Goal: Task Accomplishment & Management: Manage account settings

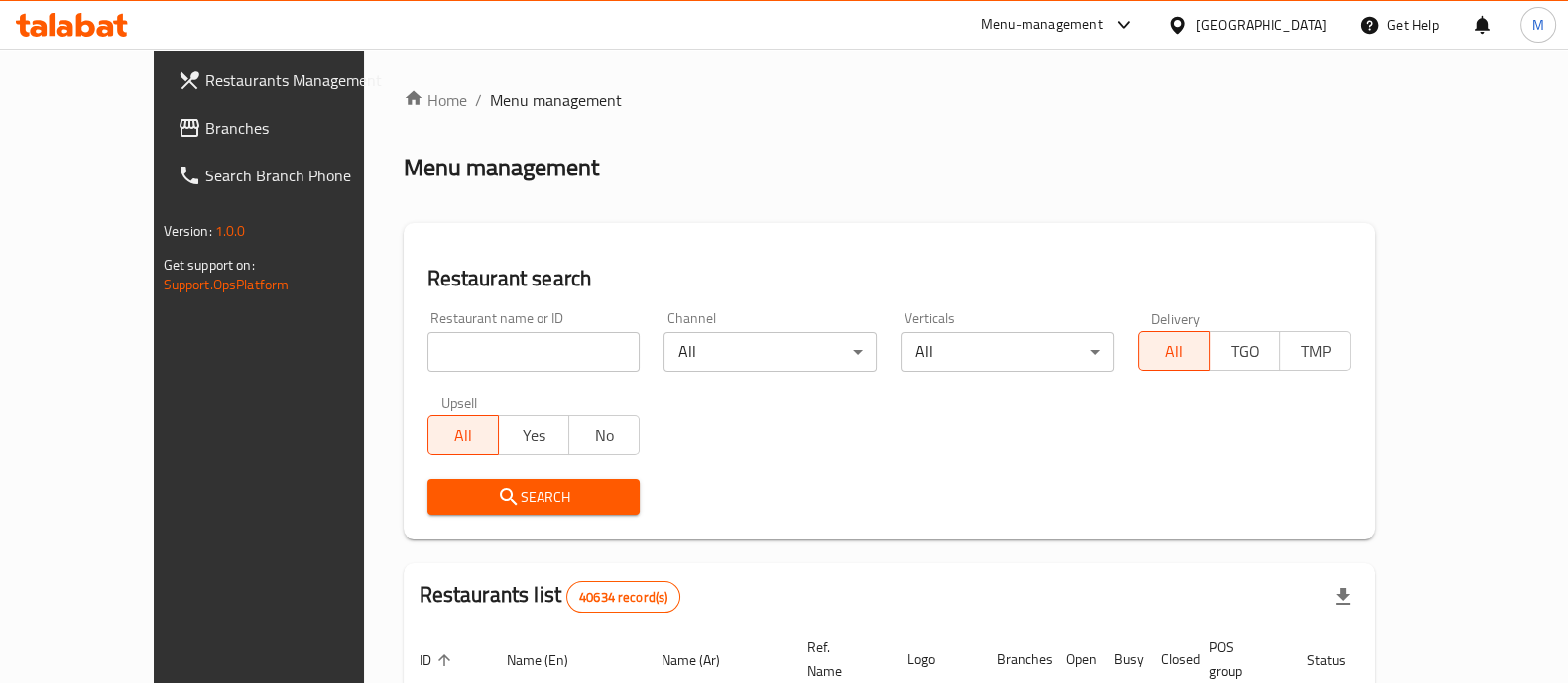
drag, startPoint x: 513, startPoint y: 317, endPoint x: 502, endPoint y: 344, distance: 29.2
click at [502, 344] on div "Restaurant name or ID Restaurant name or ID" at bounding box center [534, 341] width 213 height 61
click at [502, 344] on input "search" at bounding box center [534, 352] width 213 height 40
type input "country hills"
click button "Search" at bounding box center [534, 497] width 213 height 37
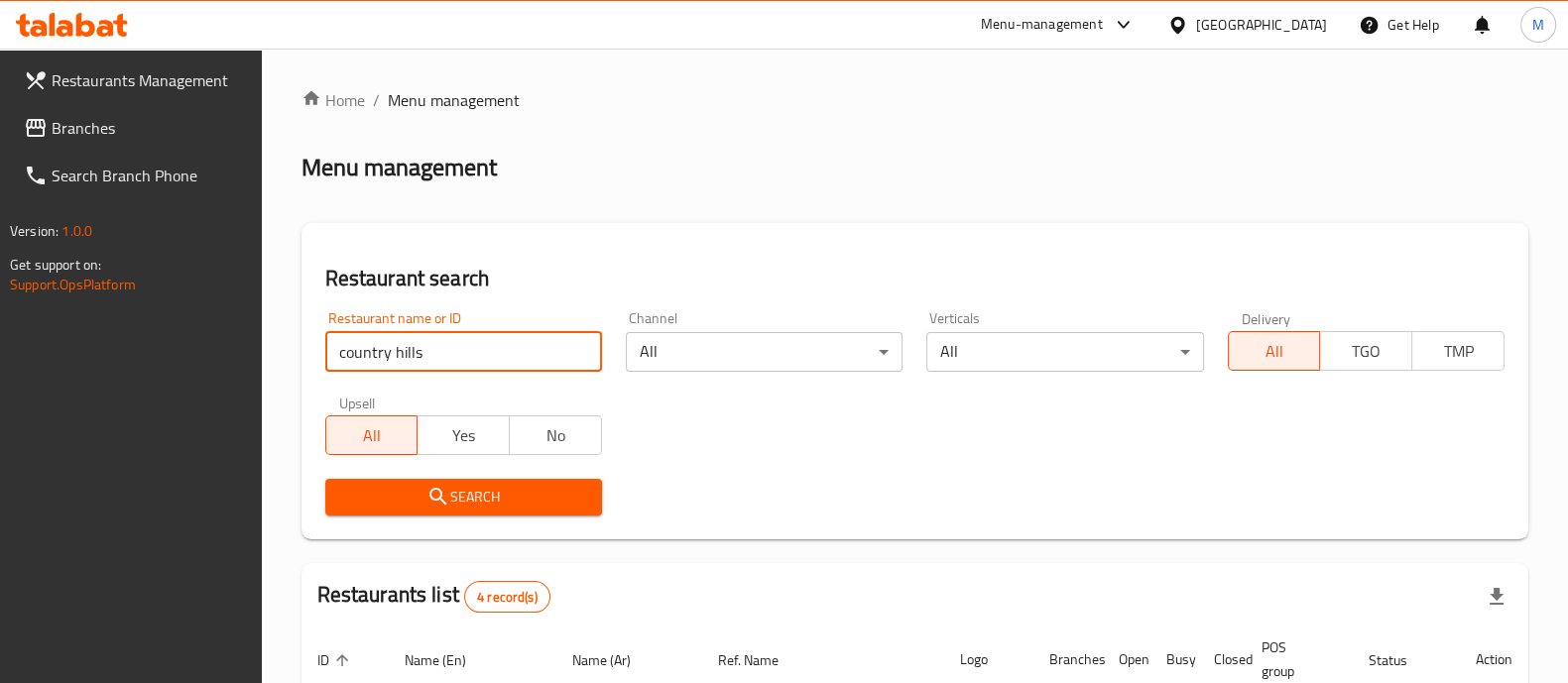
scroll to position [396, 0]
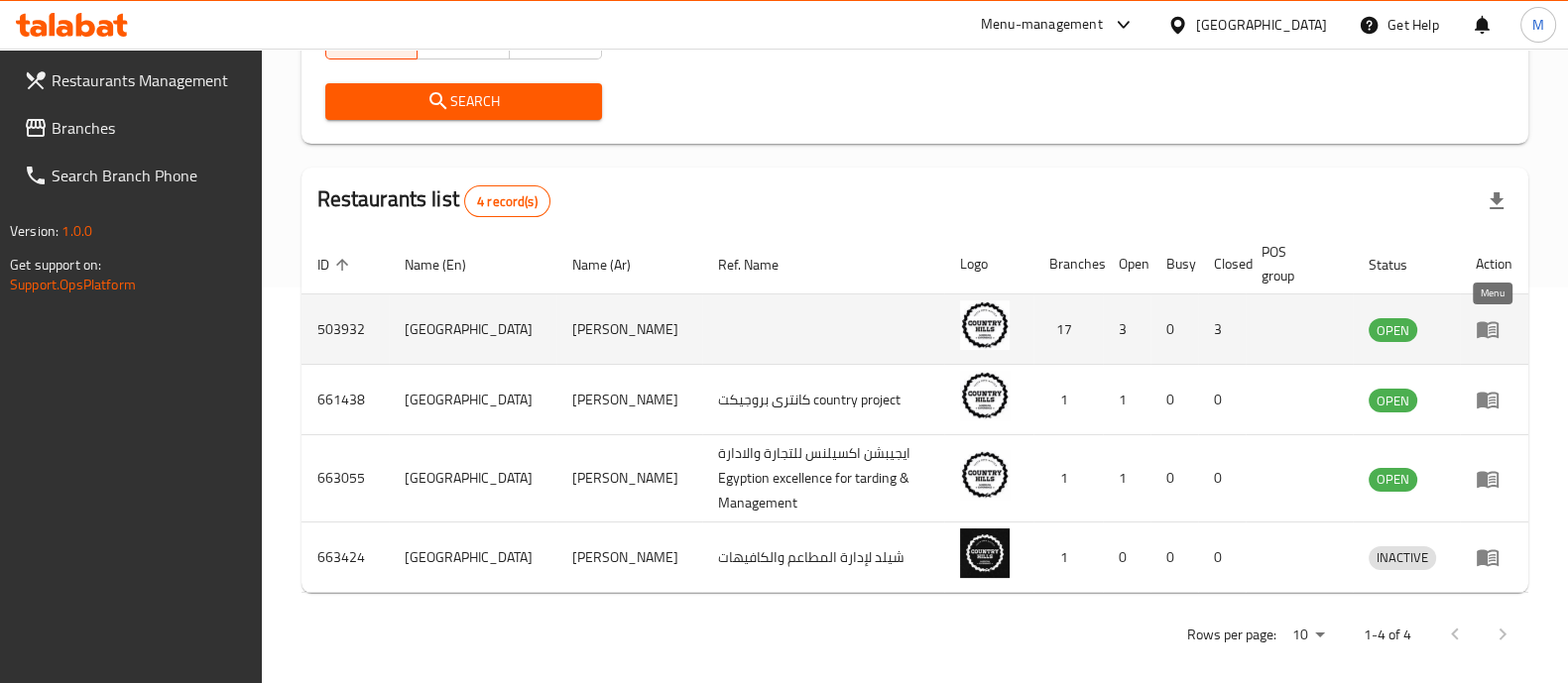
click at [1480, 324] on icon "enhanced table" at bounding box center [1487, 330] width 22 height 17
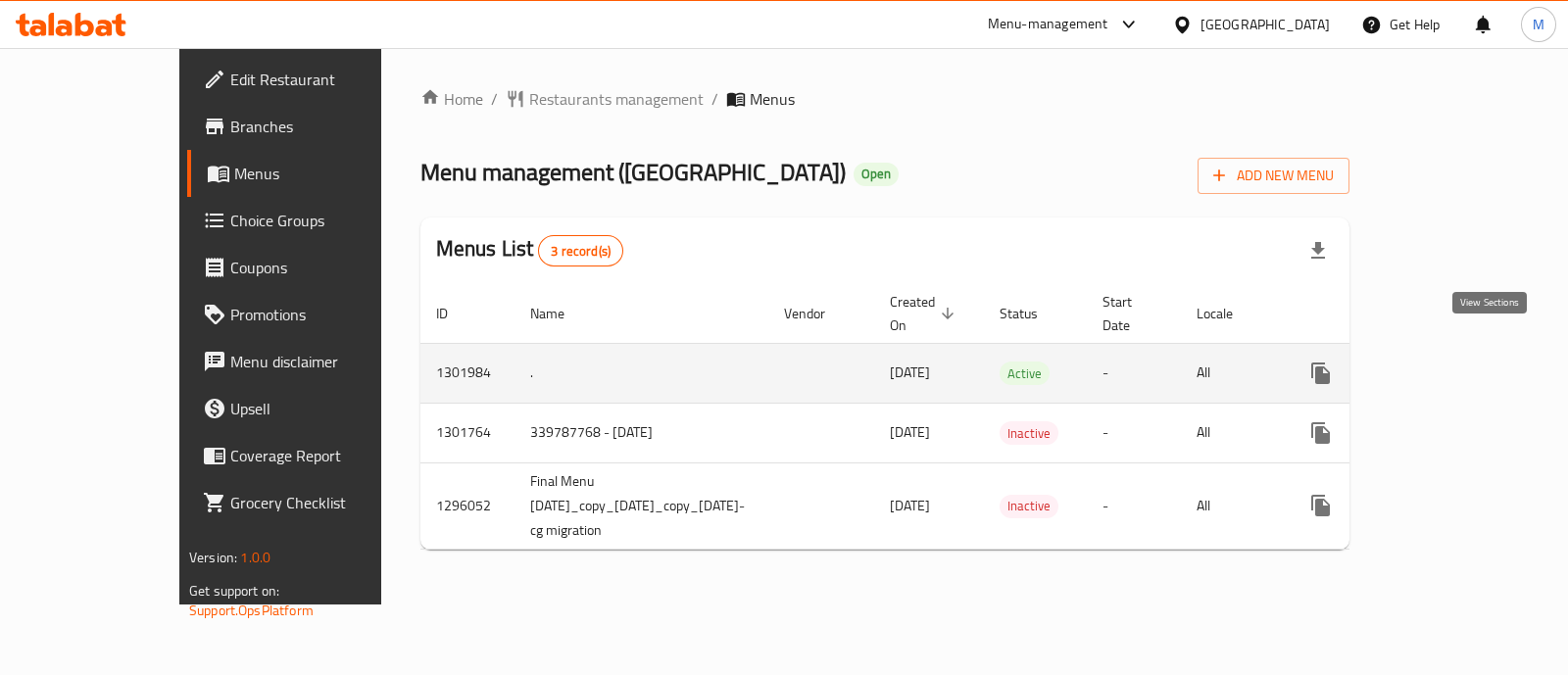
click at [1473, 362] on icon "enhanced table" at bounding box center [1462, 373] width 24 height 24
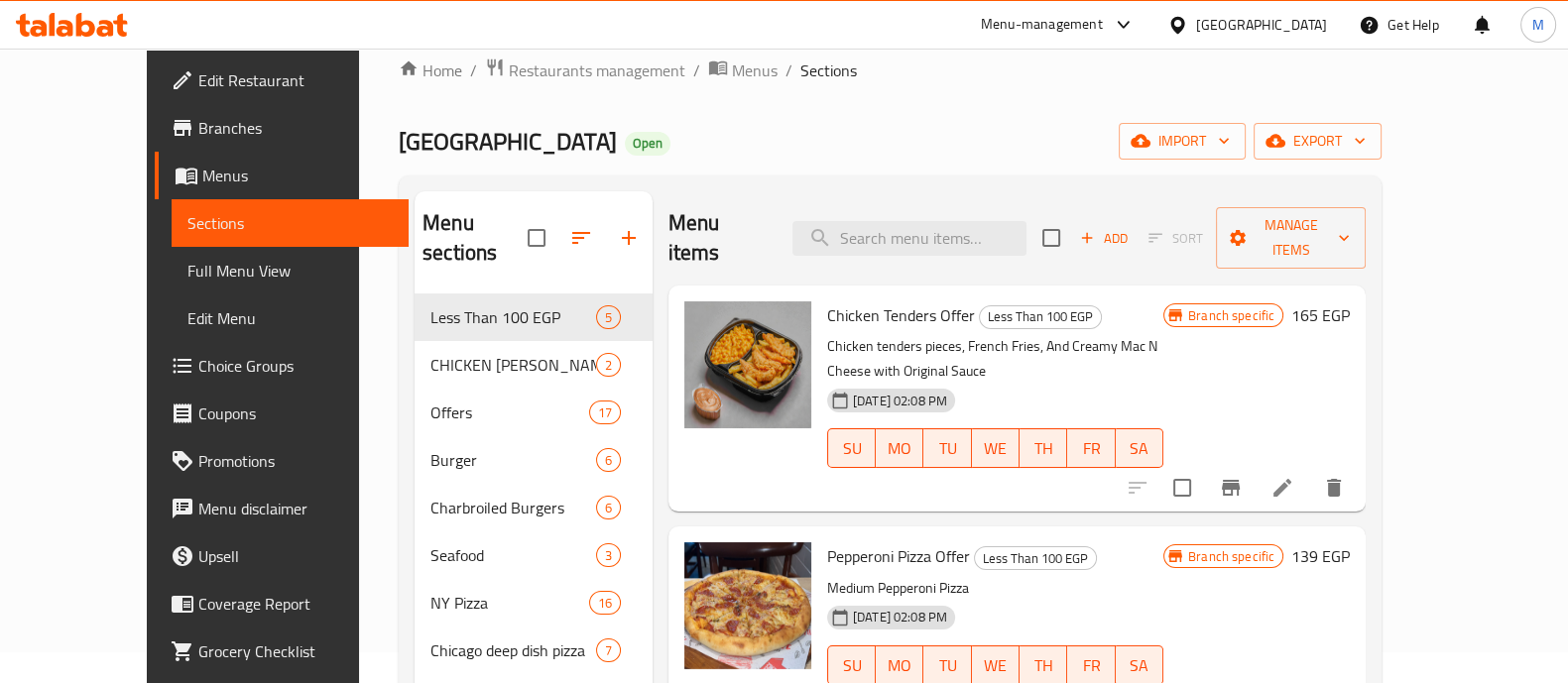
scroll to position [34, 0]
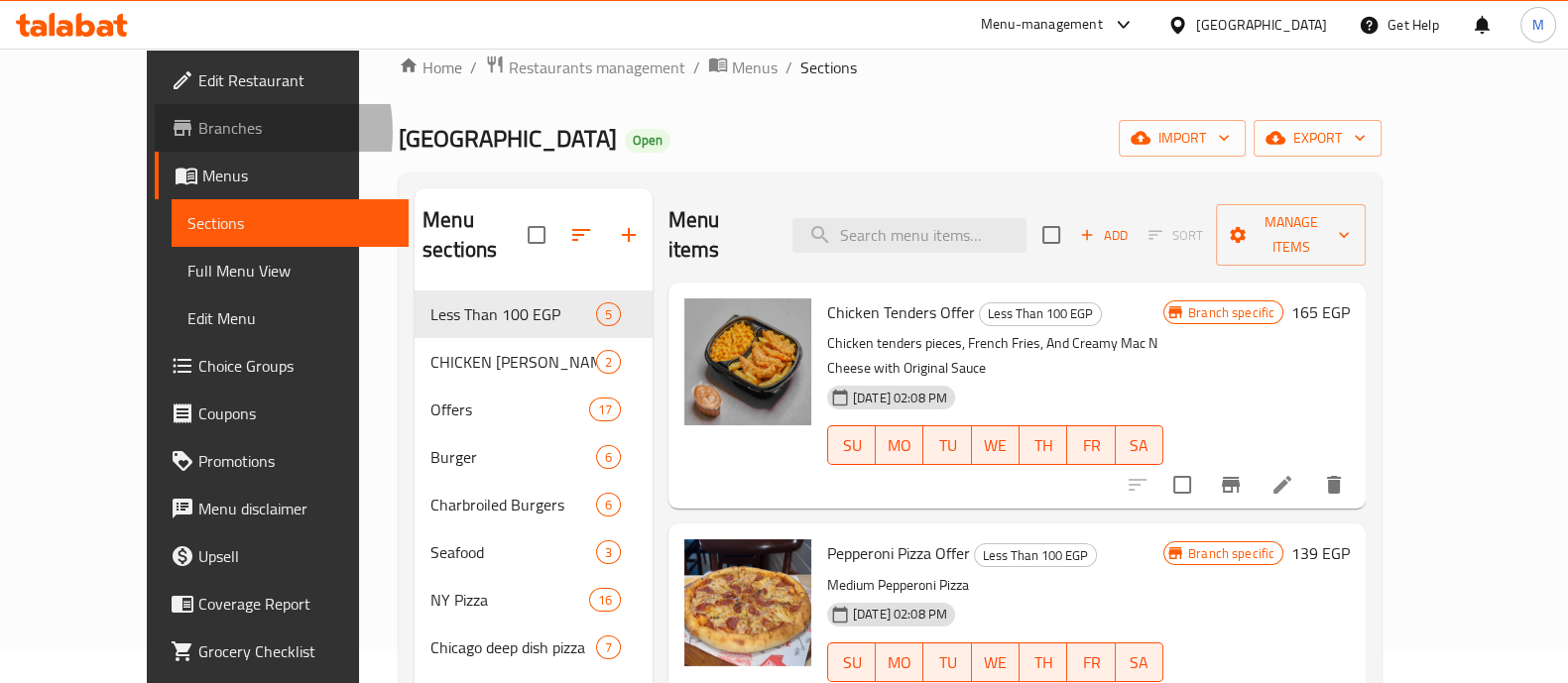
click at [198, 132] on span "Branches" at bounding box center [295, 128] width 194 height 24
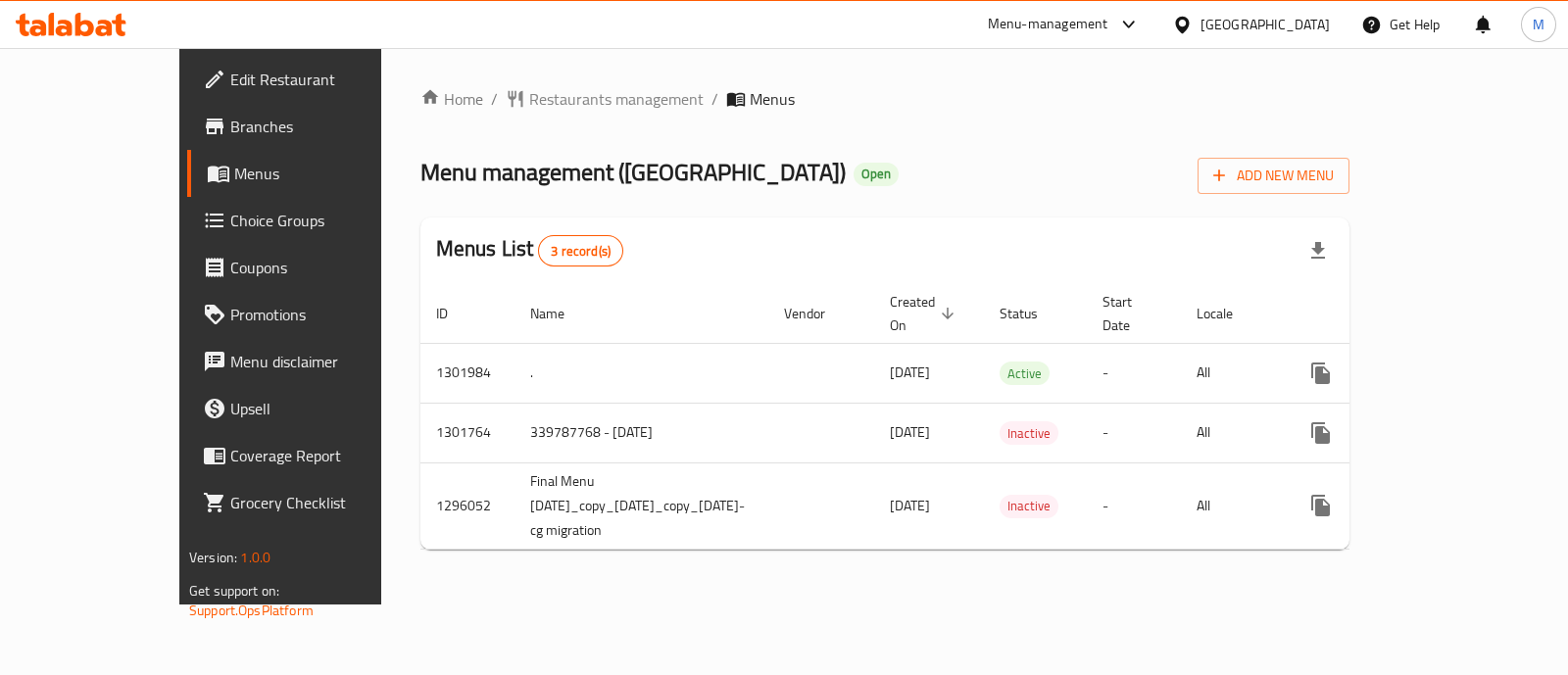
click at [74, 29] on icon at bounding box center [71, 25] width 110 height 24
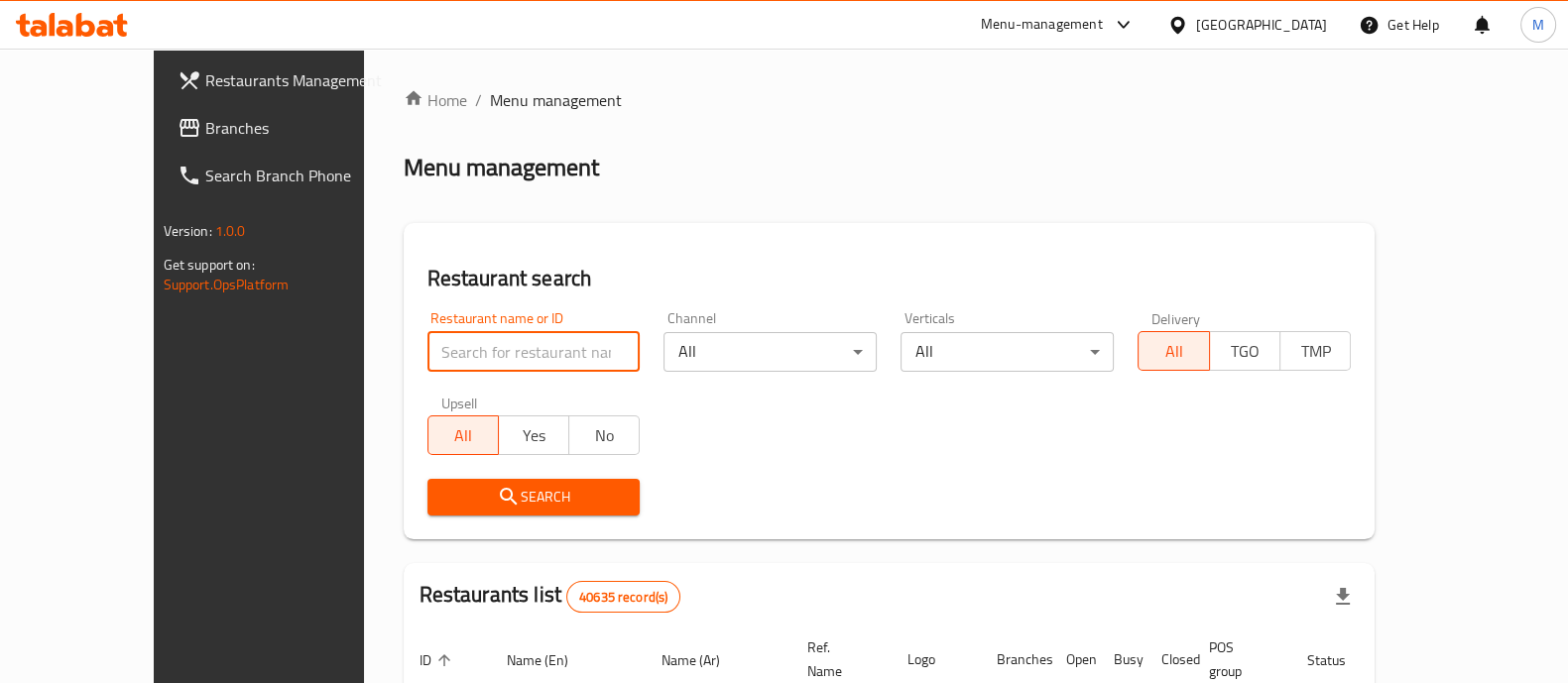
click at [452, 359] on input "search" at bounding box center [534, 352] width 213 height 40
click at [448, 351] on input "search" at bounding box center [534, 352] width 213 height 40
type input "i"
type input "coffee station"
click button "Search" at bounding box center [534, 497] width 213 height 37
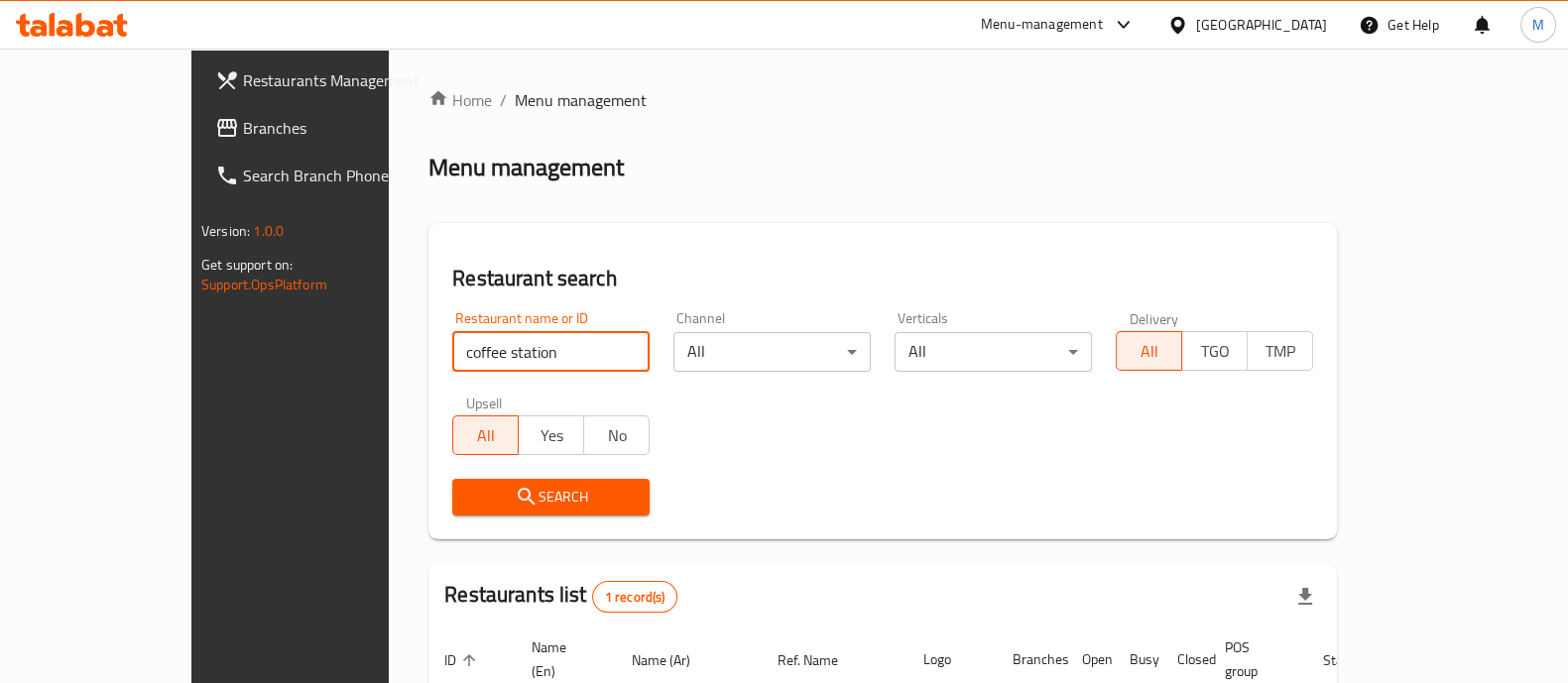
scroll to position [162, 0]
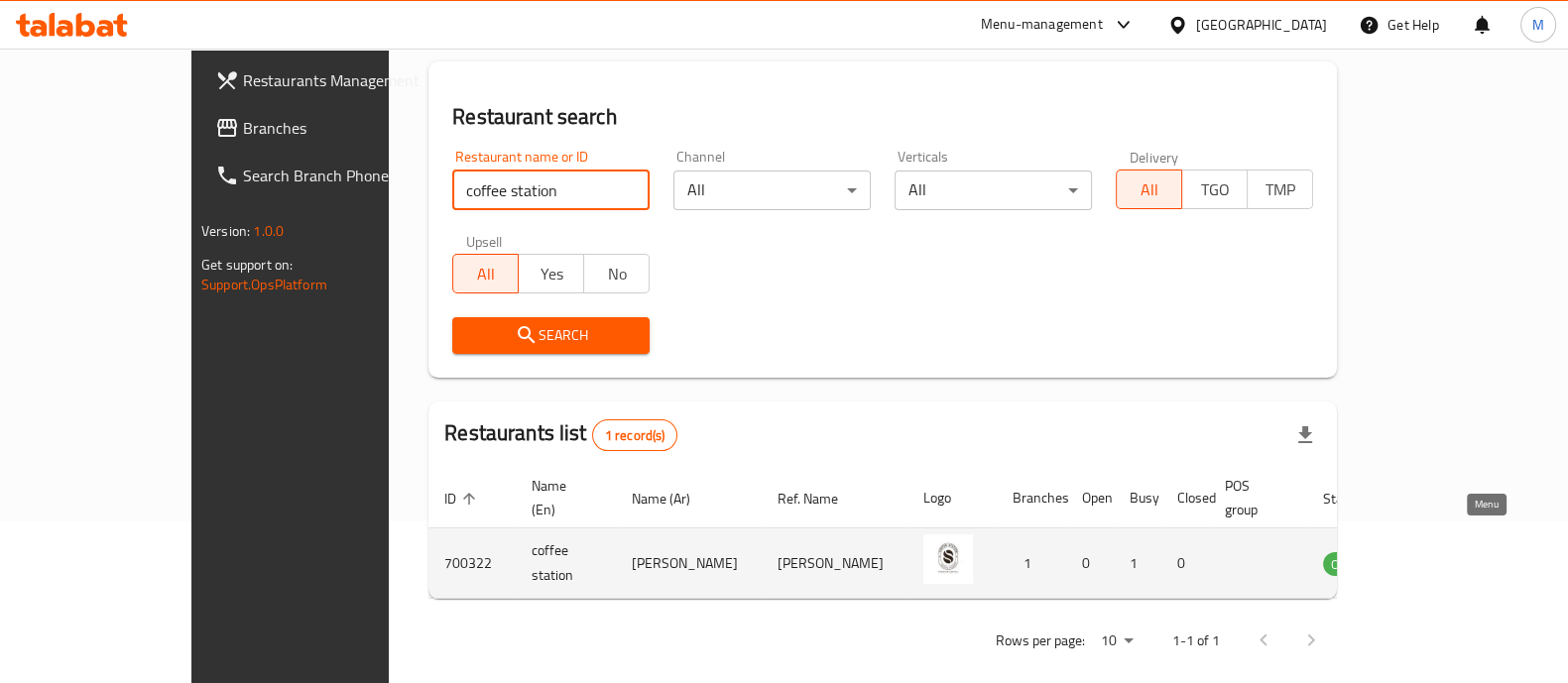
click at [1450, 551] on icon "enhanced table" at bounding box center [1438, 563] width 24 height 24
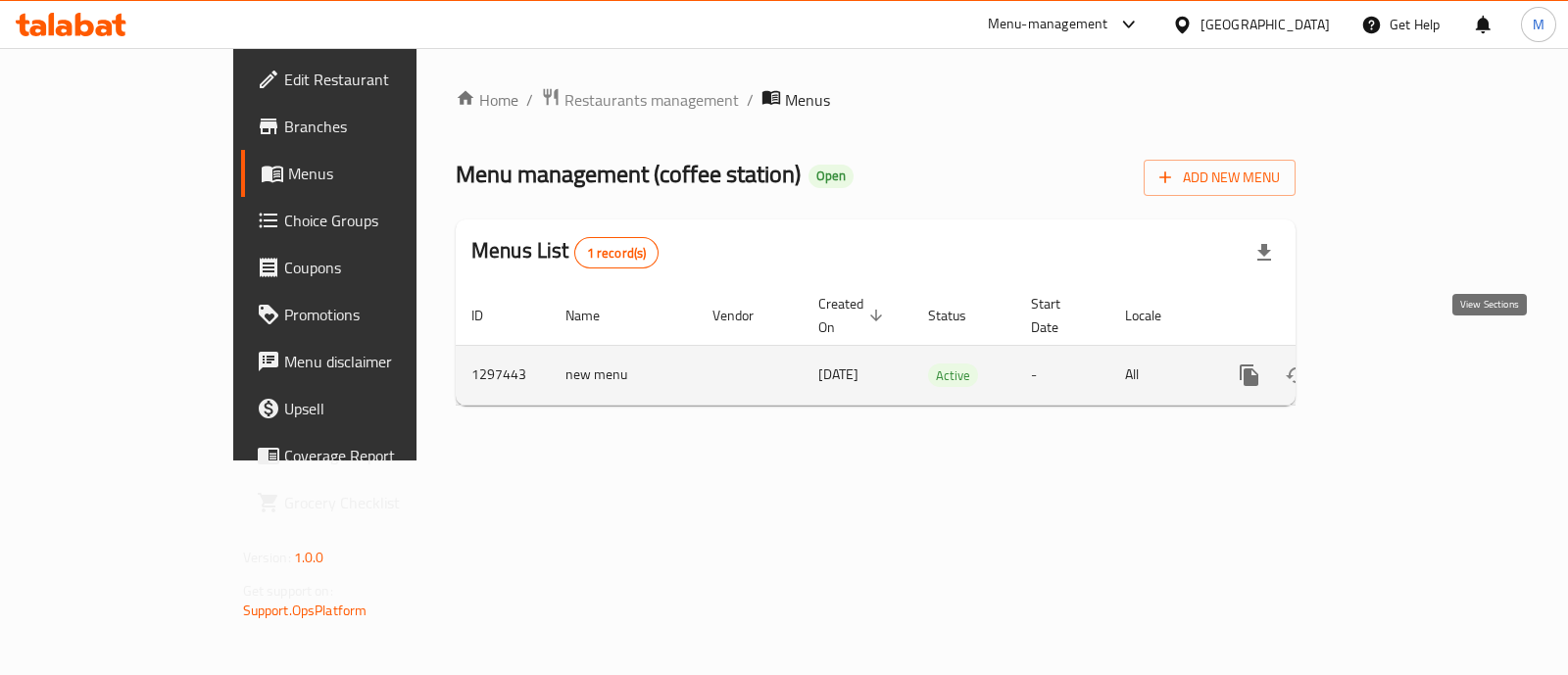
click at [1399, 367] on icon "enhanced table" at bounding box center [1391, 375] width 18 height 18
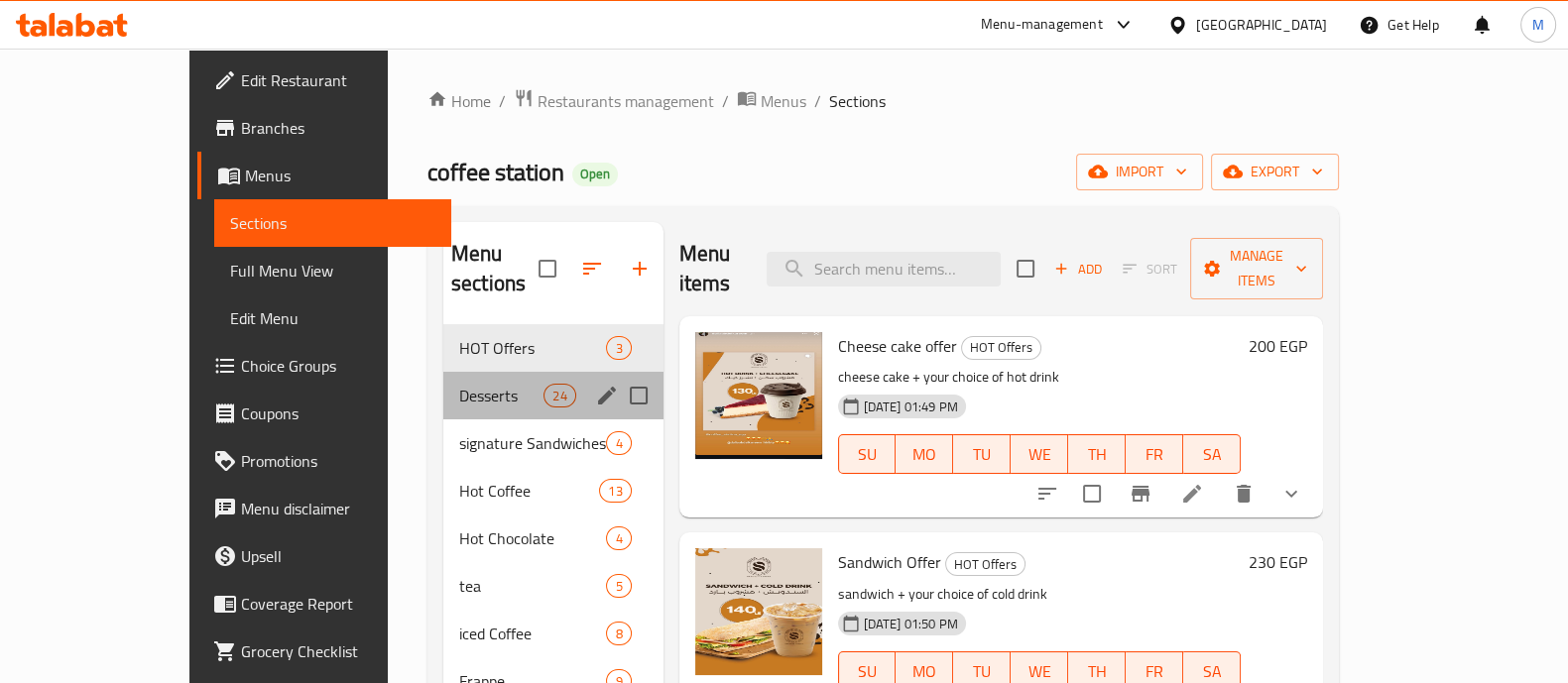
click at [444, 389] on div "Desserts 24" at bounding box center [553, 396] width 220 height 48
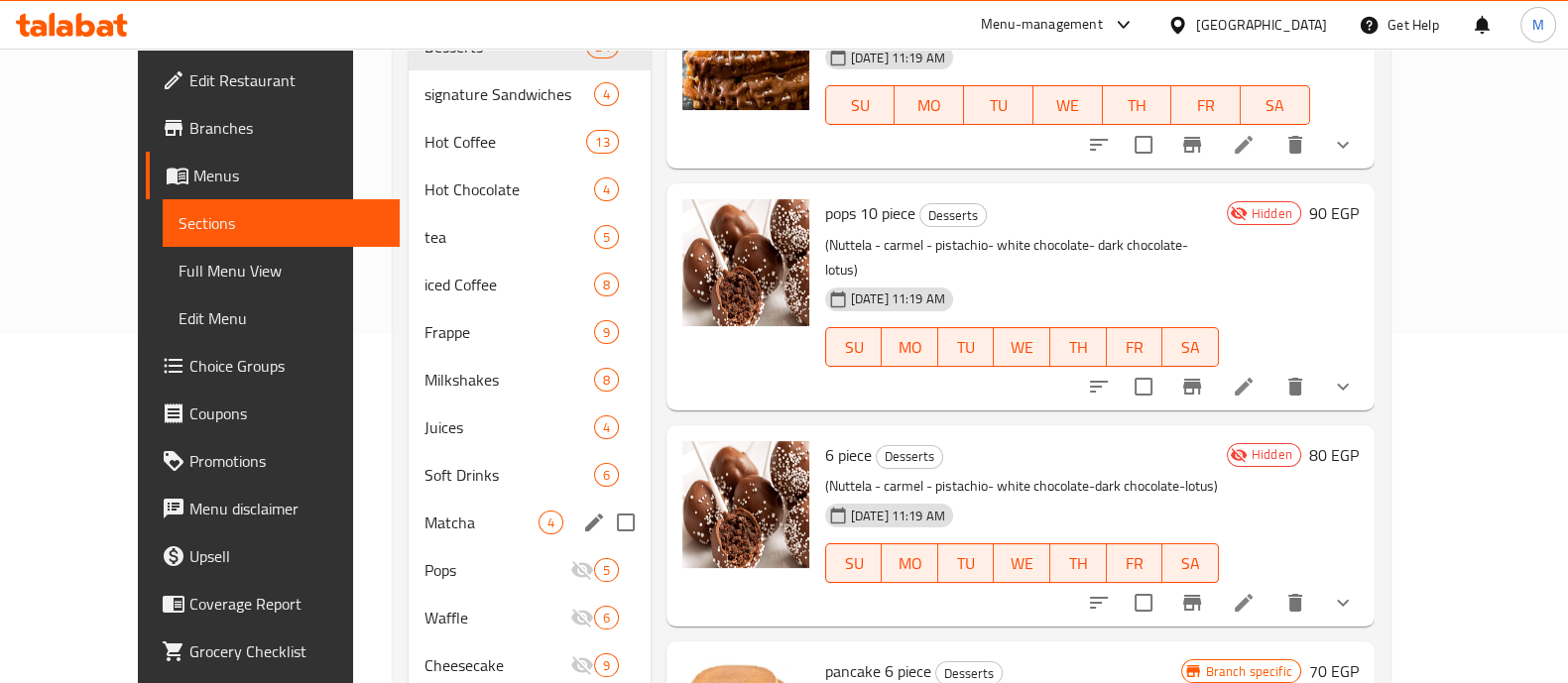
scroll to position [352, 0]
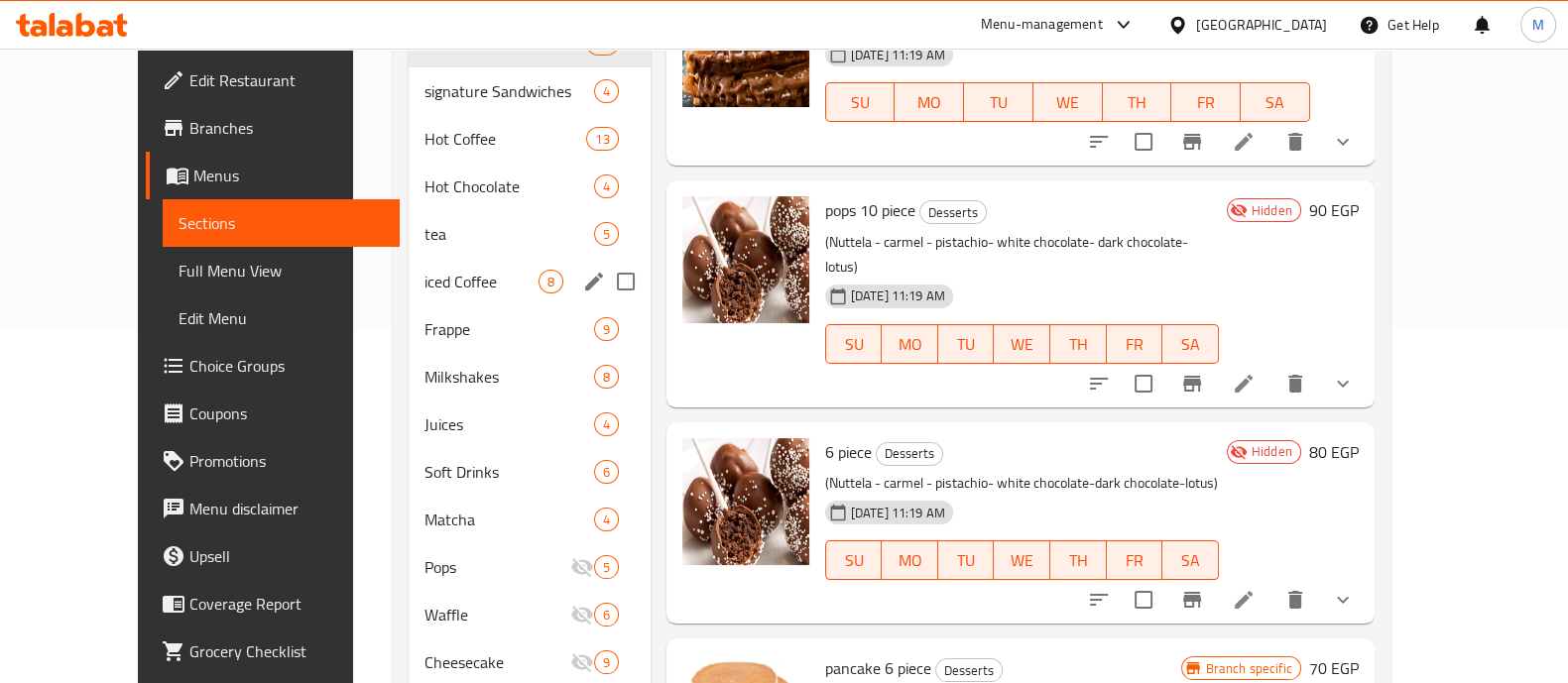
click at [411, 270] on div "iced Coffee 8" at bounding box center [529, 282] width 241 height 48
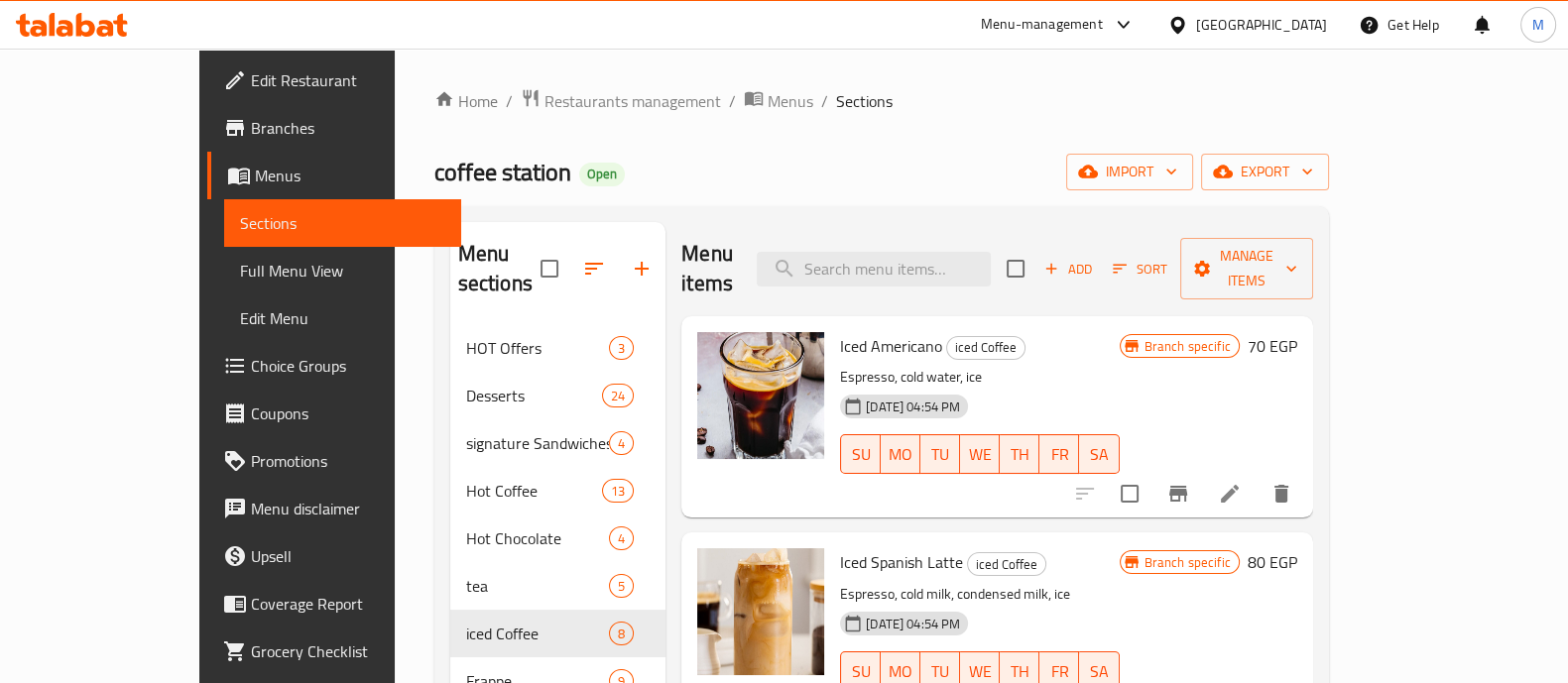
scroll to position [242, 0]
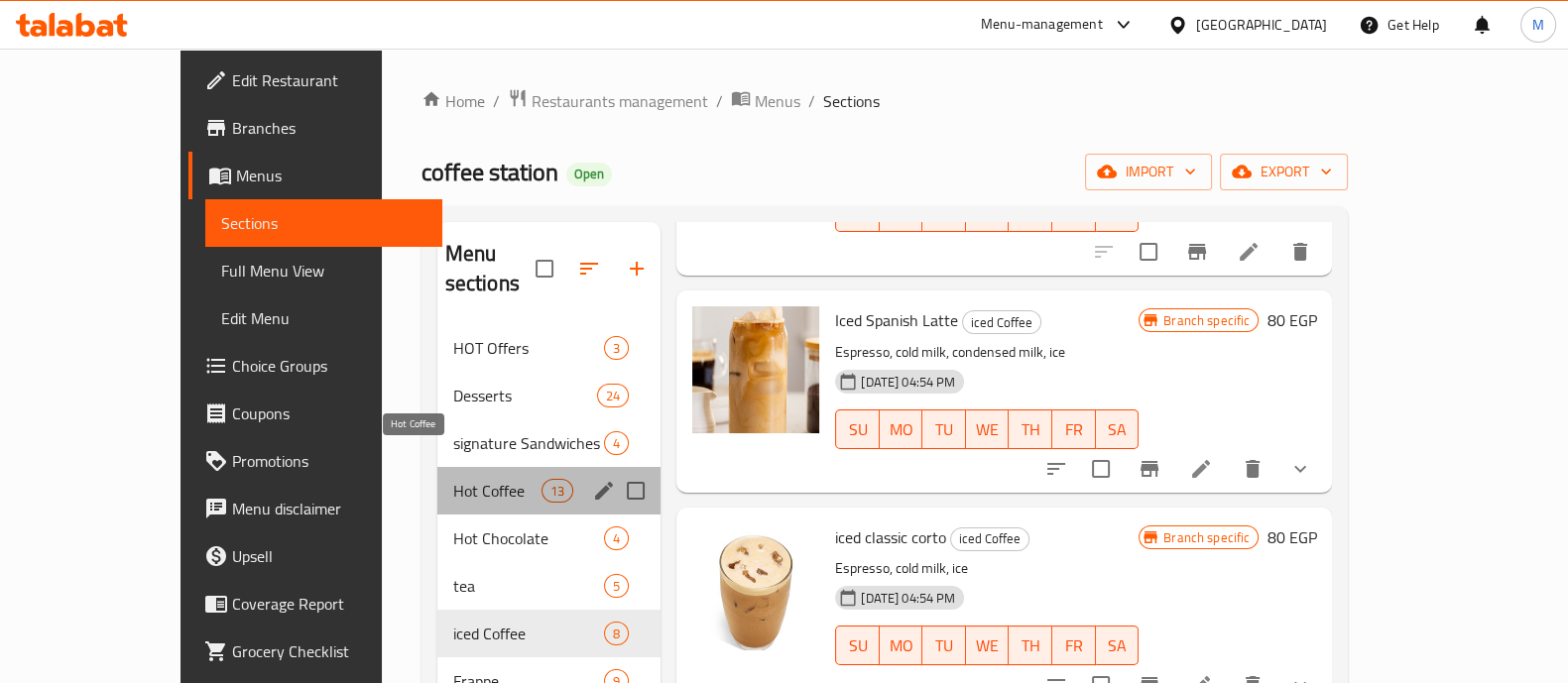
click at [454, 479] on span "Hot Coffee" at bounding box center [497, 491] width 89 height 24
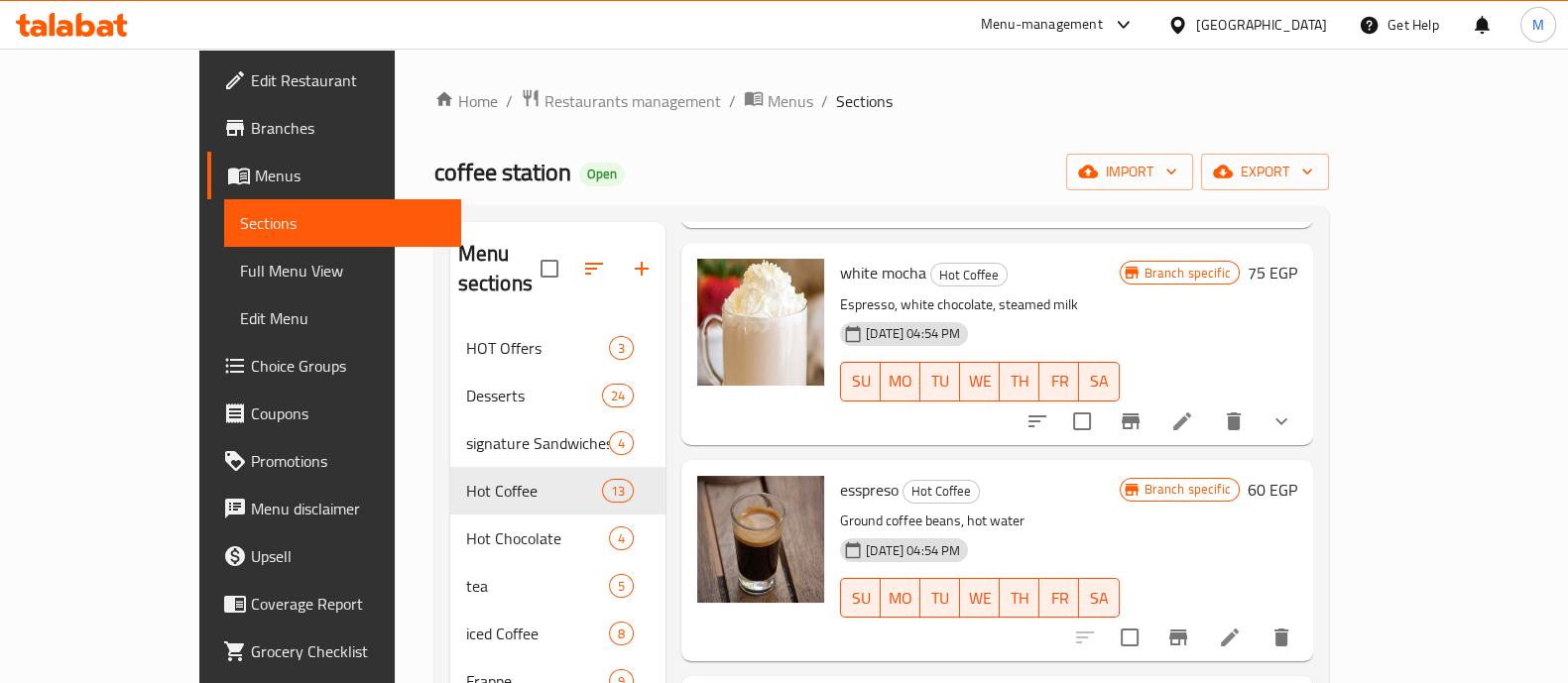
scroll to position [436, 0]
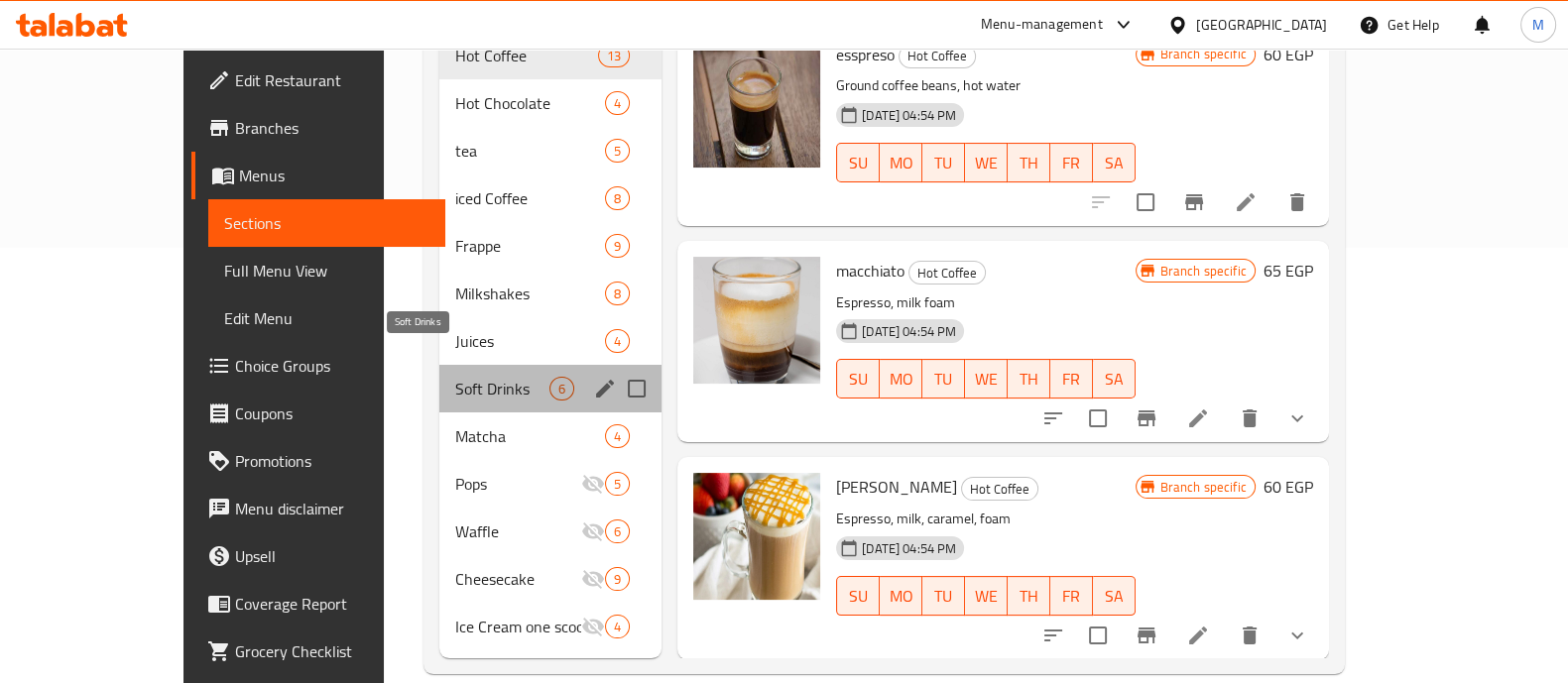
click at [456, 377] on span "Soft Drinks" at bounding box center [502, 389] width 94 height 24
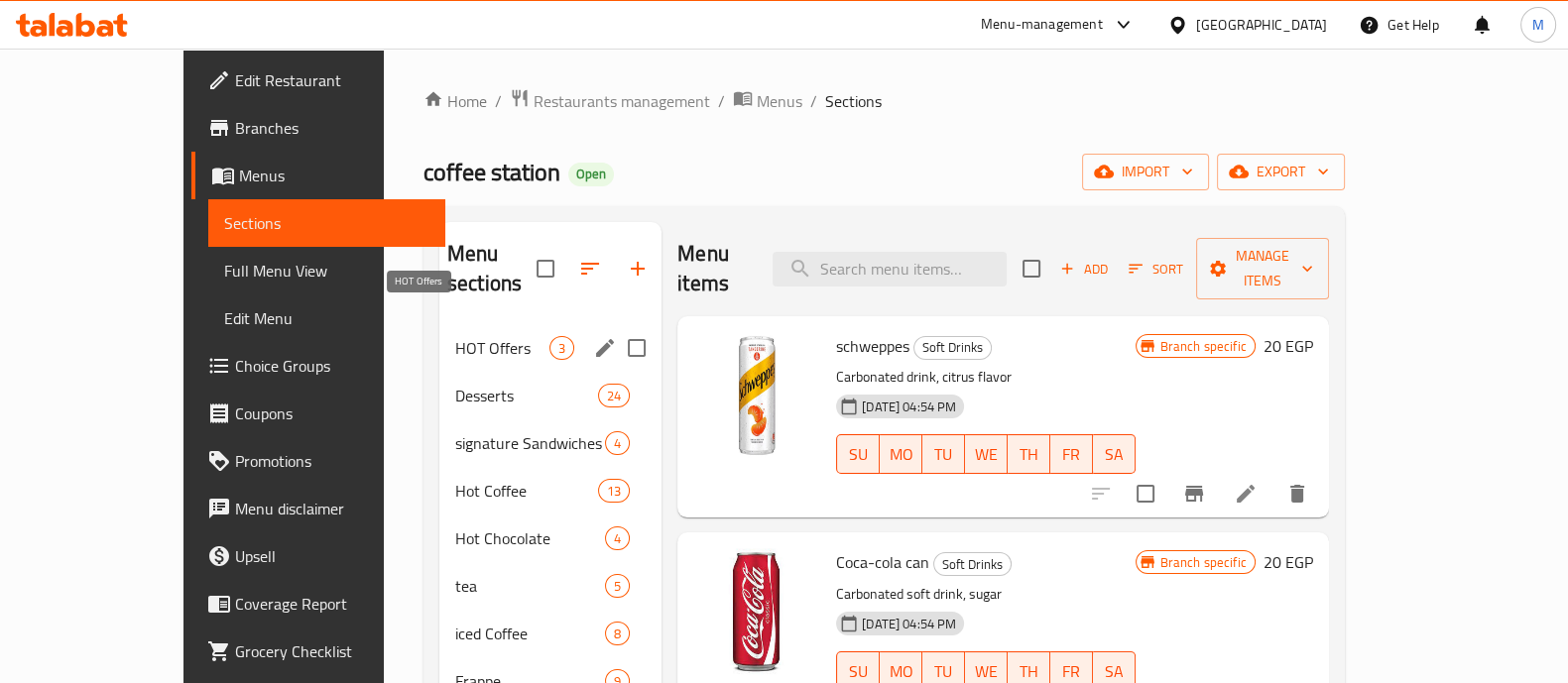
click at [456, 336] on span "HOT Offers" at bounding box center [502, 348] width 94 height 24
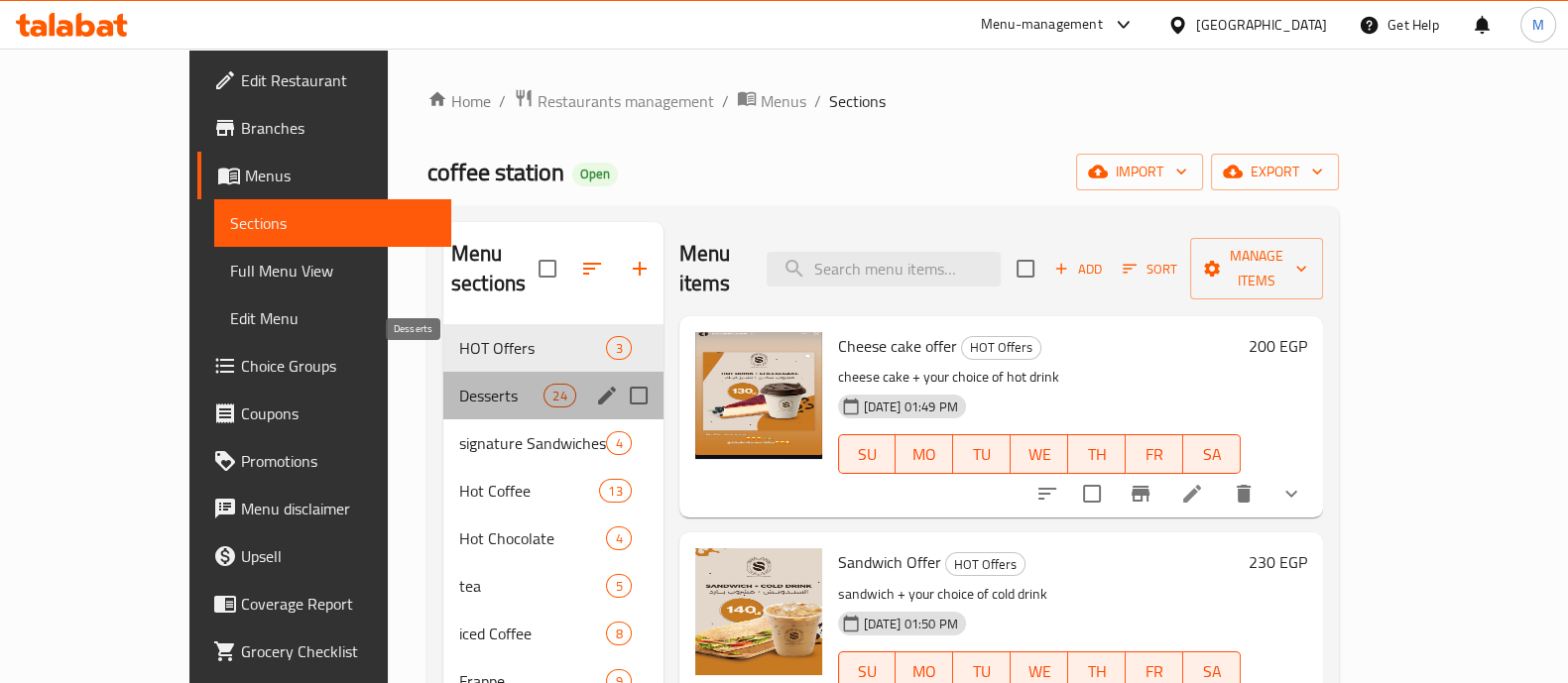
click at [491, 384] on span "Desserts" at bounding box center [501, 396] width 85 height 24
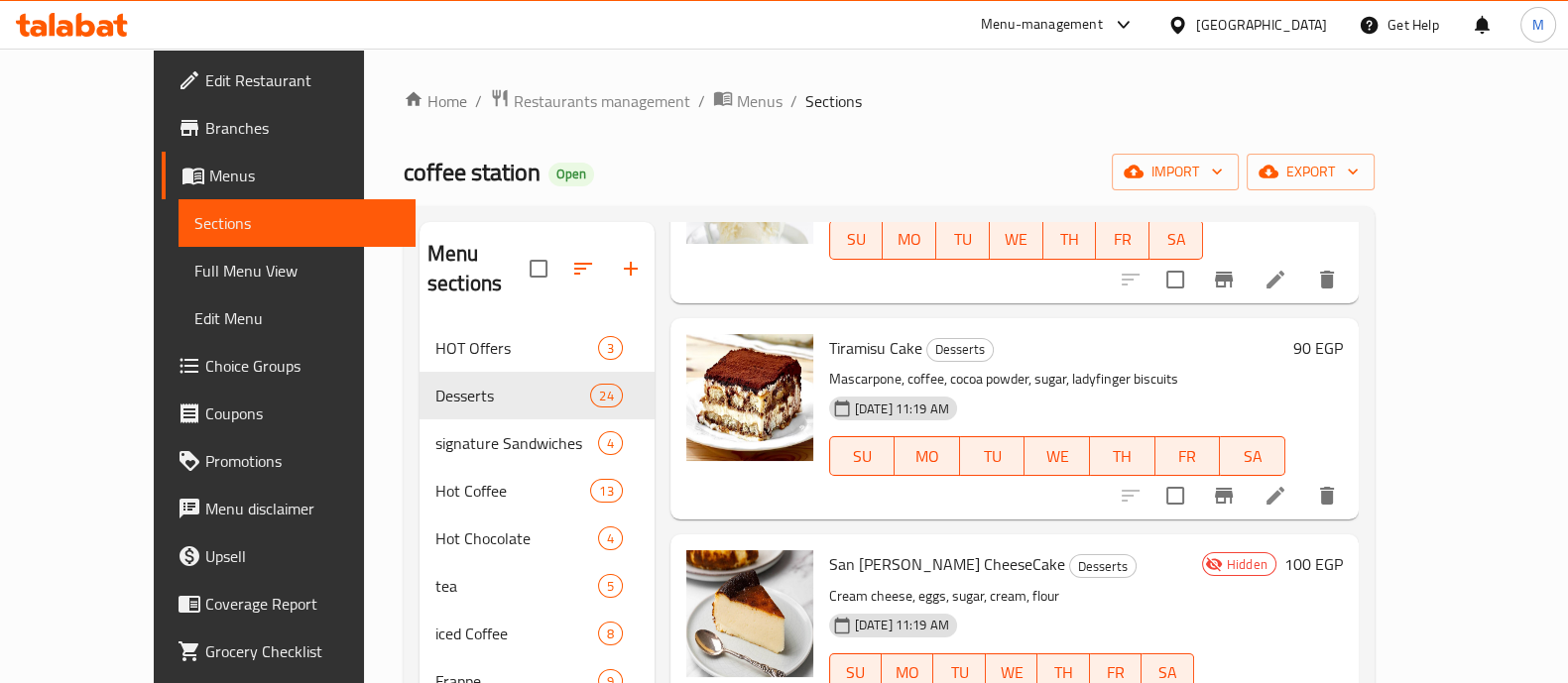
scroll to position [3568, 0]
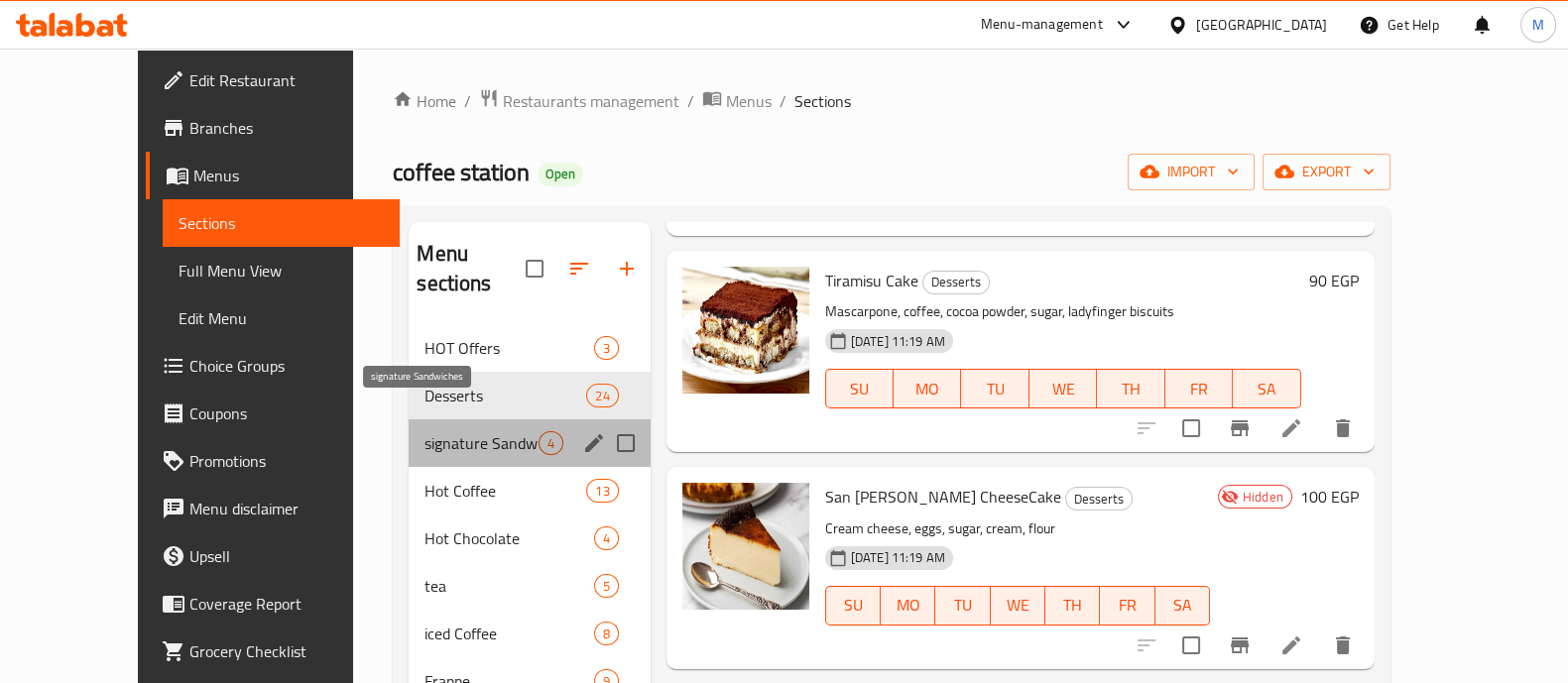
click at [442, 432] on span "signature Sandwiches" at bounding box center [480, 444] width 113 height 24
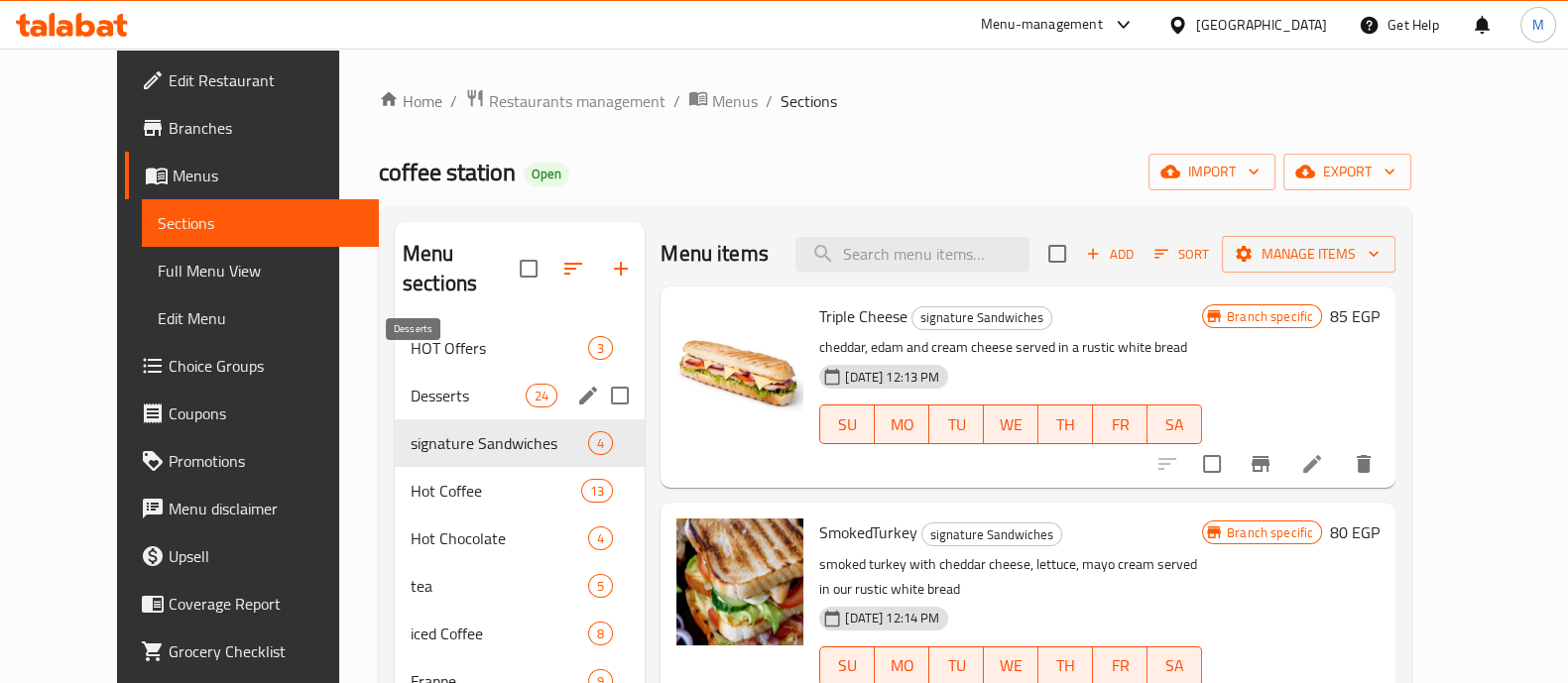
click at [411, 384] on span "Desserts" at bounding box center [468, 396] width 115 height 24
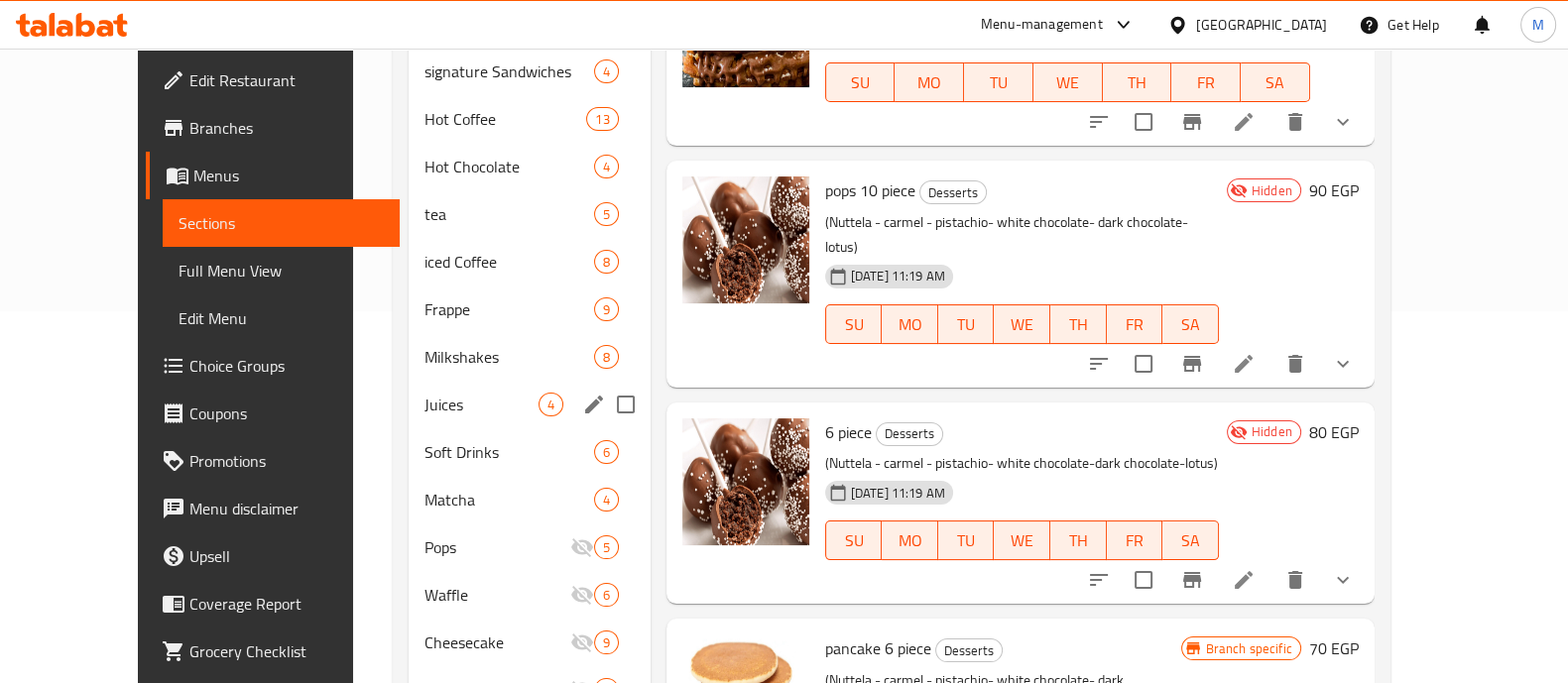
scroll to position [436, 0]
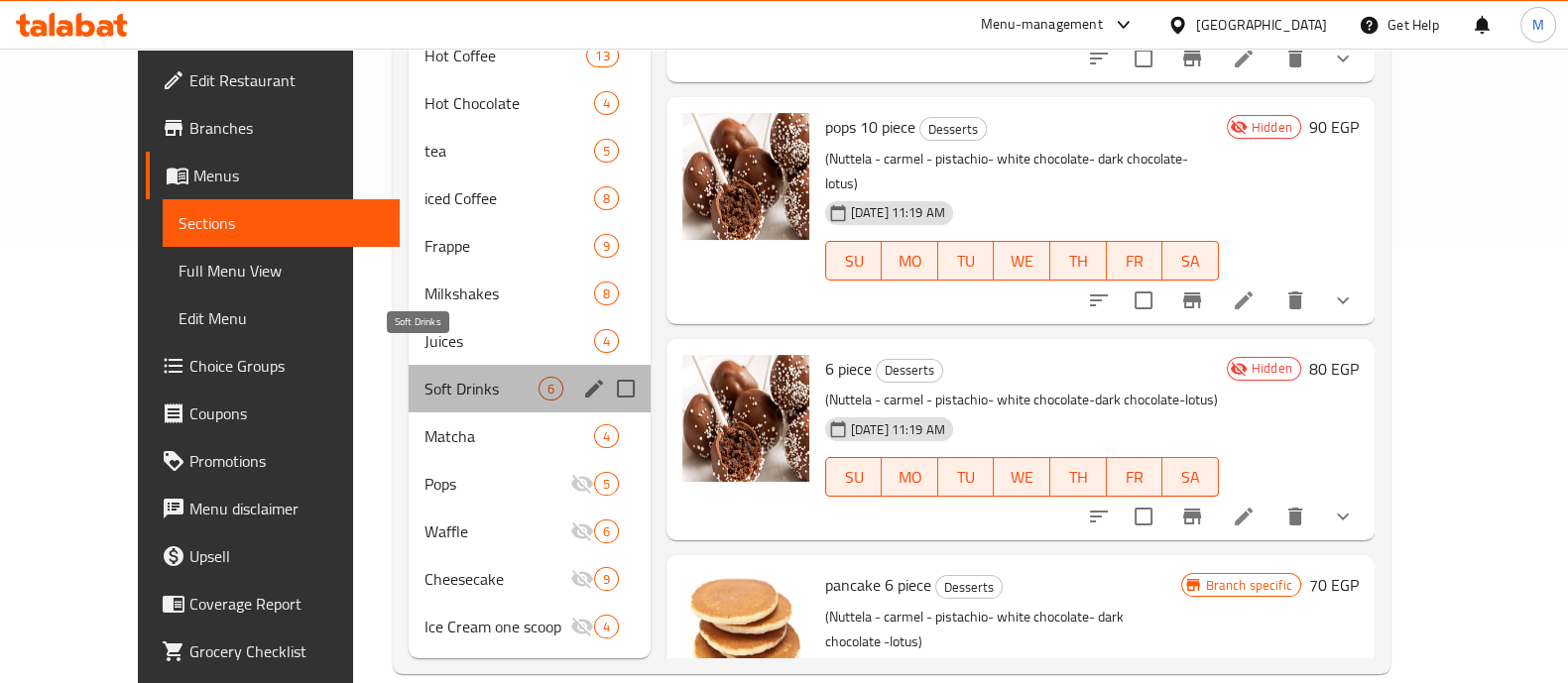
click at [498, 377] on span "Soft Drinks" at bounding box center [480, 389] width 113 height 24
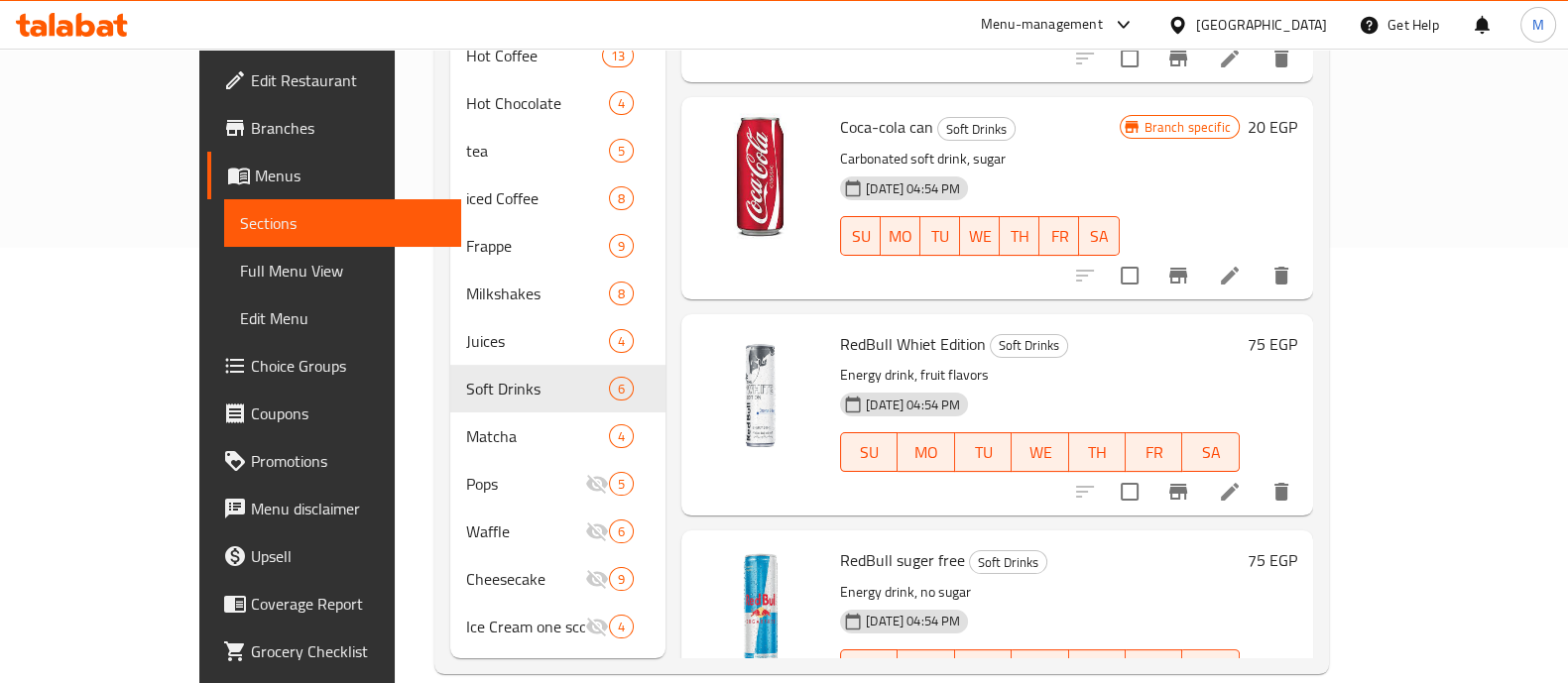
scroll to position [507, 0]
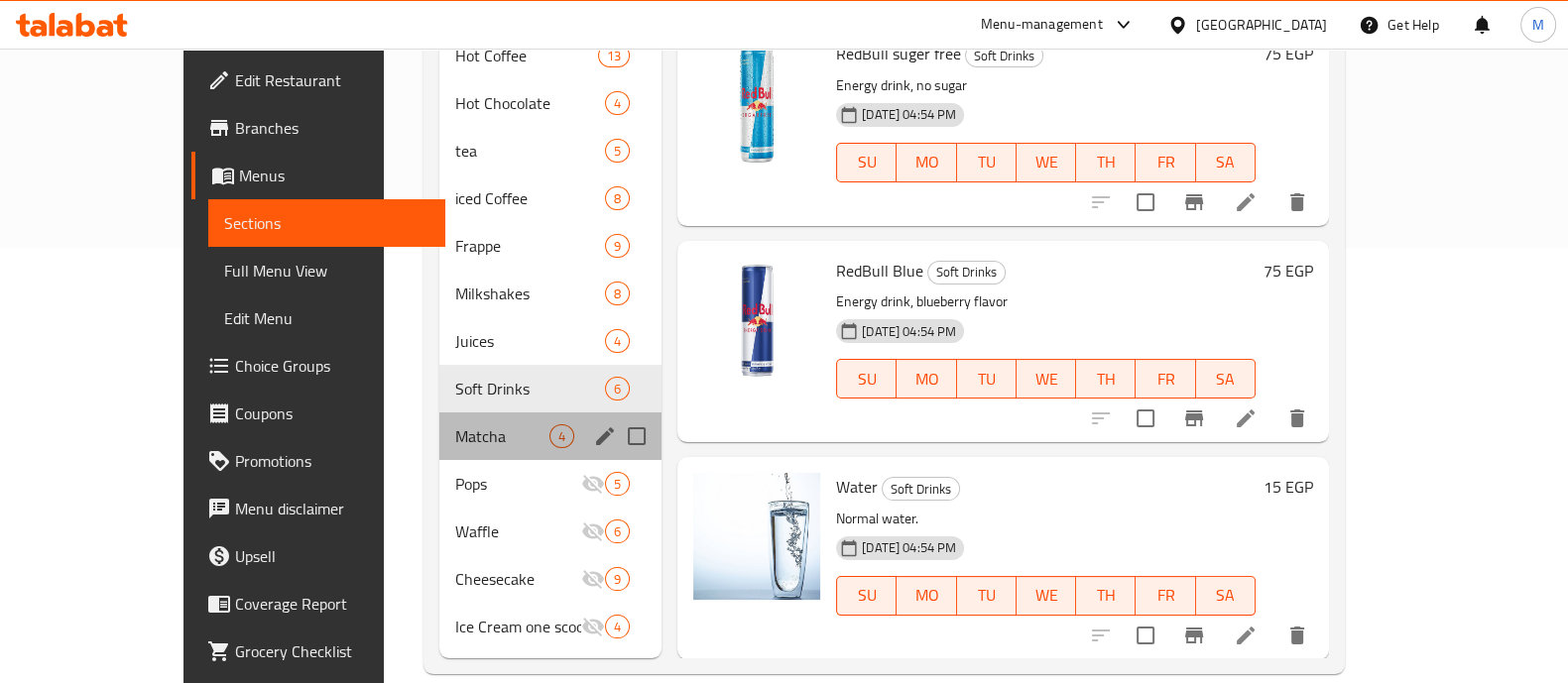
click at [440, 422] on div "Matcha 4" at bounding box center [550, 437] width 222 height 48
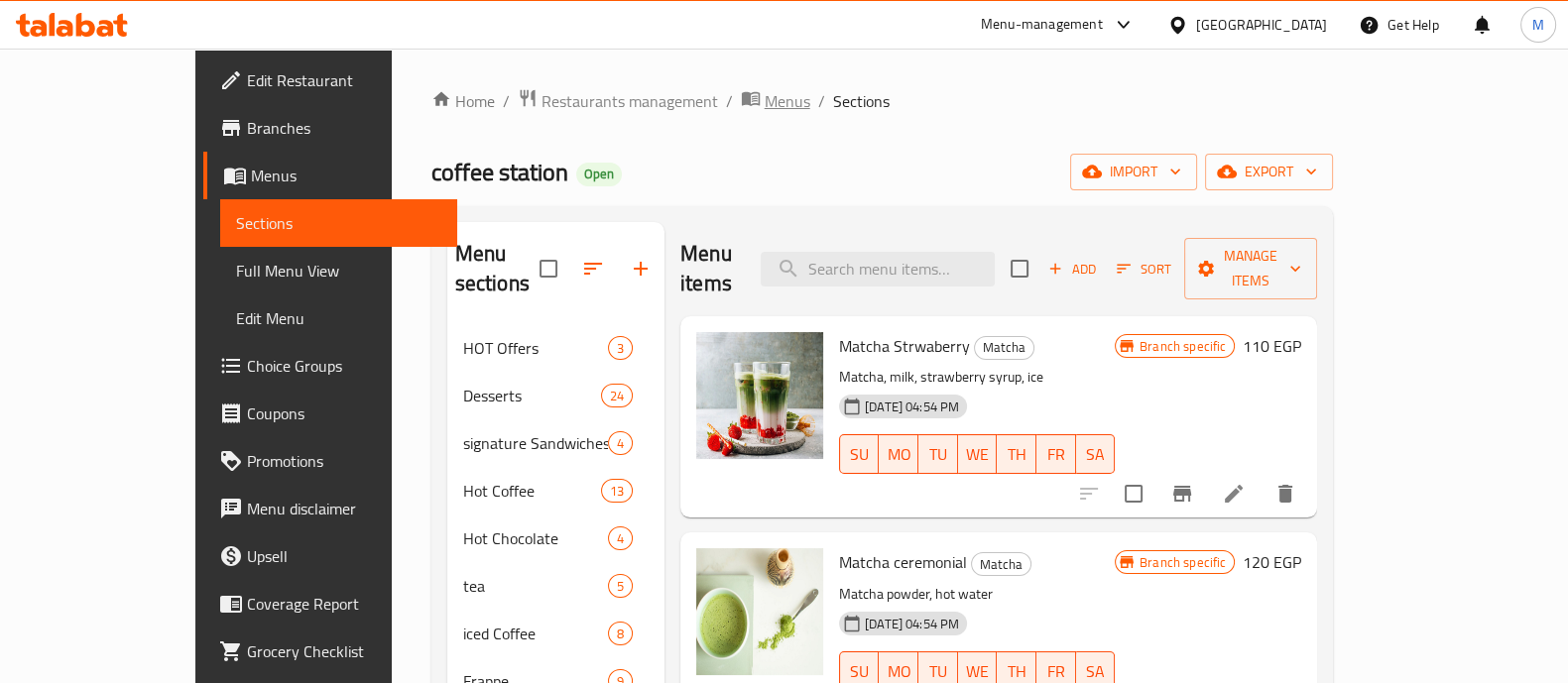
click at [765, 90] on span "Menus" at bounding box center [787, 102] width 46 height 24
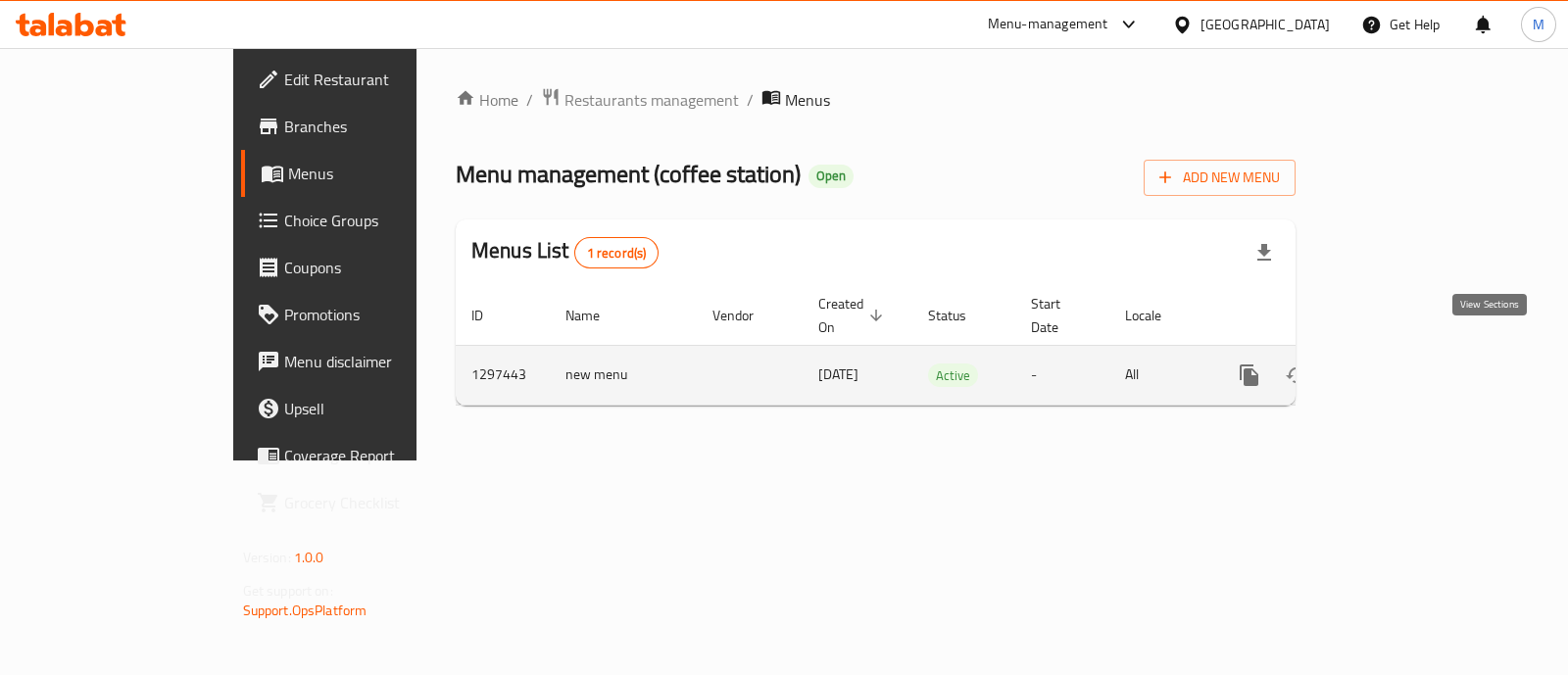
click at [1402, 364] on icon "enhanced table" at bounding box center [1391, 375] width 24 height 24
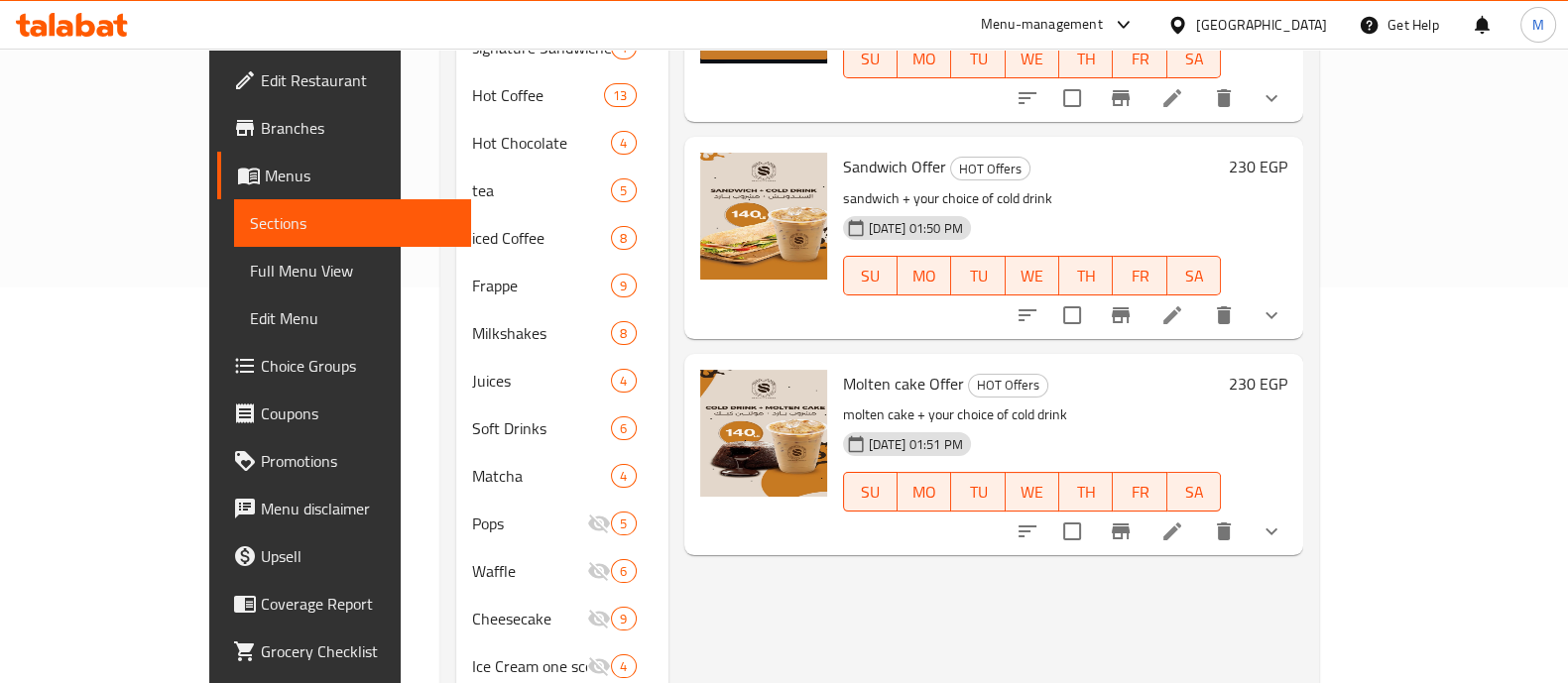
scroll to position [396, 0]
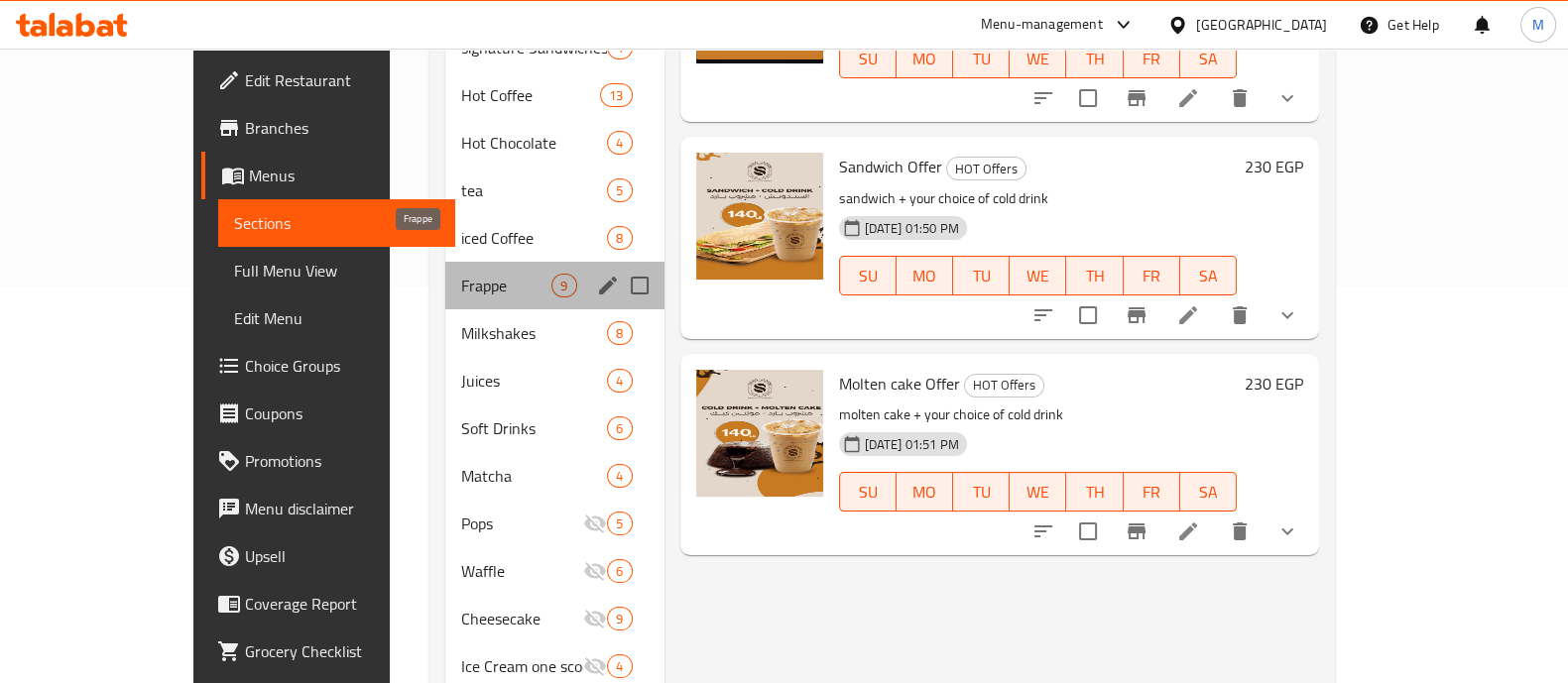
click at [469, 274] on span "Frappe" at bounding box center [506, 286] width 91 height 24
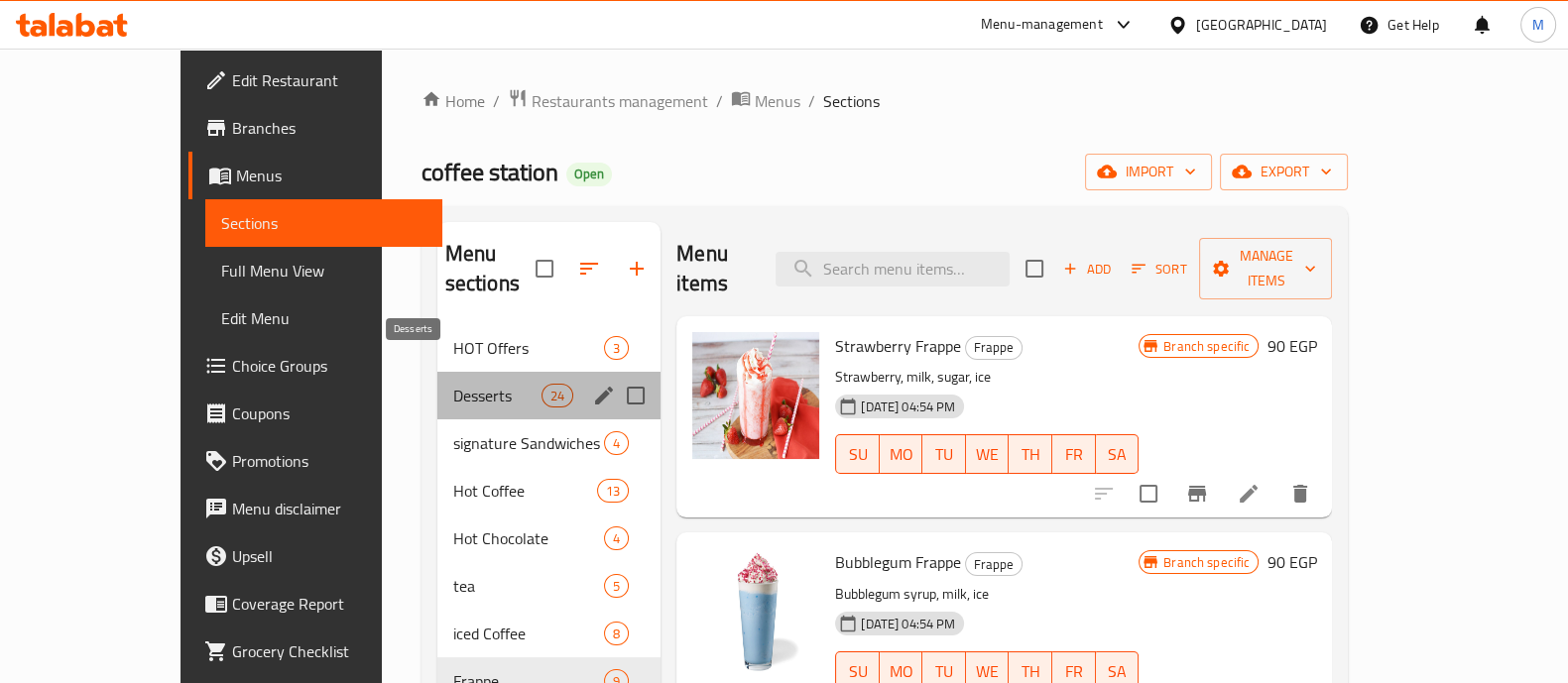
click at [454, 384] on span "Desserts" at bounding box center [497, 396] width 89 height 24
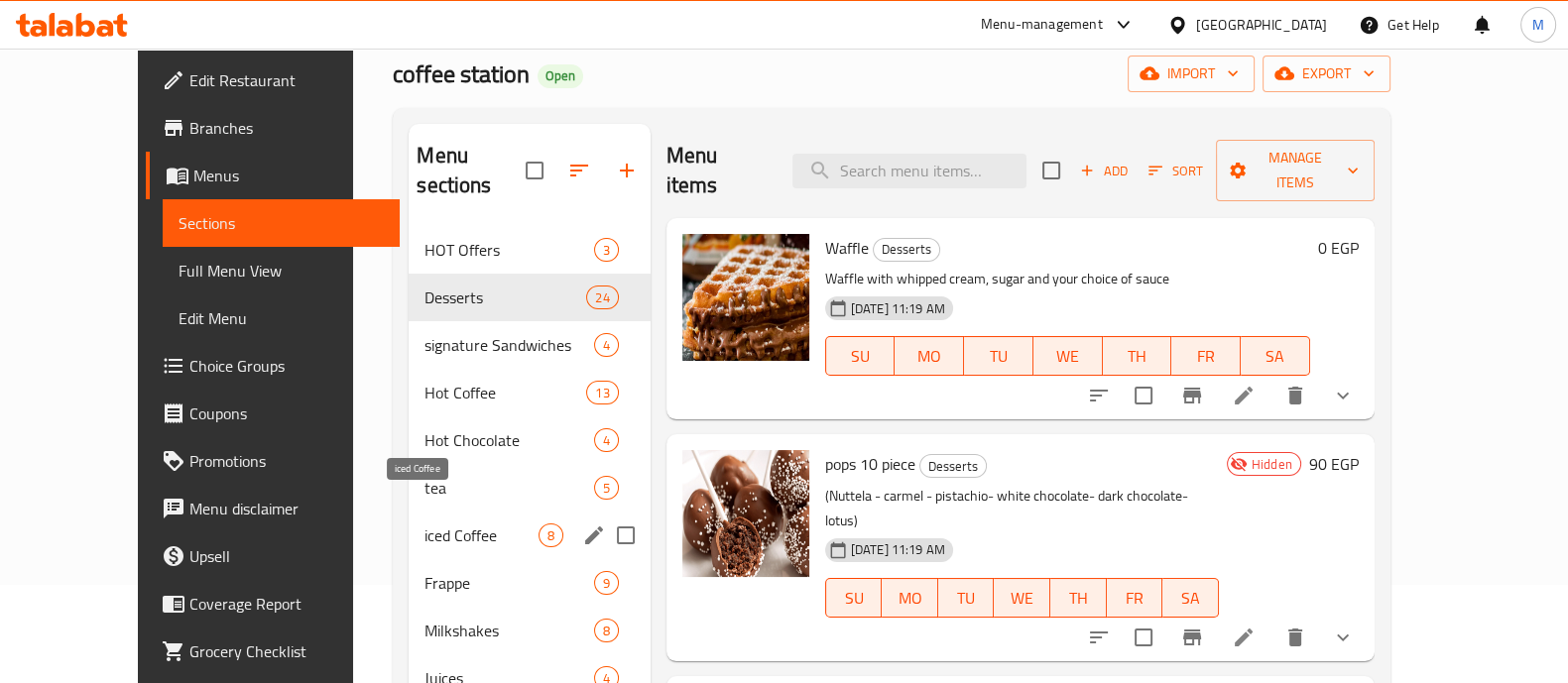
scroll to position [100, 0]
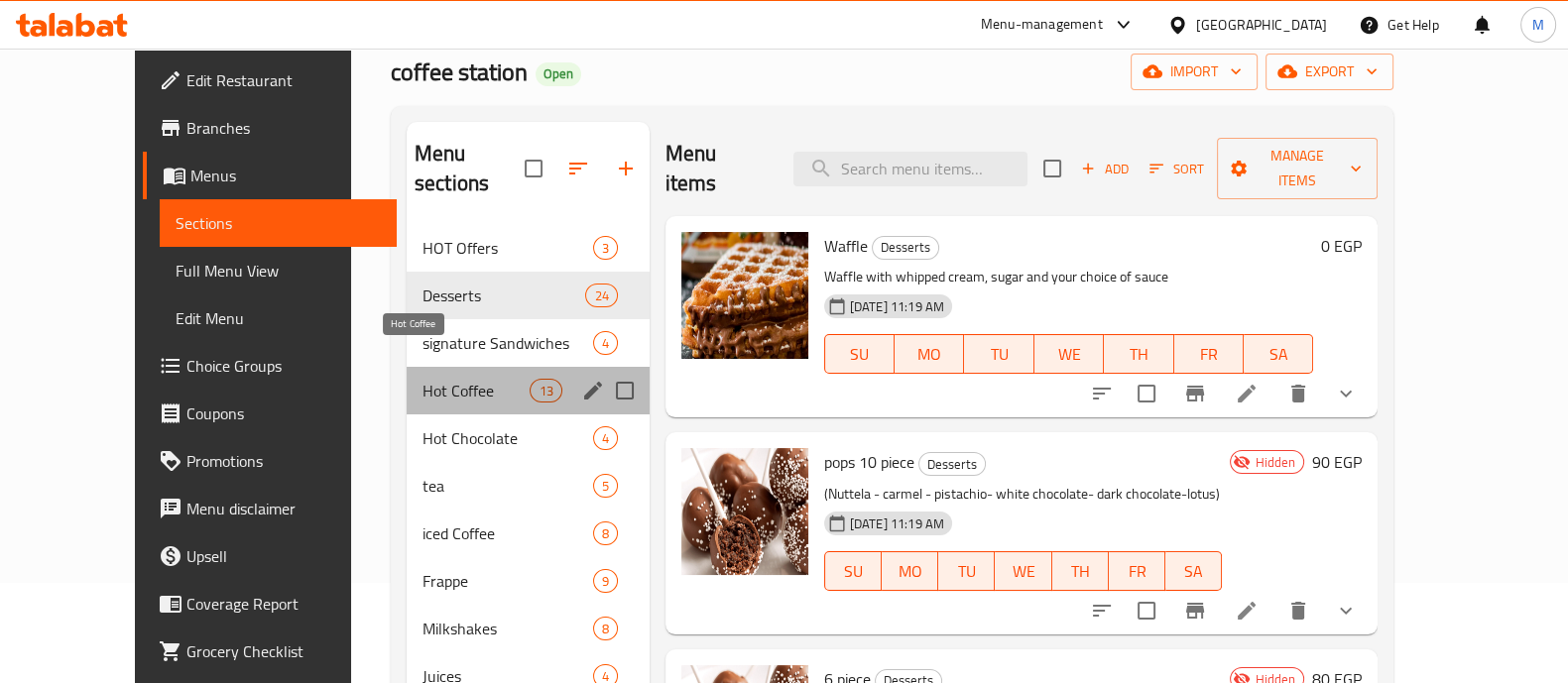
click at [423, 379] on span "Hot Coffee" at bounding box center [476, 391] width 108 height 24
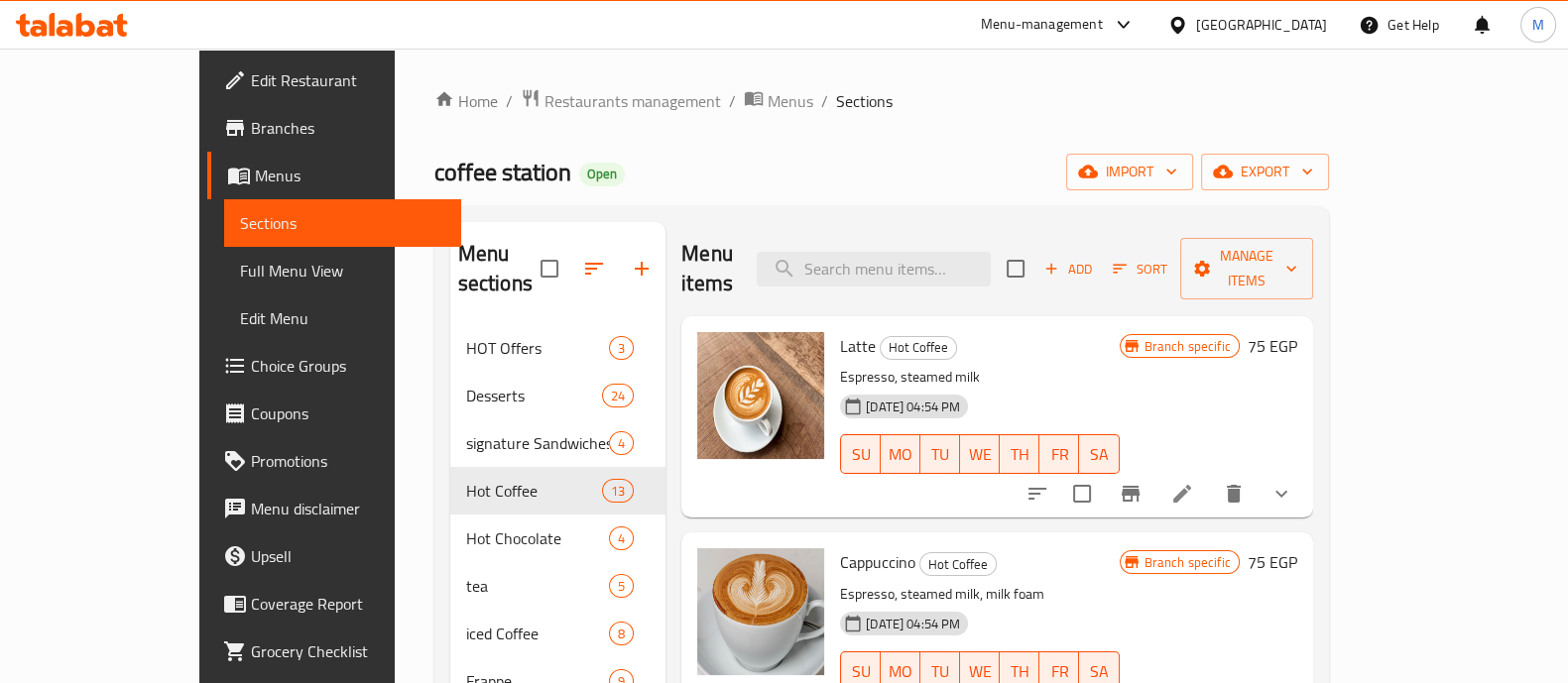
click at [1126, 387] on div "25-06-2025 04:54 PM SU MO TU WE TH FR SA" at bounding box center [979, 440] width 294 height 107
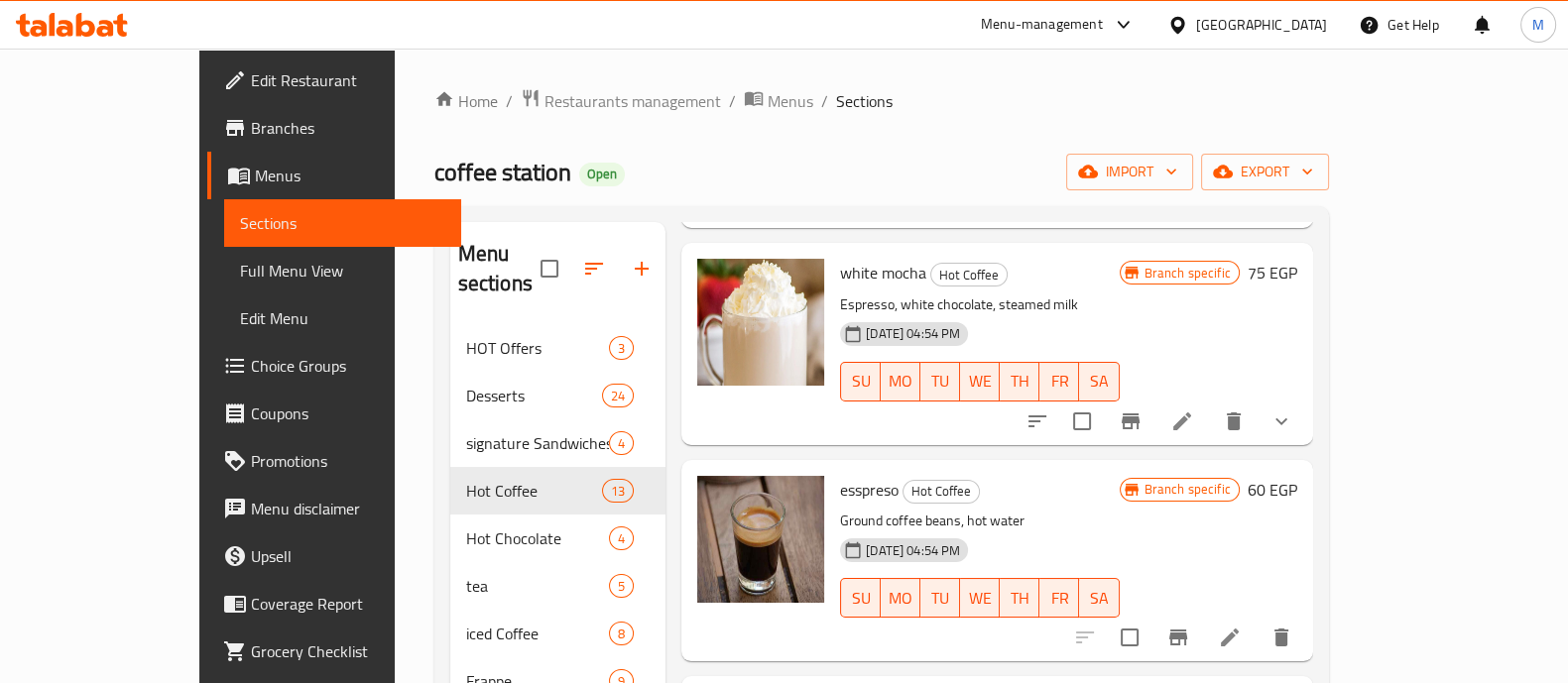
click at [61, 29] on icon at bounding box center [65, 28] width 17 height 17
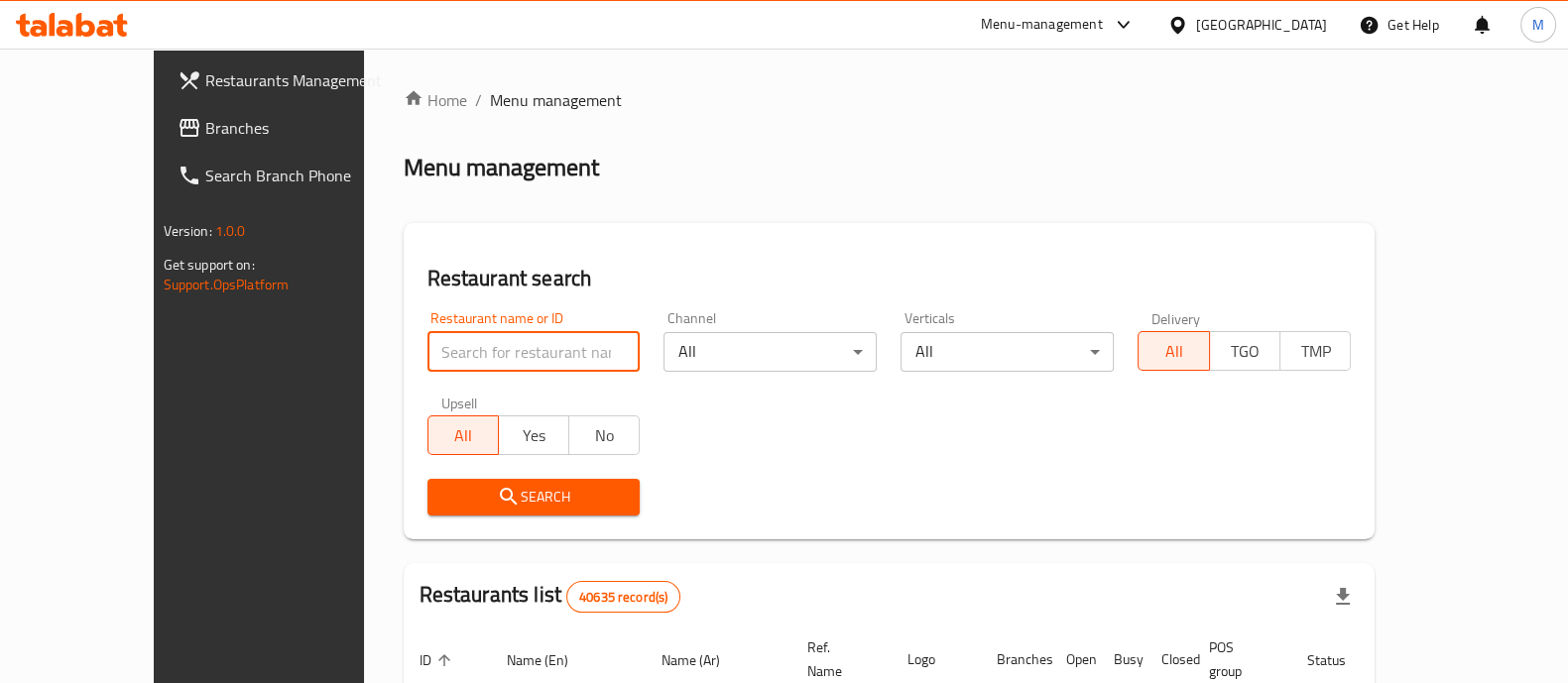
click at [453, 340] on input "search" at bounding box center [534, 352] width 213 height 40
click button "Search" at bounding box center [534, 497] width 213 height 37
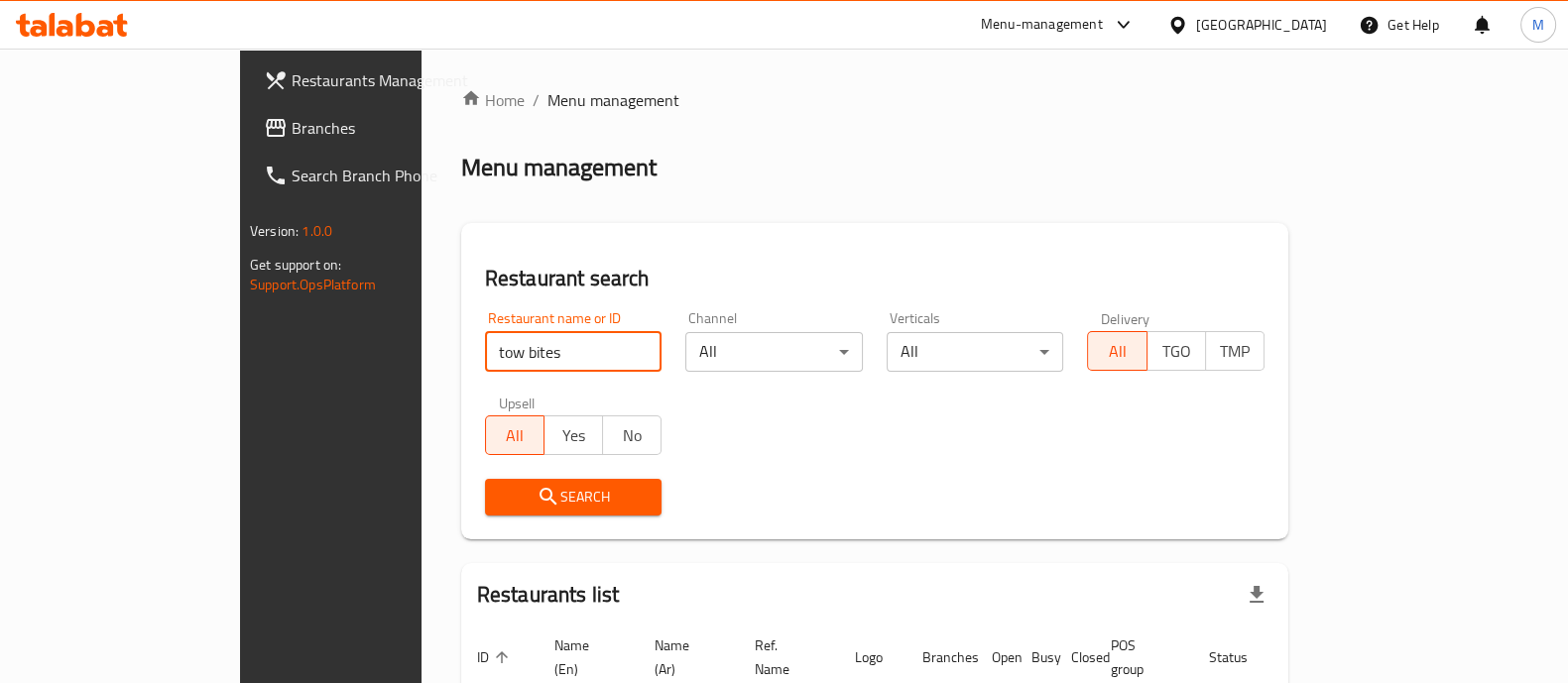
scroll to position [126, 0]
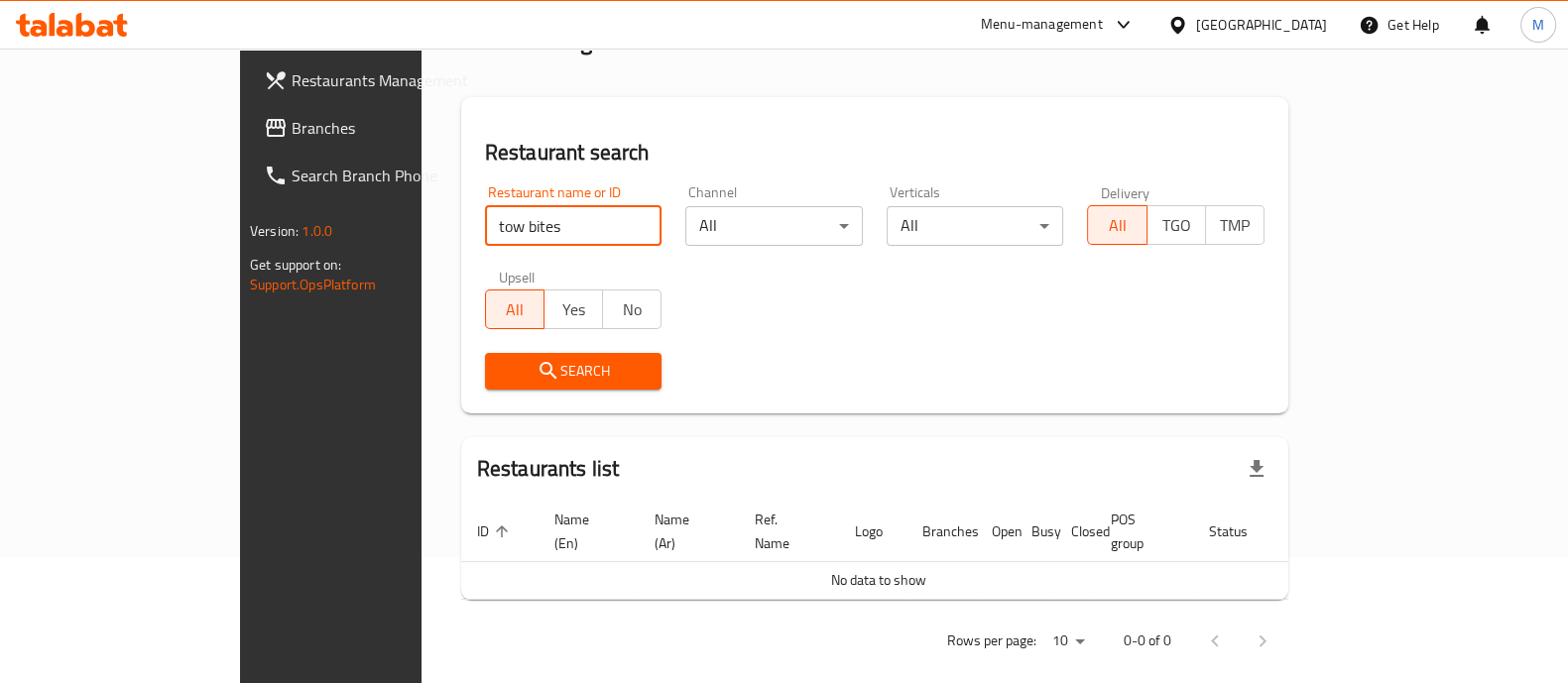
click at [484, 226] on input "tow bites" at bounding box center [573, 226] width 177 height 40
type input "two bites"
click button "Search" at bounding box center [573, 371] width 177 height 37
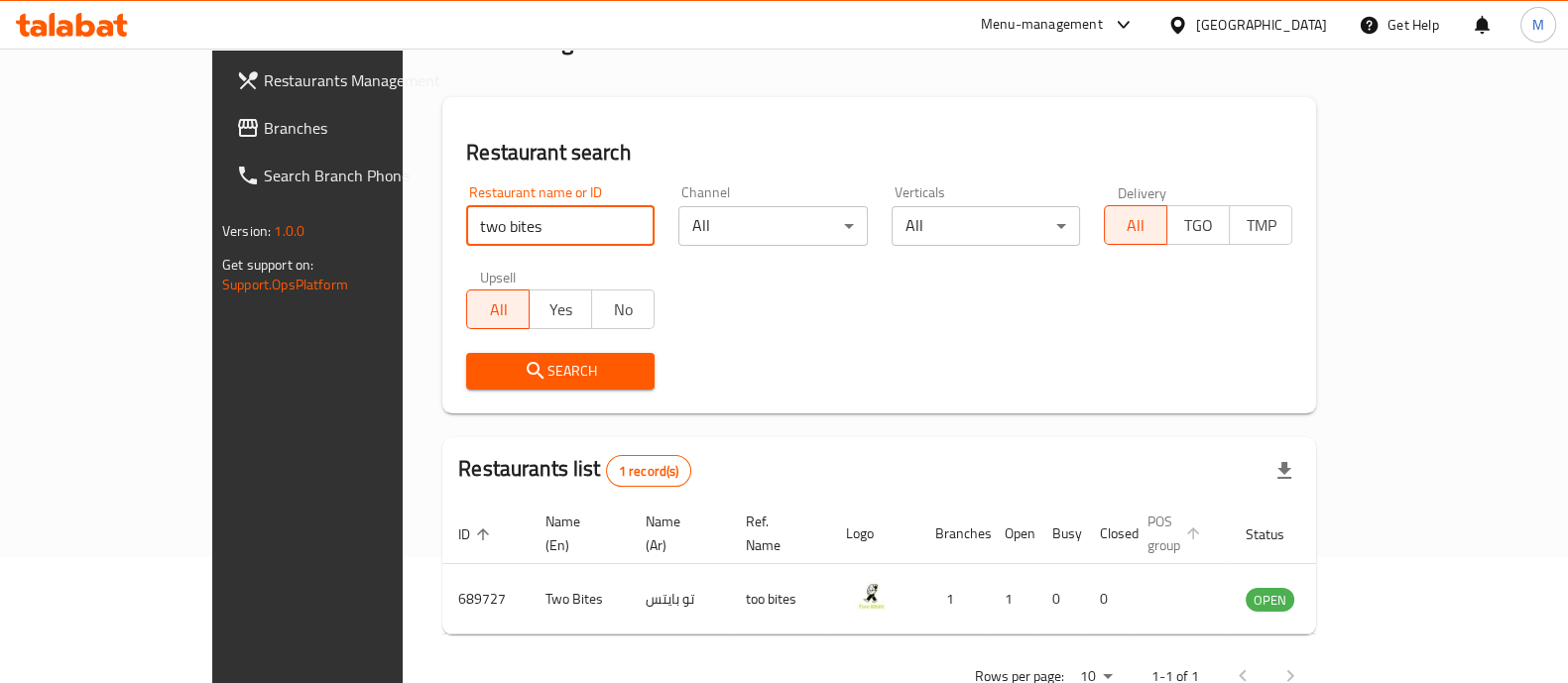
scroll to position [162, 0]
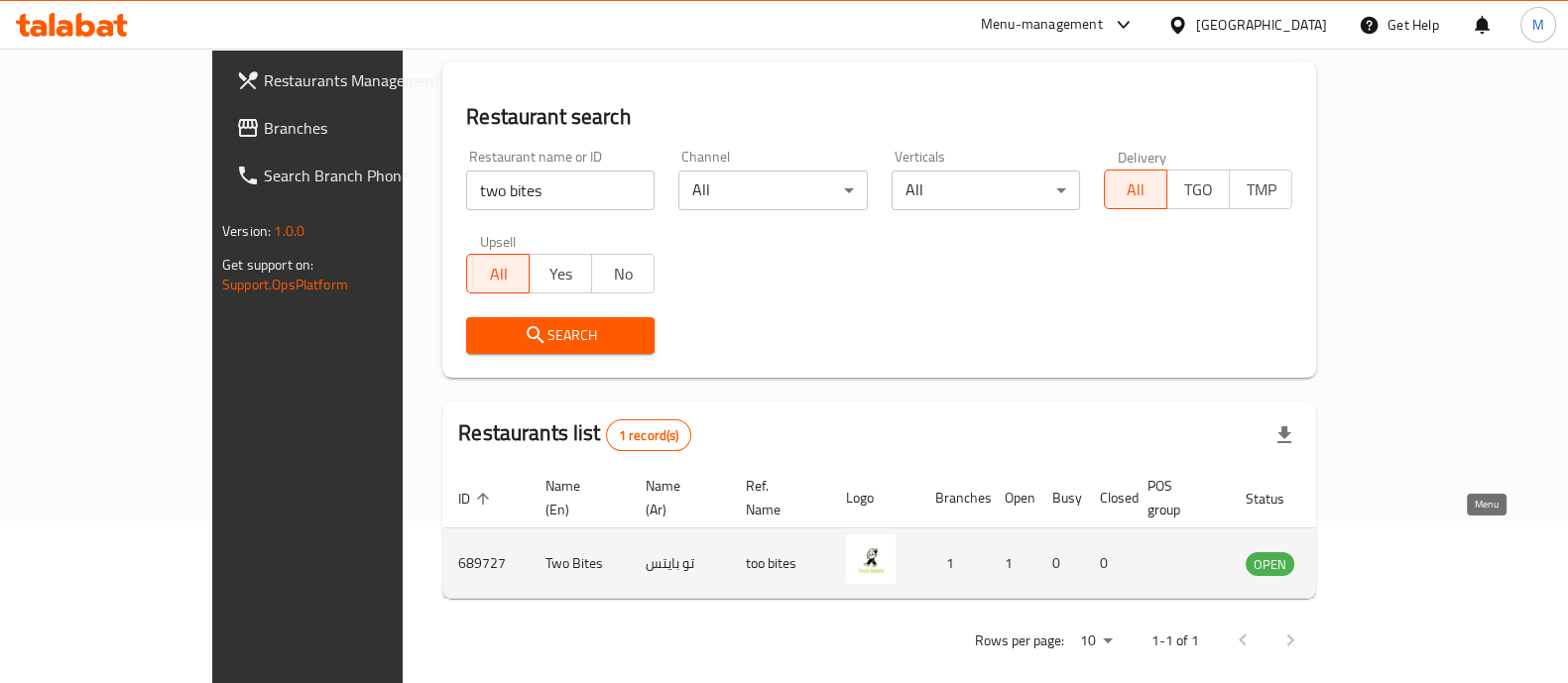
click at [1374, 551] on icon "enhanced table" at bounding box center [1362, 563] width 24 height 24
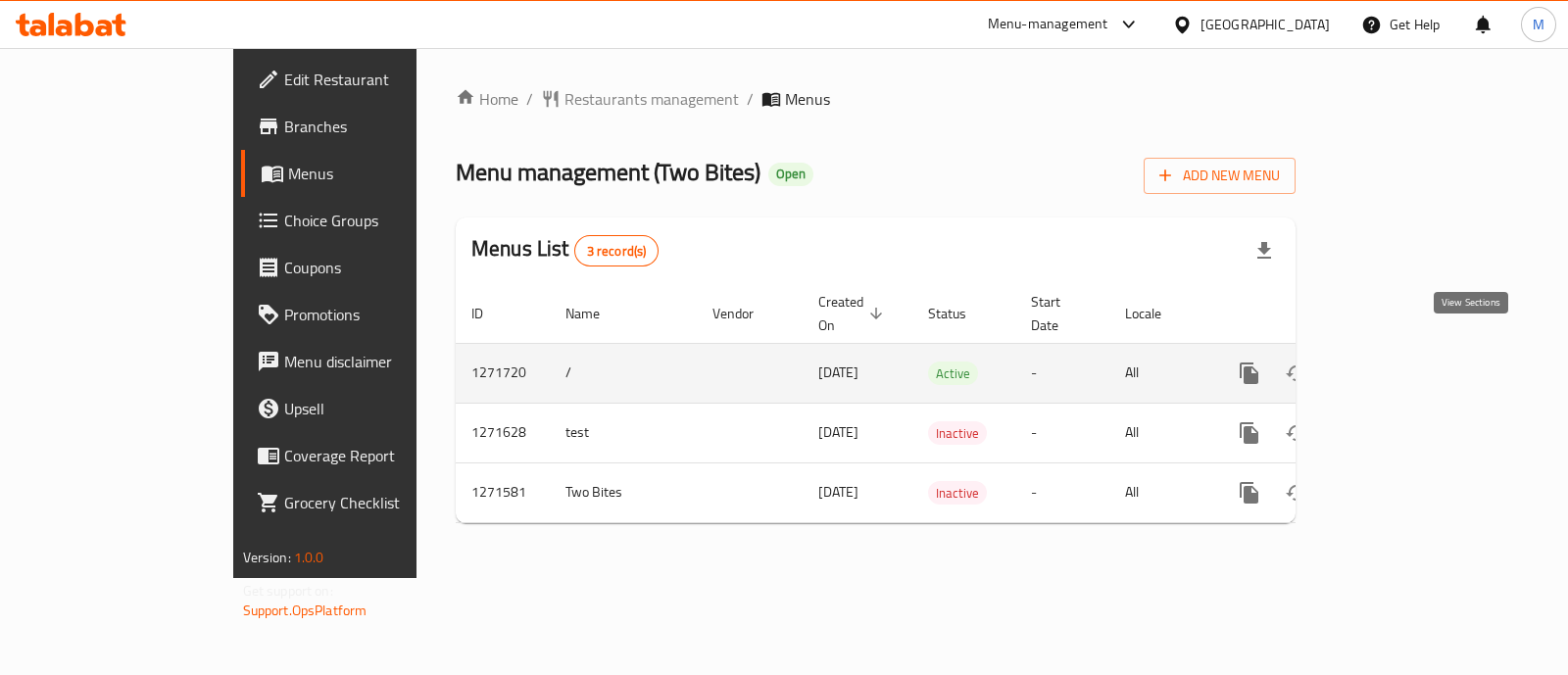
click at [1402, 362] on icon "enhanced table" at bounding box center [1391, 373] width 24 height 24
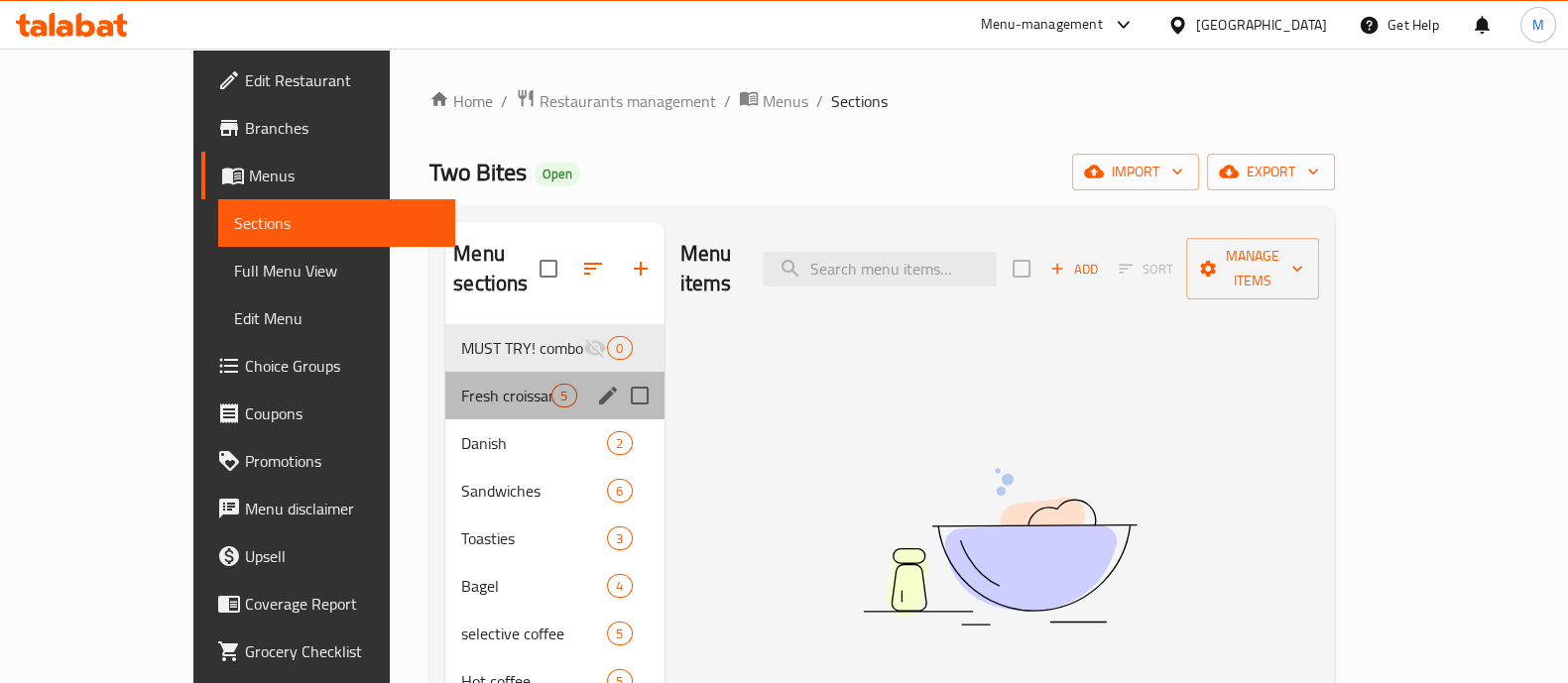
click at [446, 372] on div "Fresh croissant 5" at bounding box center [554, 396] width 218 height 48
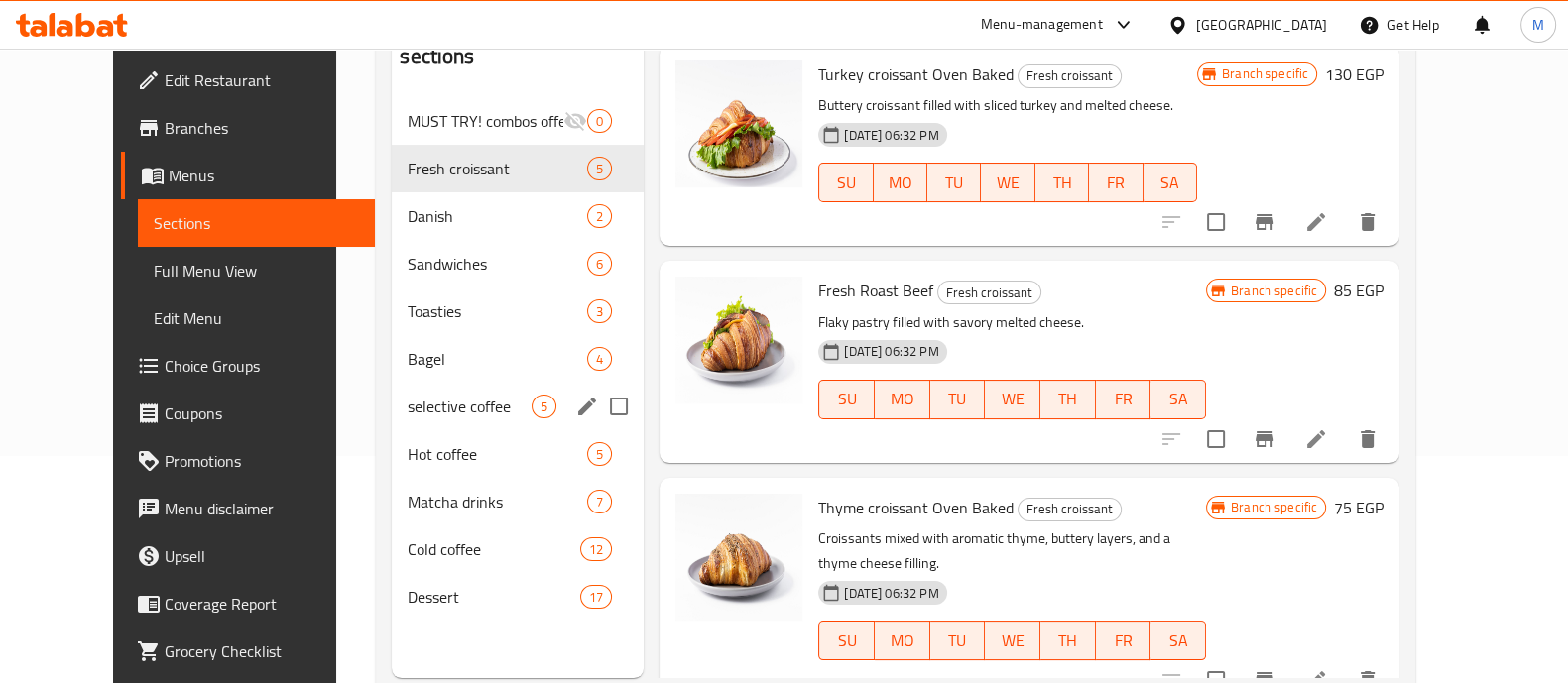
scroll to position [224, 0]
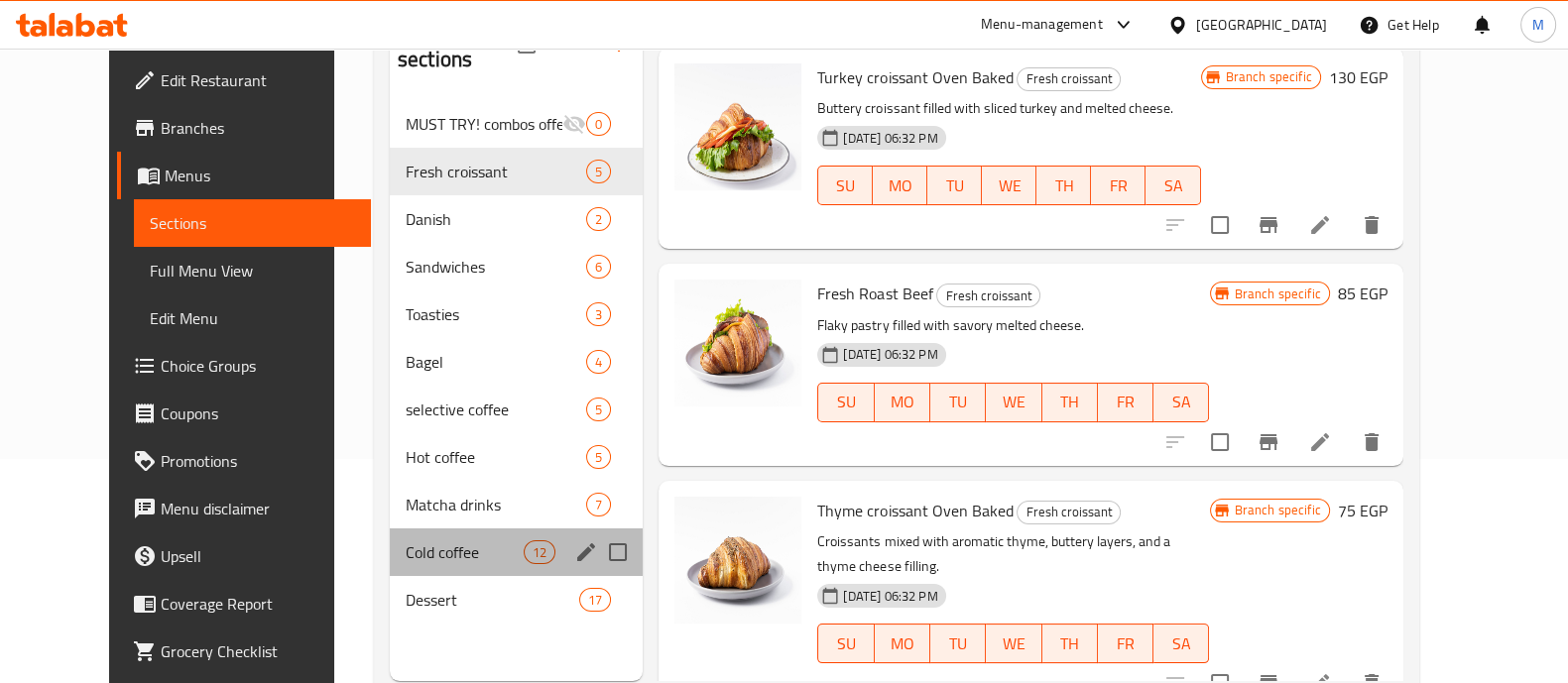
click at [429, 540] on div "Cold coffee 12" at bounding box center [516, 552] width 253 height 48
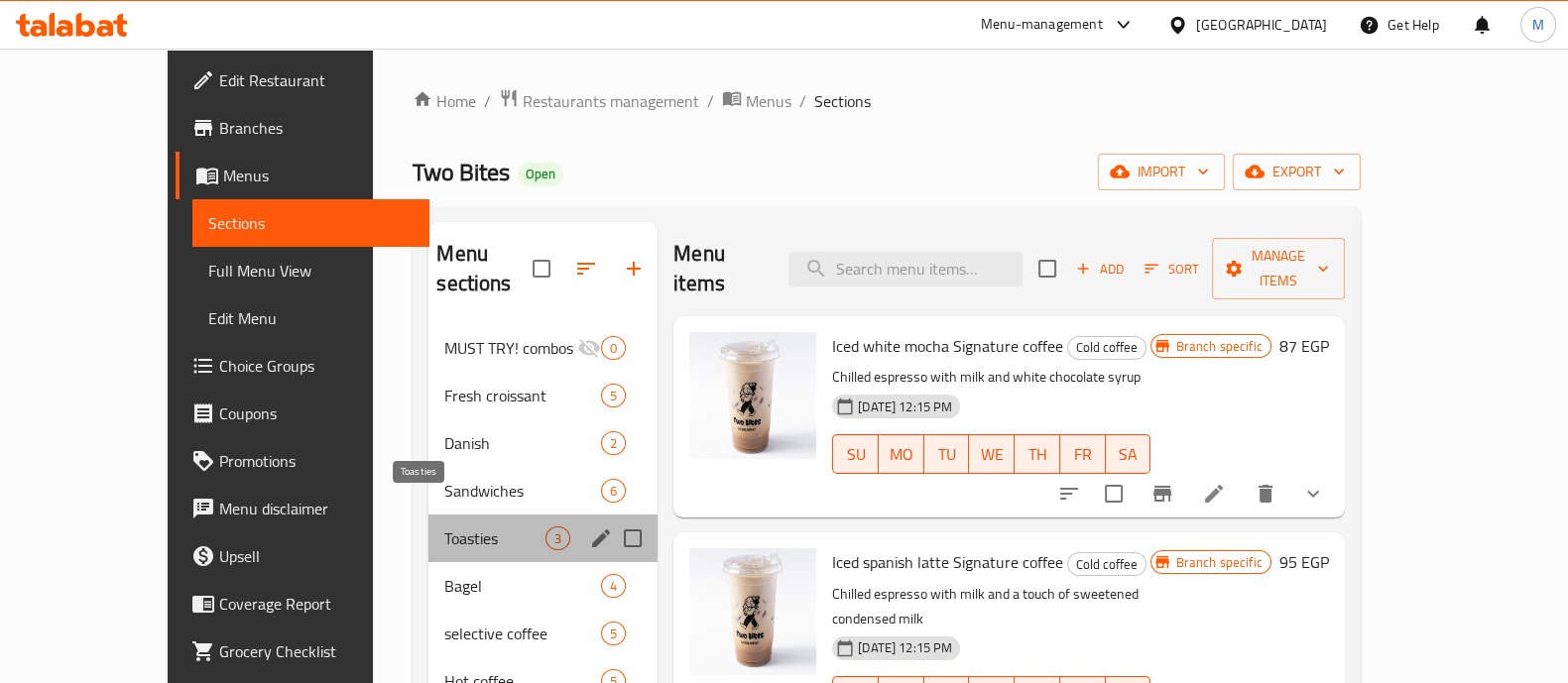
click at [450, 526] on span "Toasties" at bounding box center [494, 538] width 101 height 24
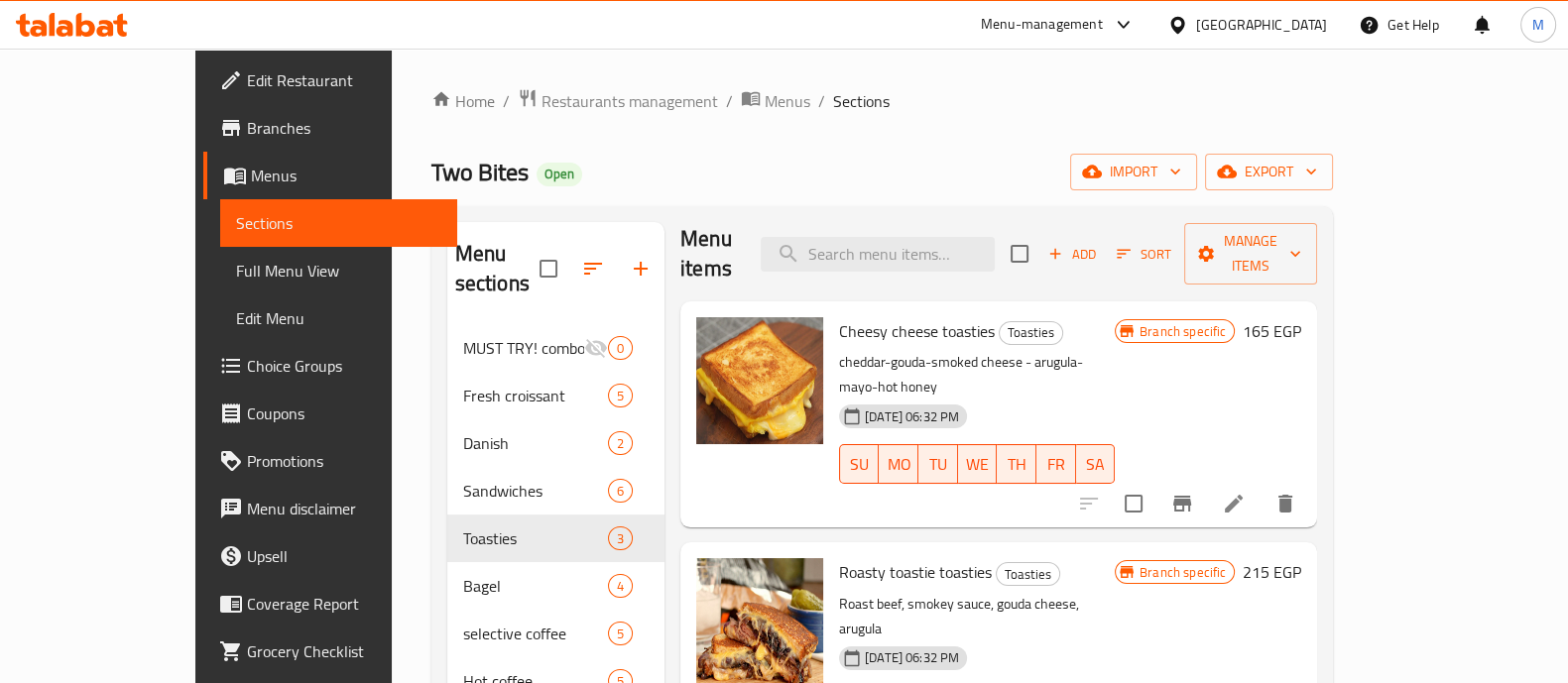
scroll to position [278, 0]
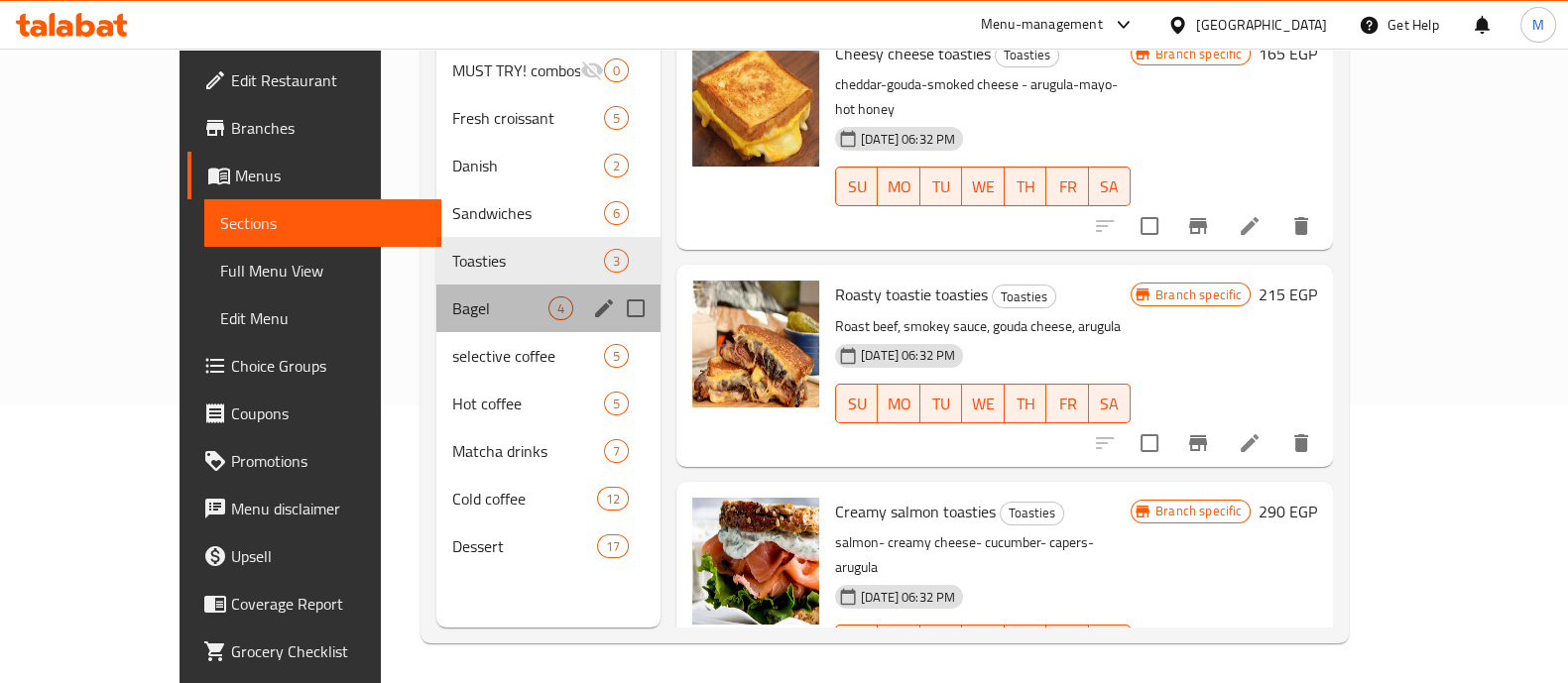
click at [448, 290] on div "Bagel 4" at bounding box center [548, 308] width 224 height 48
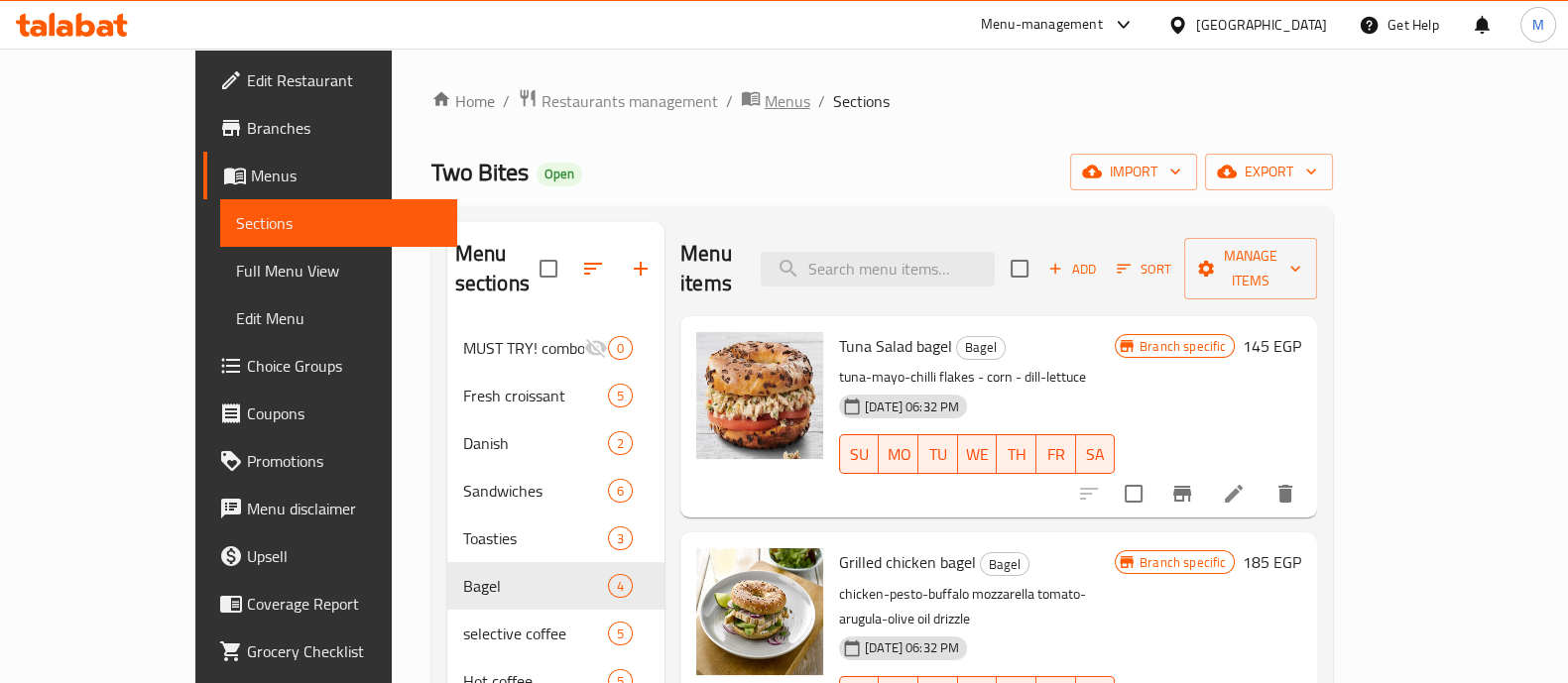
click at [765, 108] on span "Menus" at bounding box center [787, 102] width 46 height 24
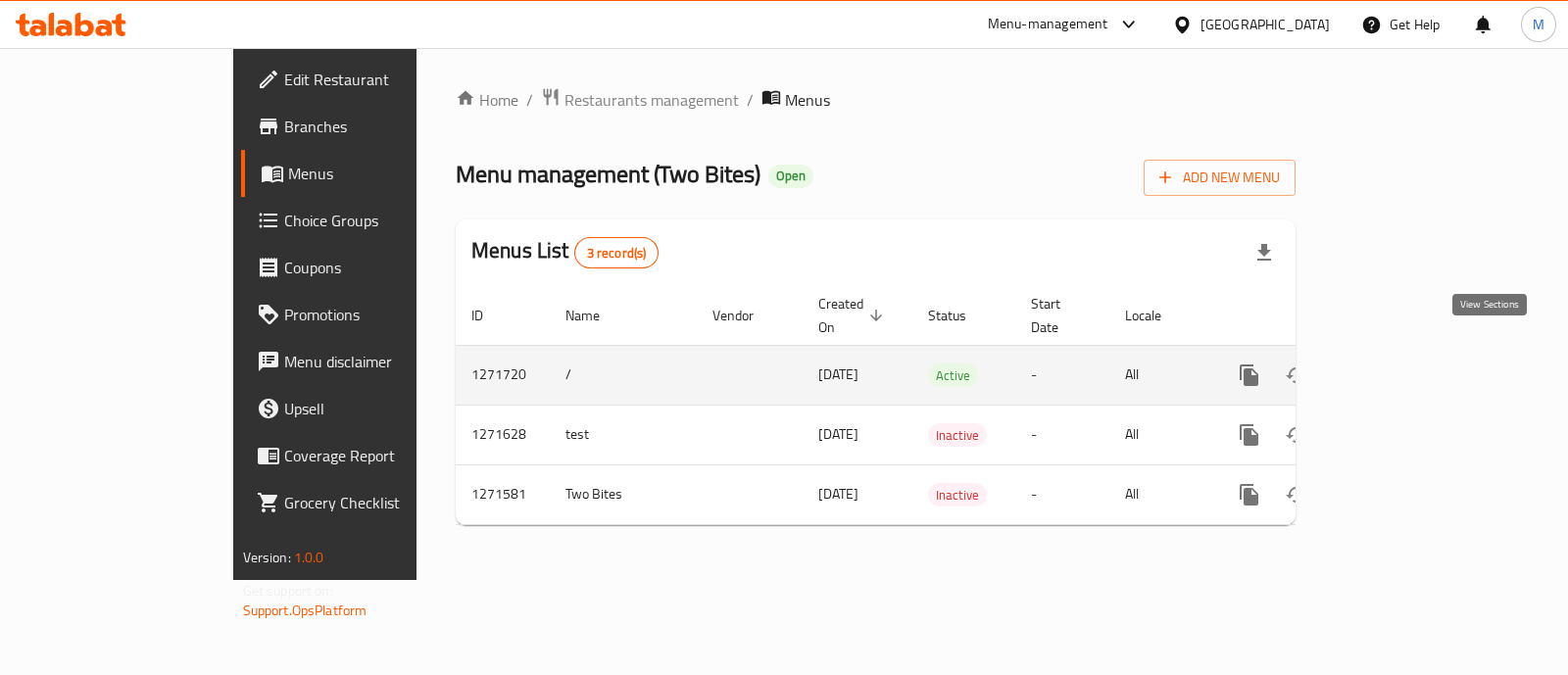
click at [1413, 355] on link "enhanced table" at bounding box center [1391, 375] width 47 height 47
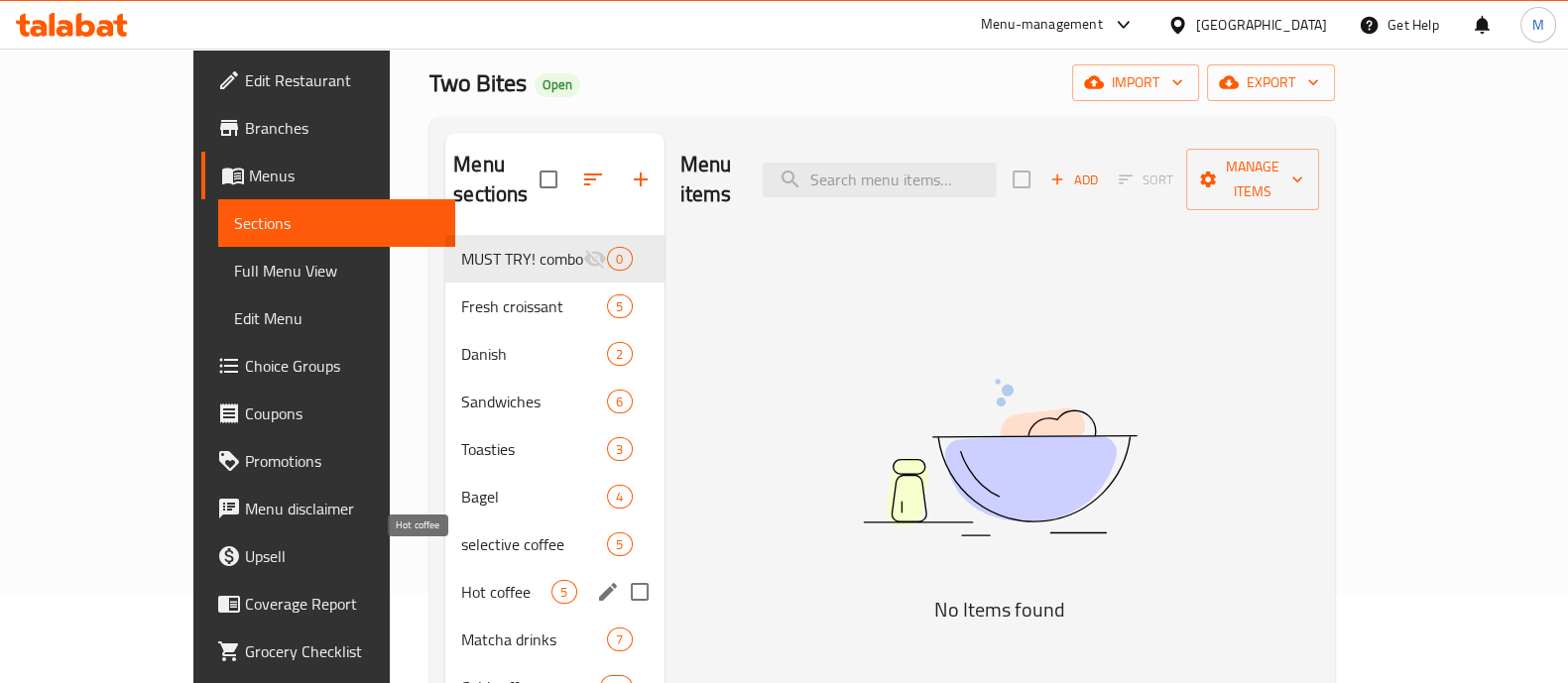
scroll to position [92, 0]
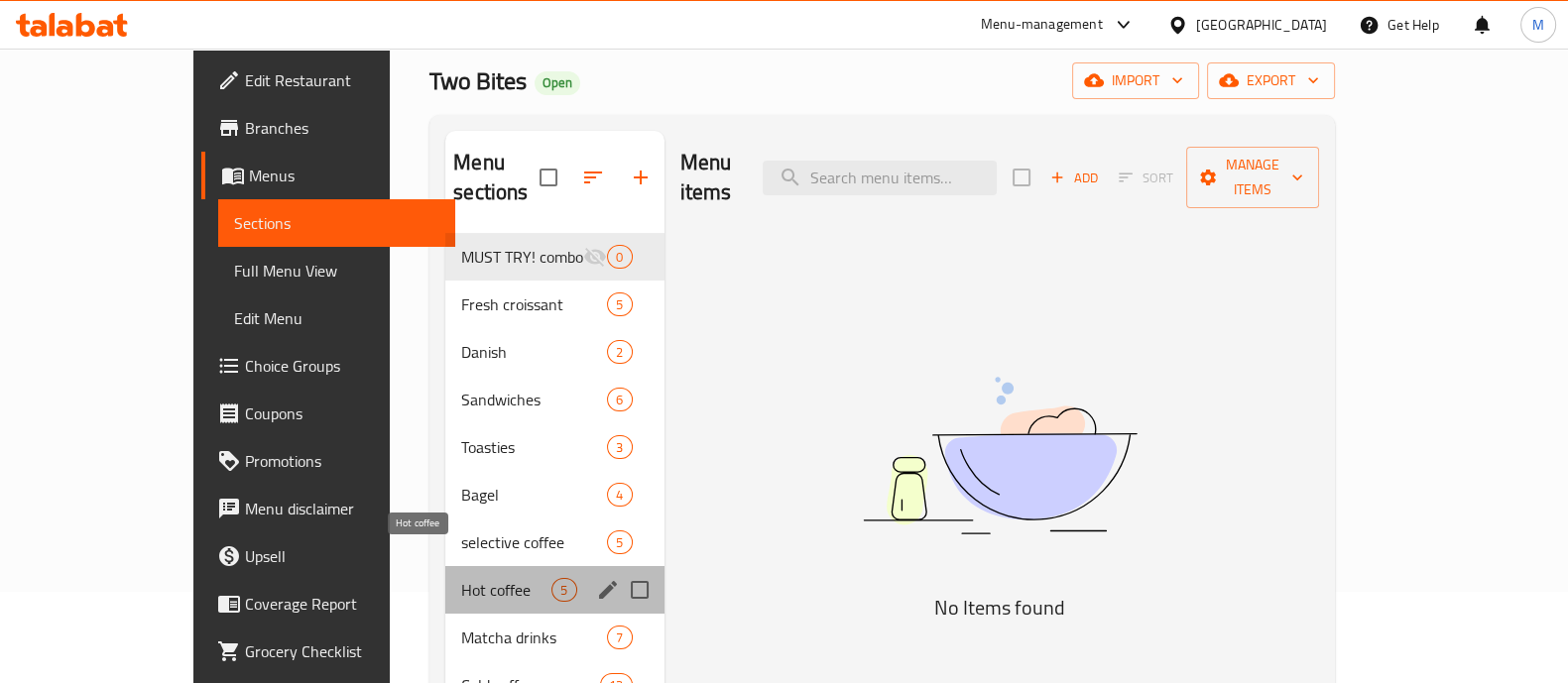
click at [462, 578] on span "Hot coffee" at bounding box center [506, 590] width 91 height 24
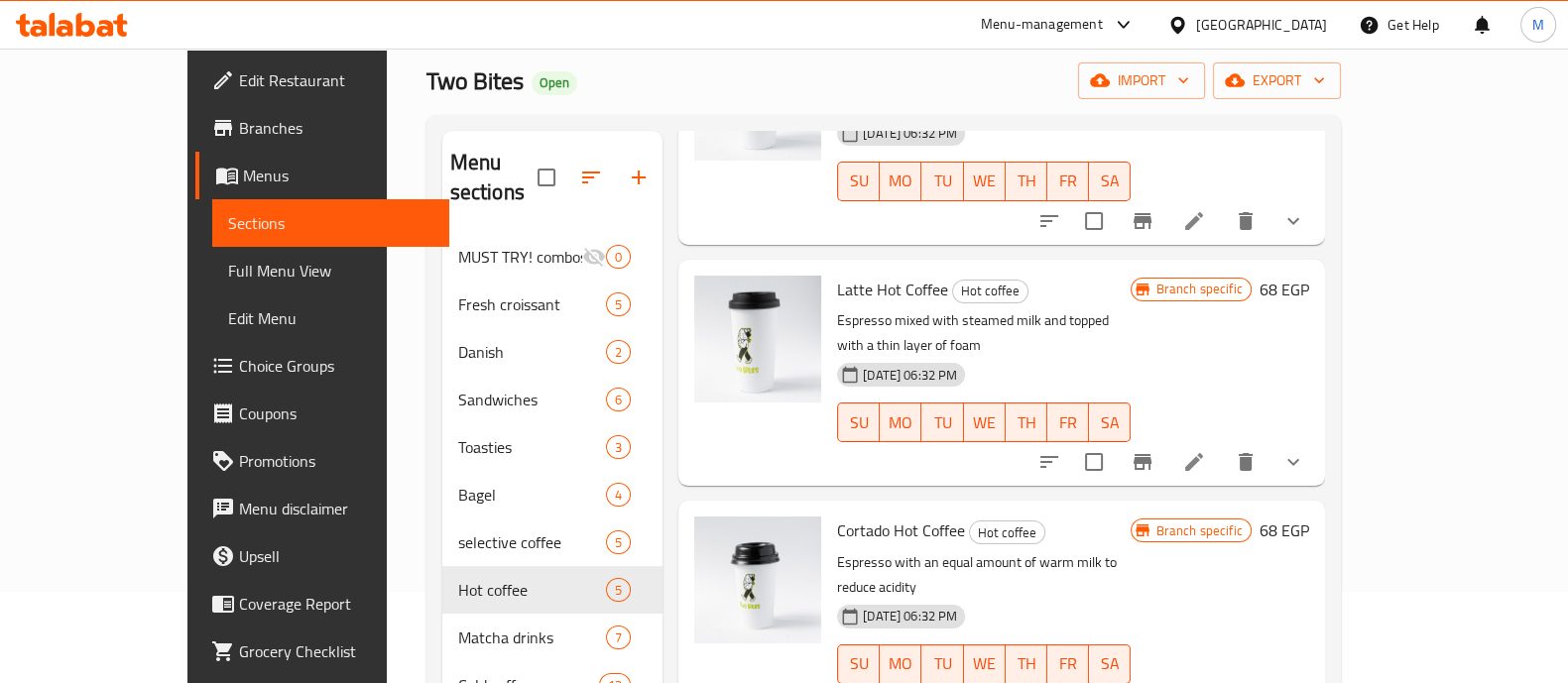
scroll to position [278, 0]
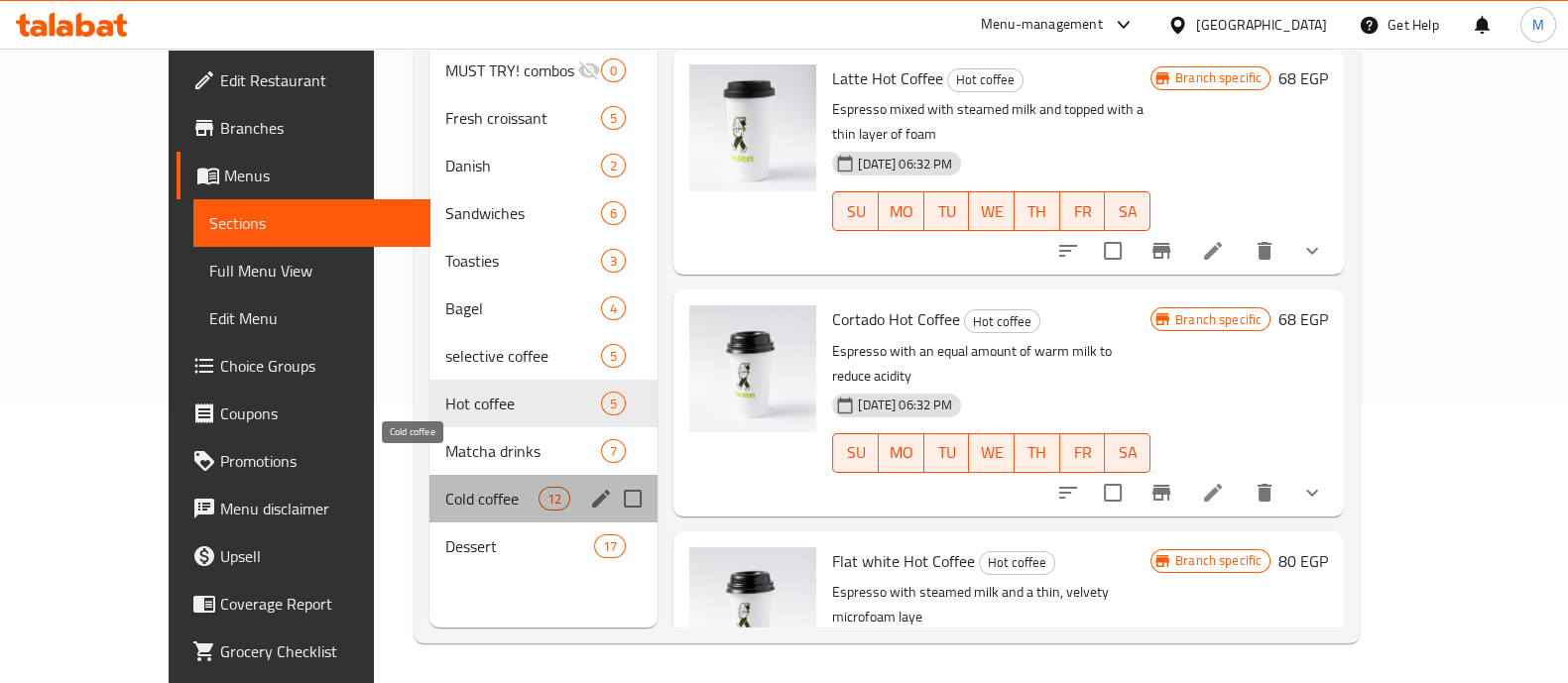
click at [446, 487] on span "Cold coffee" at bounding box center [492, 499] width 94 height 24
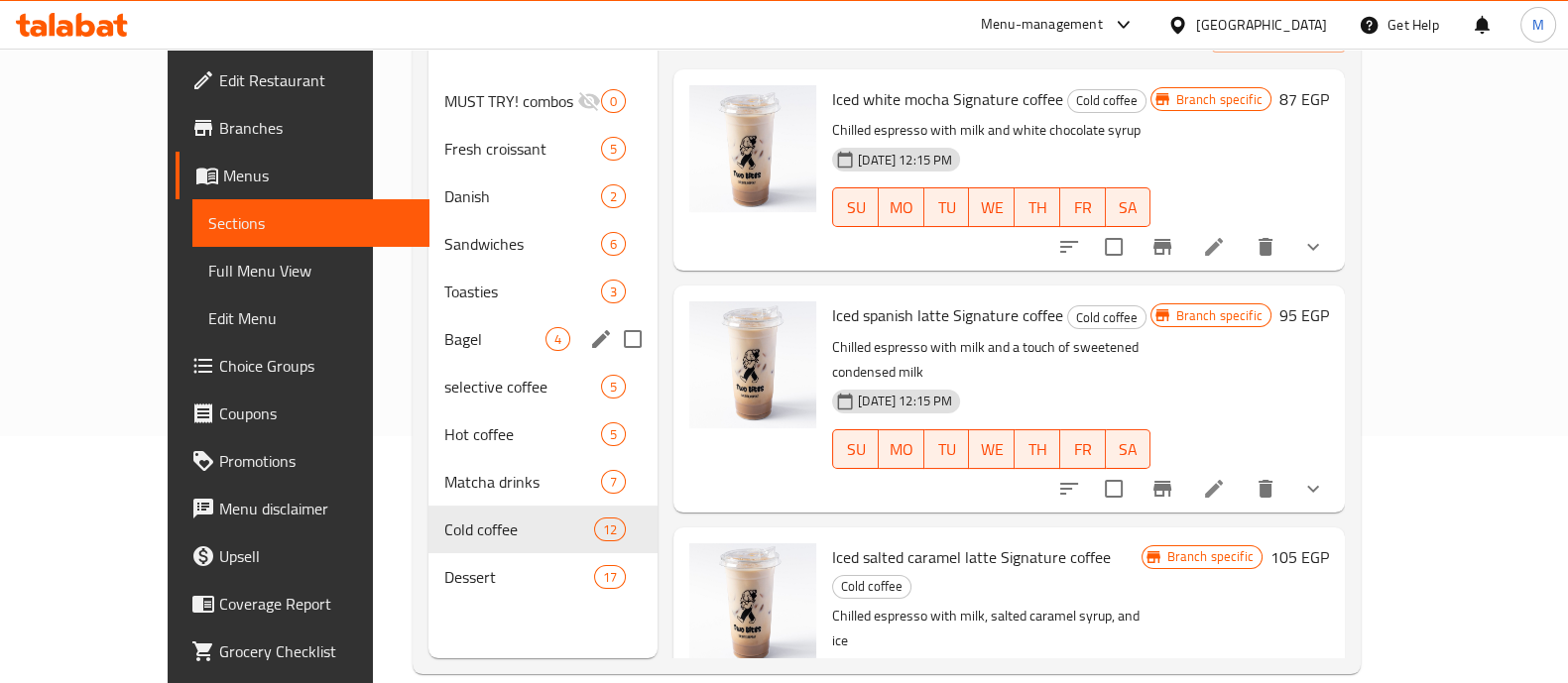
scroll to position [252, 0]
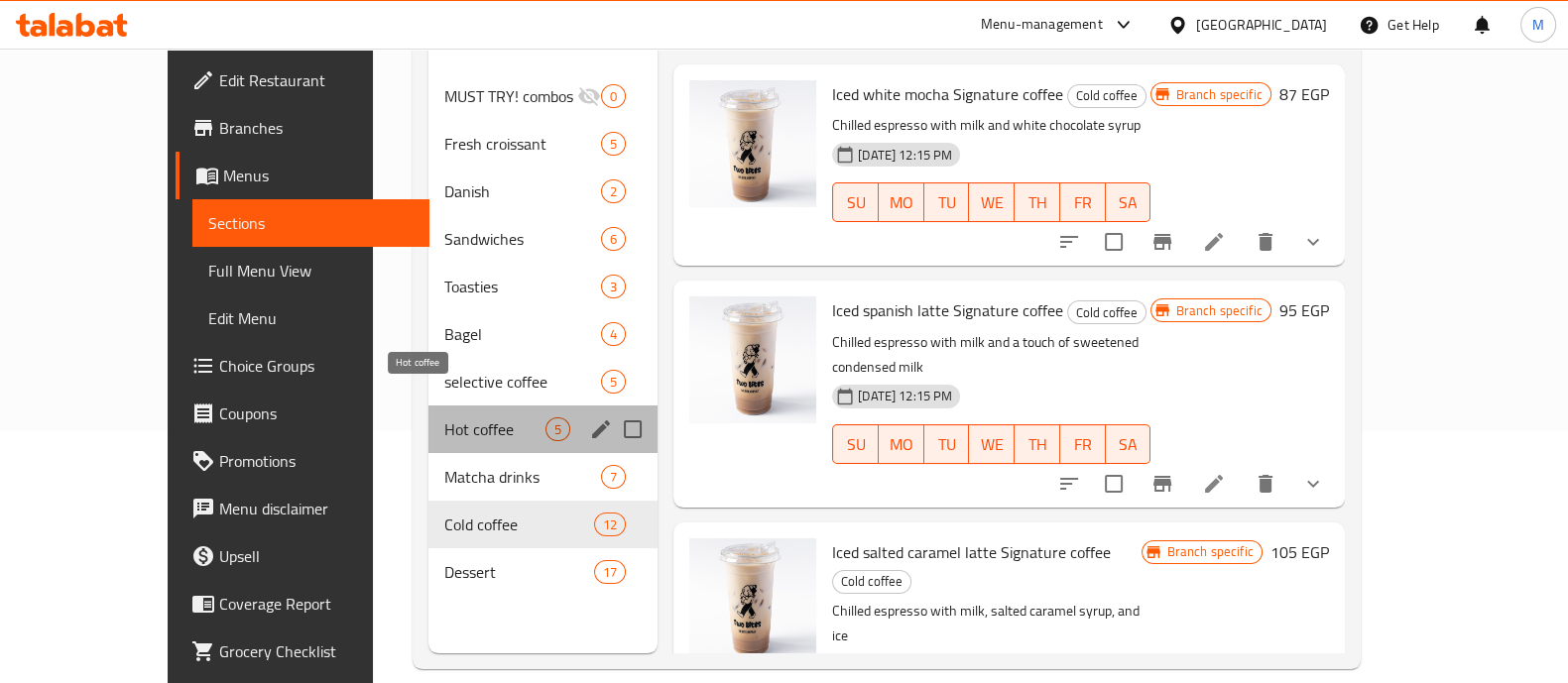
click at [445, 418] on span "Hot coffee" at bounding box center [494, 430] width 101 height 24
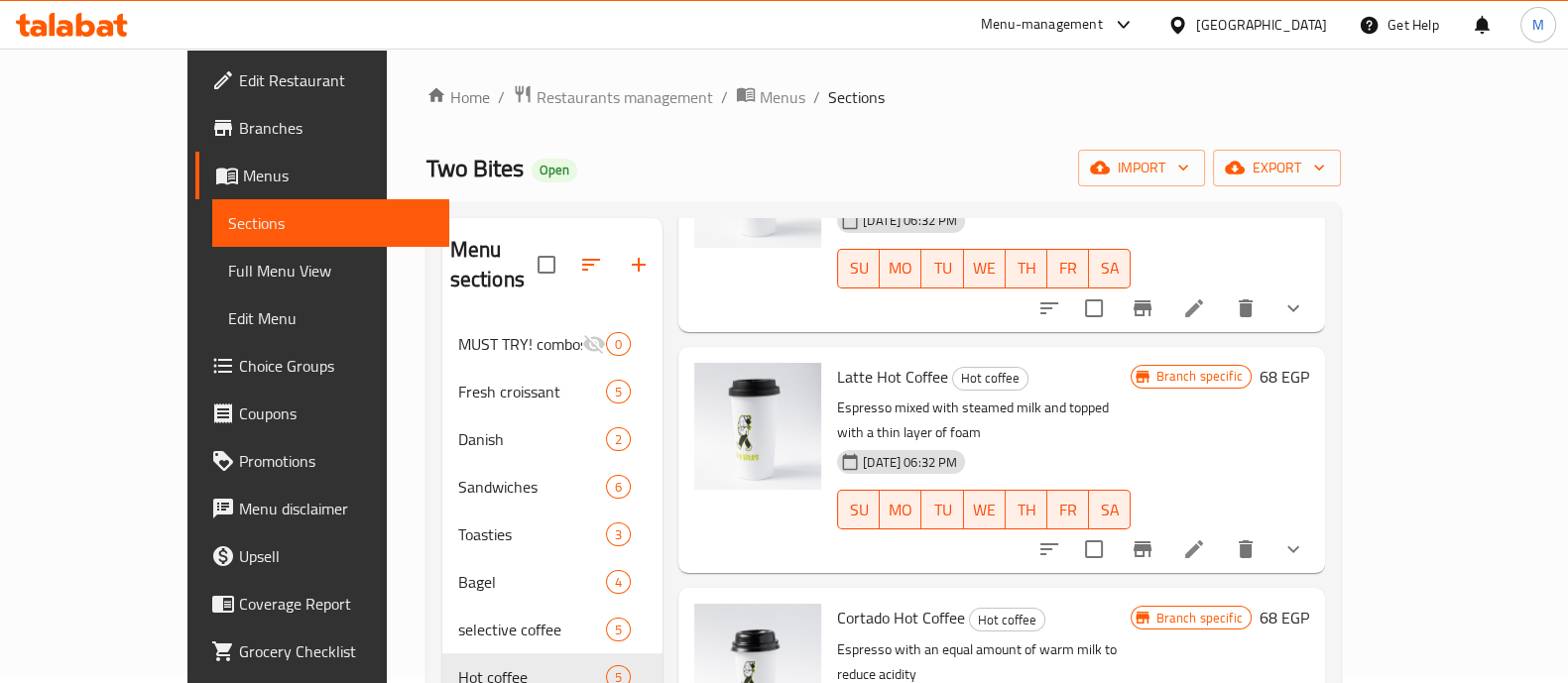
scroll to position [278, 0]
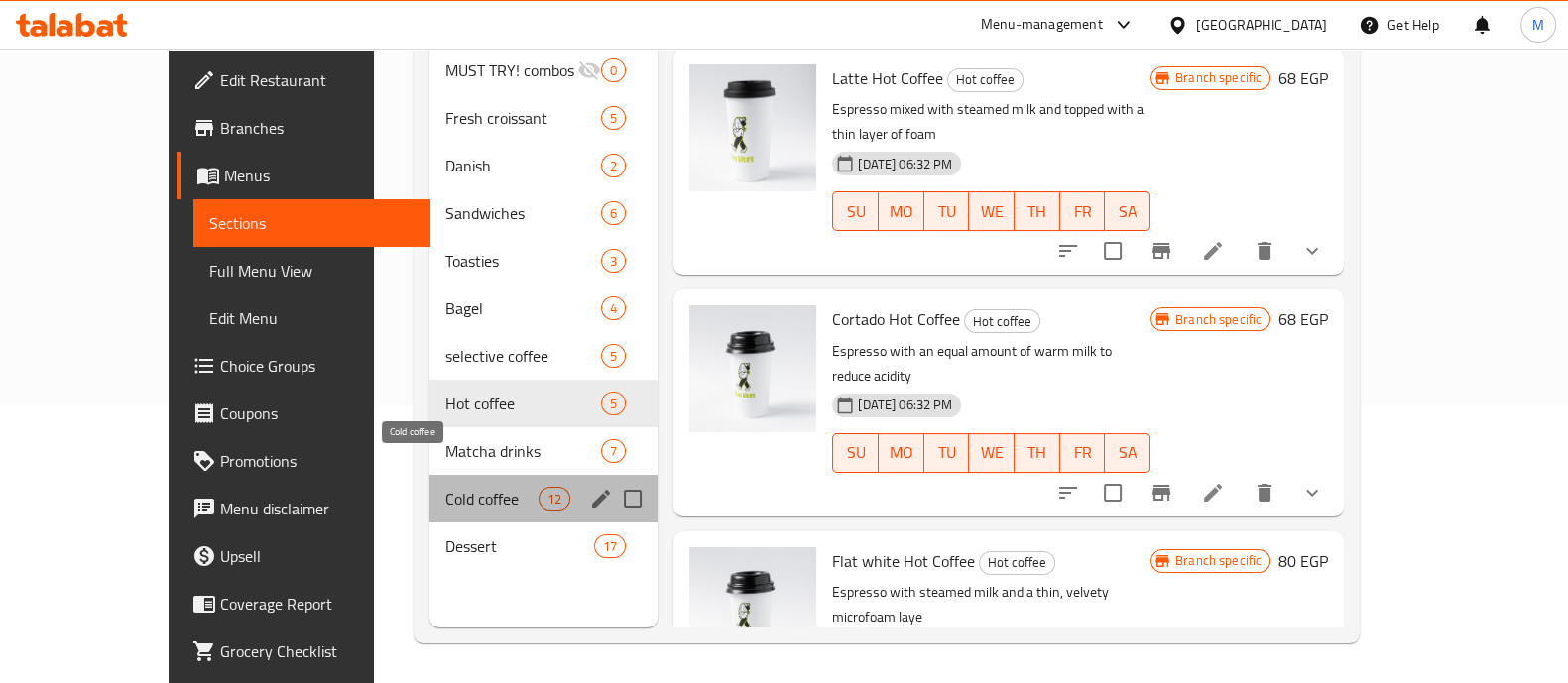
click at [446, 487] on span "Cold coffee" at bounding box center [492, 499] width 94 height 24
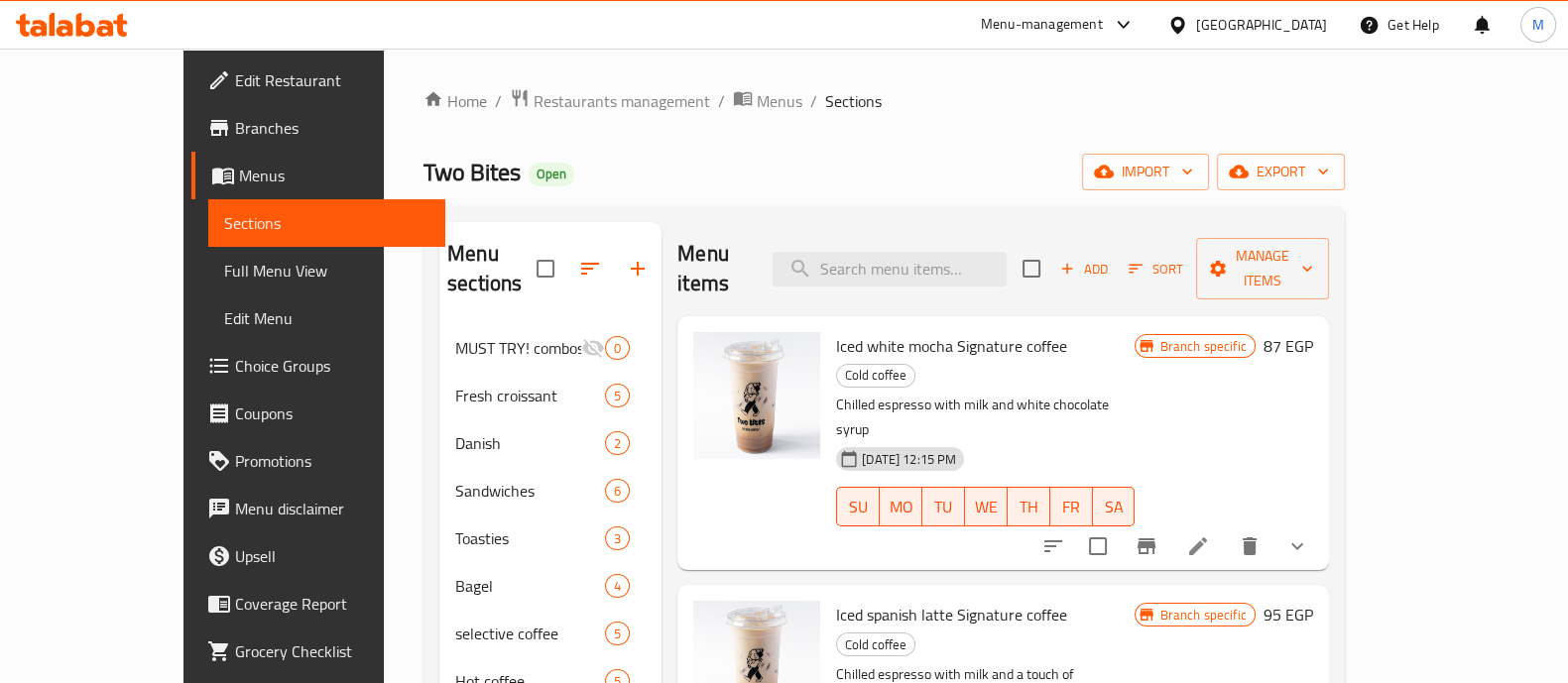
click at [92, 15] on icon at bounding box center [72, 25] width 112 height 24
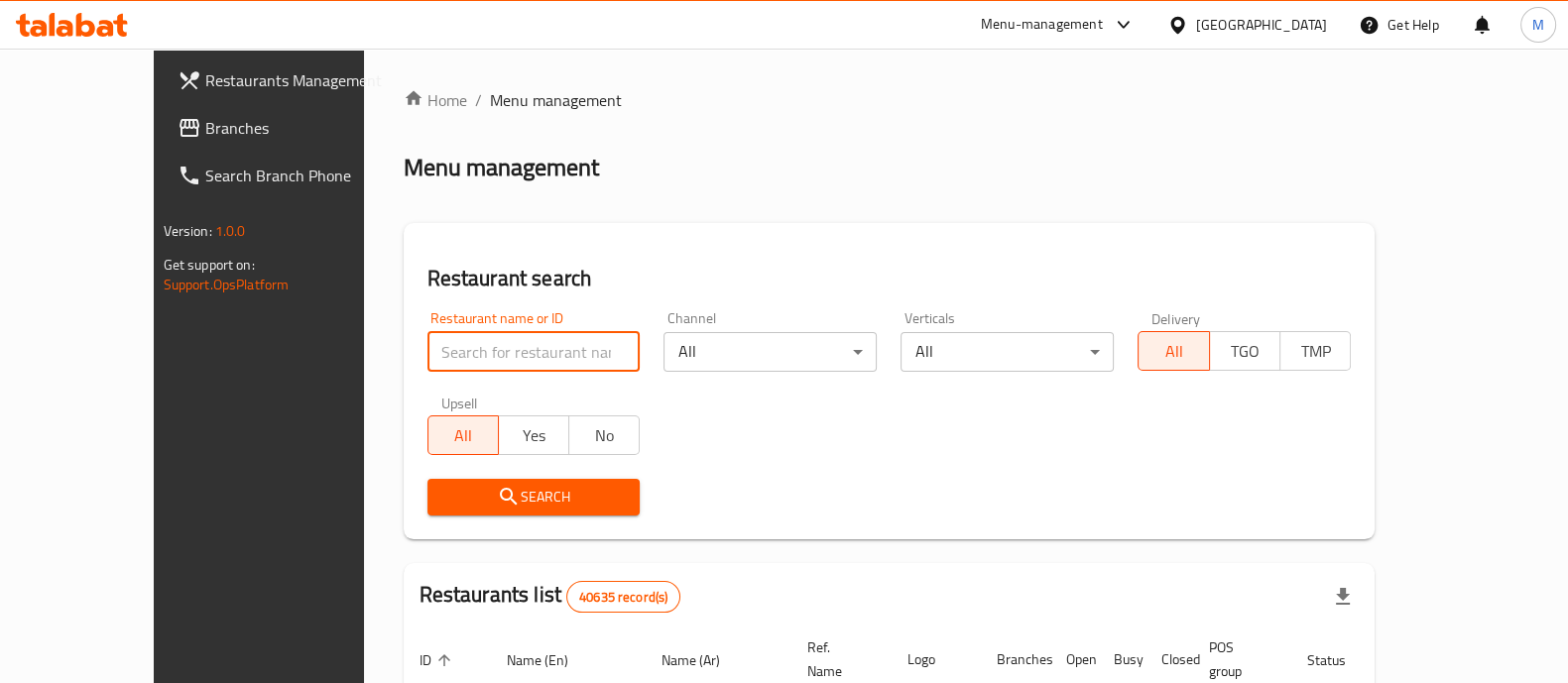
click at [478, 355] on input "search" at bounding box center [534, 352] width 213 height 40
type input "[PERSON_NAME]'s"
click button "Search" at bounding box center [534, 497] width 213 height 37
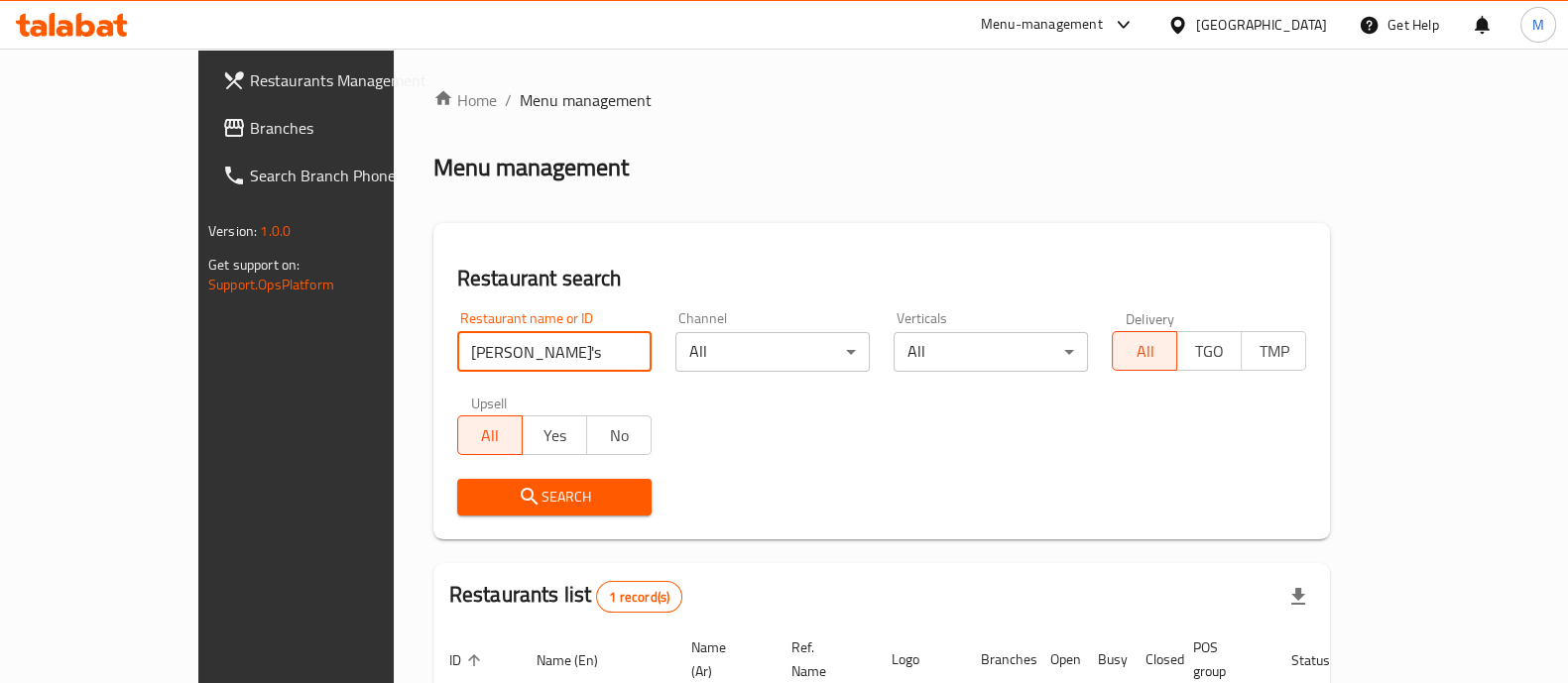
scroll to position [162, 0]
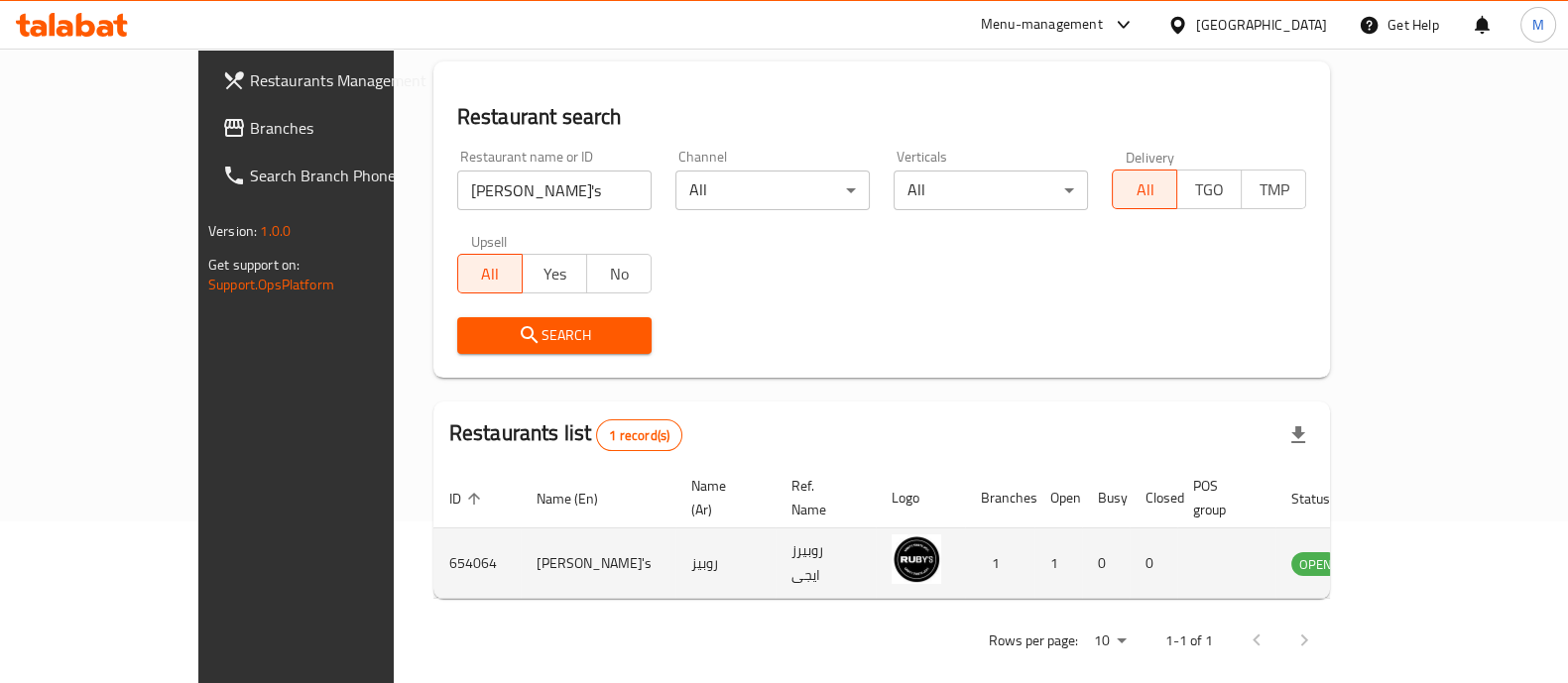
drag, startPoint x: 1467, startPoint y: 527, endPoint x: 1473, endPoint y: 550, distance: 23.8
click at [1447, 550] on td "enhanced table" at bounding box center [1413, 563] width 69 height 71
click at [1418, 551] on icon "enhanced table" at bounding box center [1408, 563] width 24 height 24
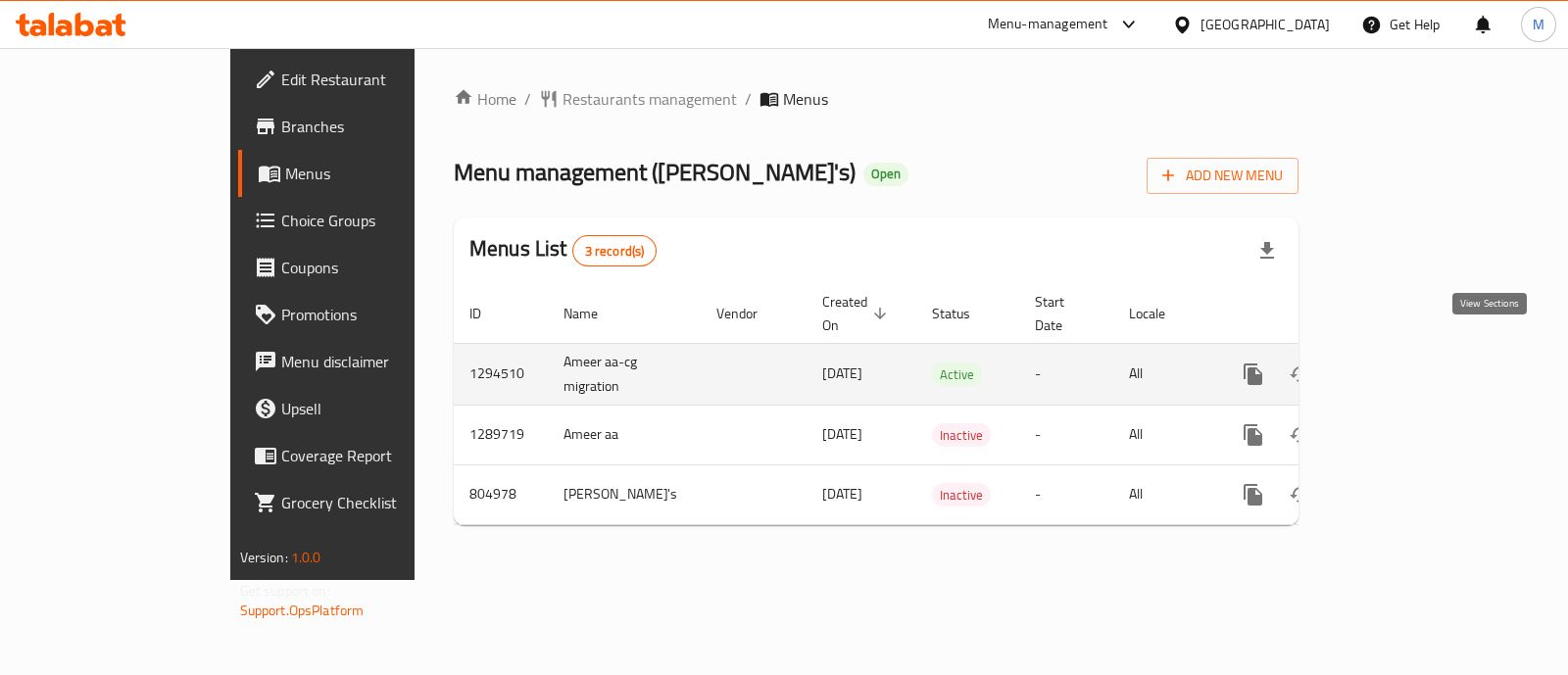
click at [1403, 366] on icon "enhanced table" at bounding box center [1395, 374] width 18 height 18
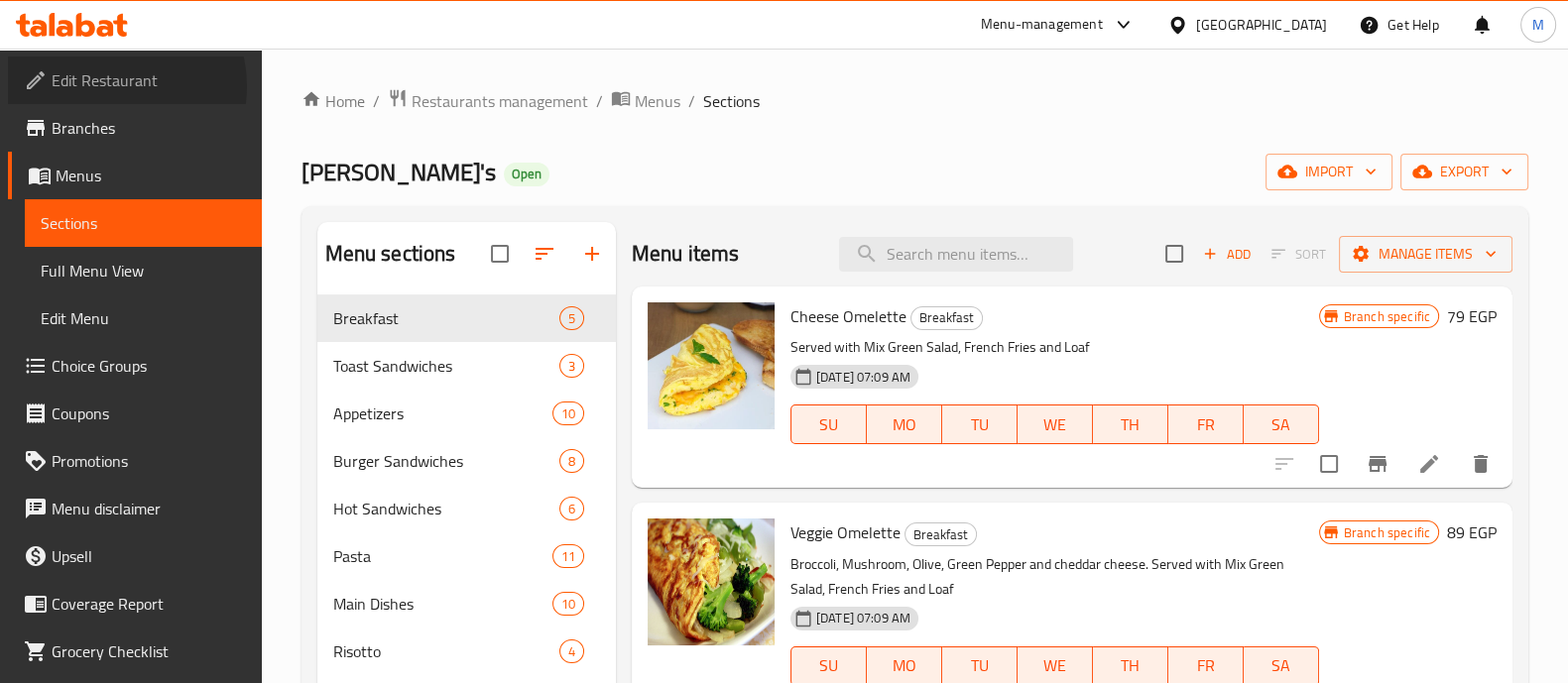
click at [109, 87] on span "Edit Restaurant" at bounding box center [149, 81] width 194 height 24
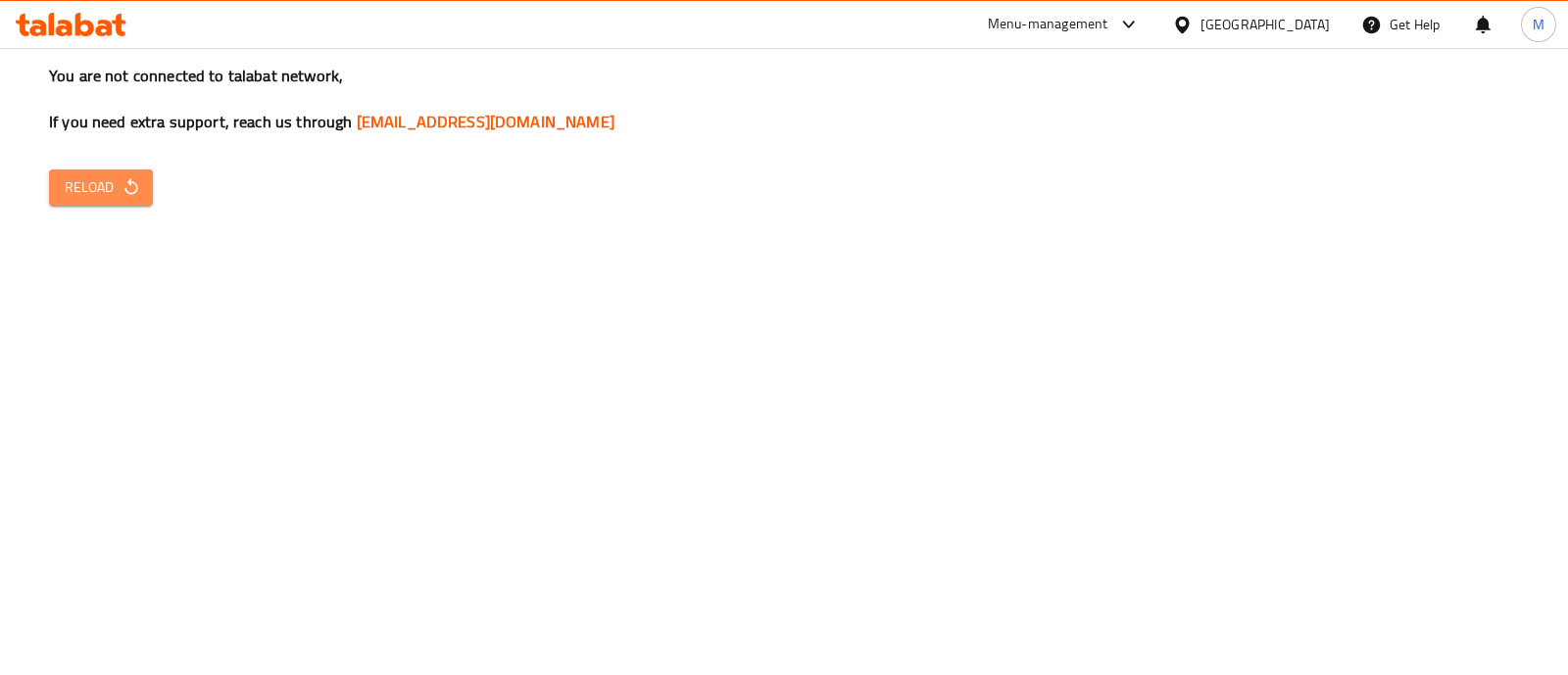
click at [74, 180] on span "Reload" at bounding box center [101, 187] width 73 height 25
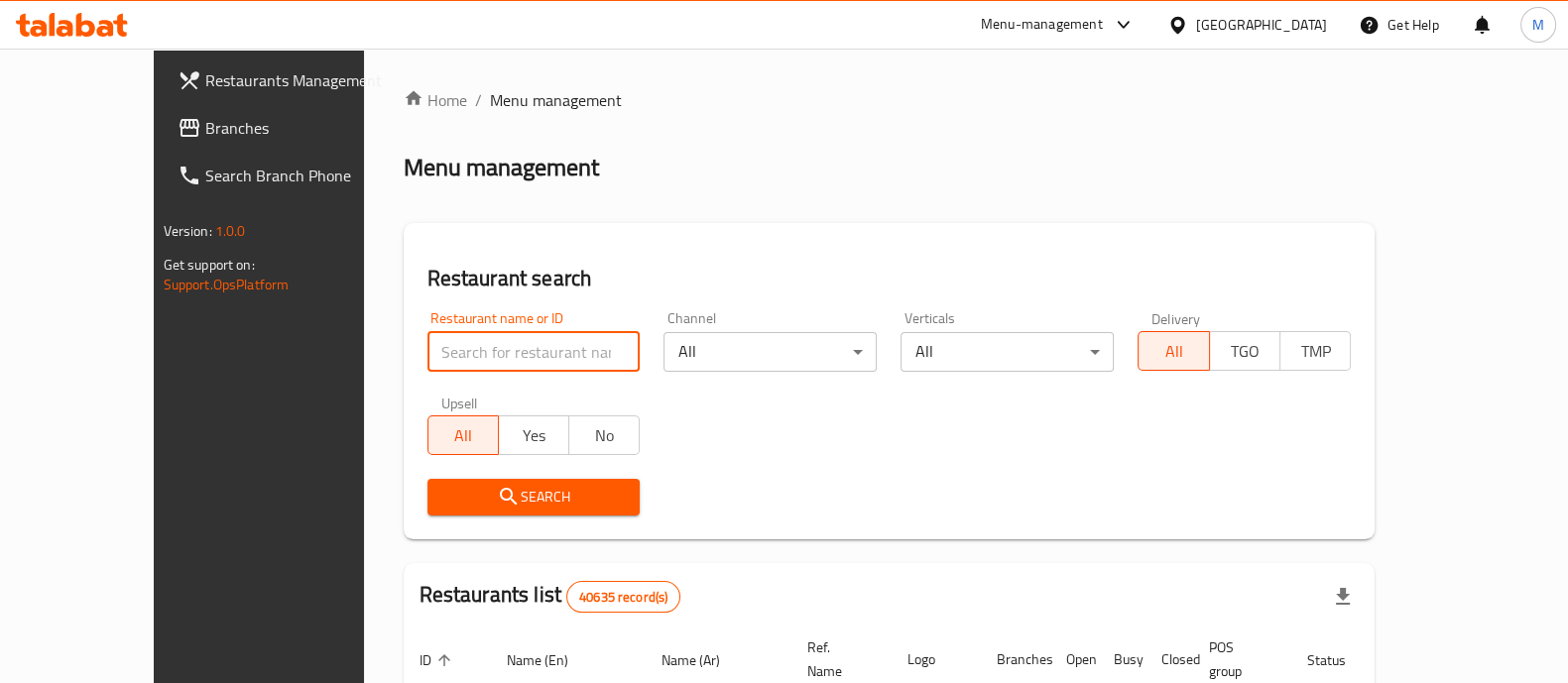
click at [428, 366] on input "search" at bounding box center [534, 352] width 213 height 40
paste input "momenti cafe"
type input "momenti cafe"
click button "Search" at bounding box center [534, 497] width 213 height 37
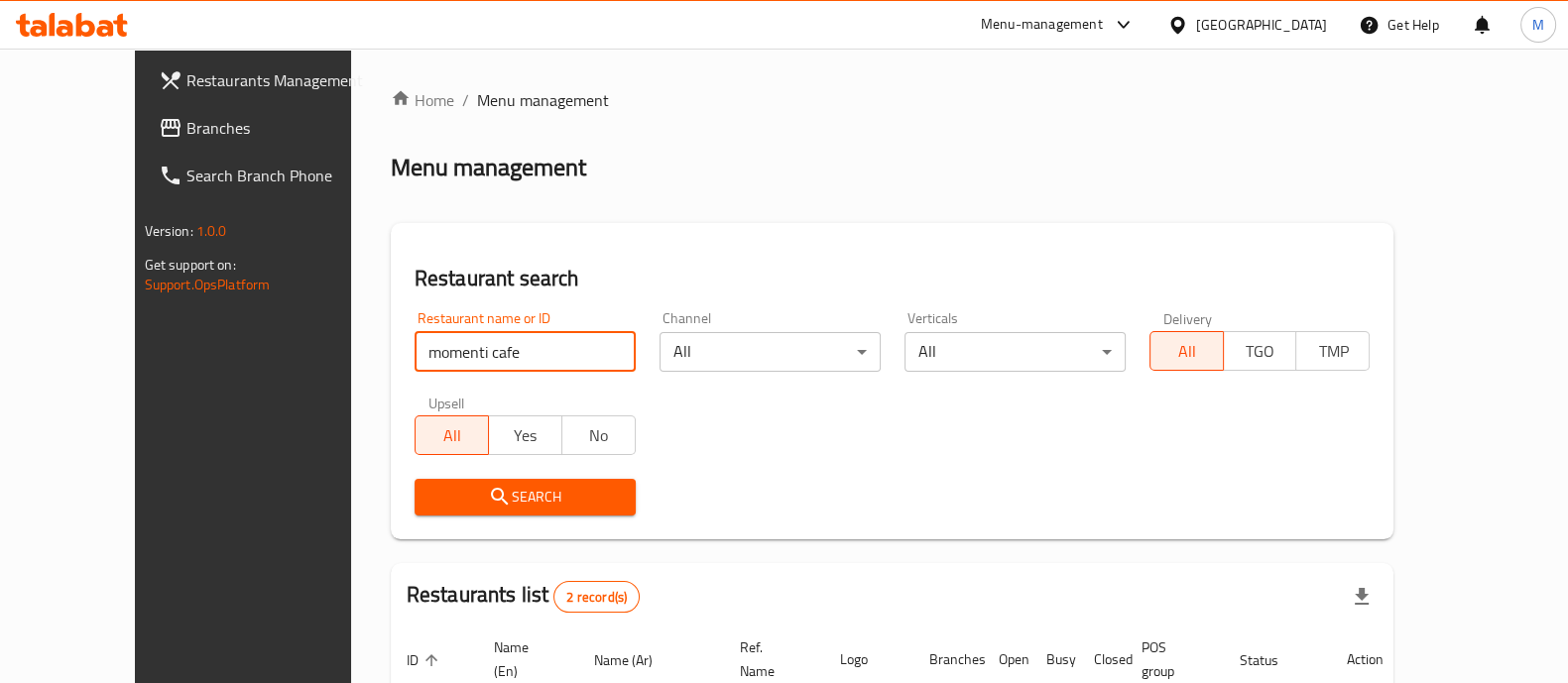
scroll to position [232, 0]
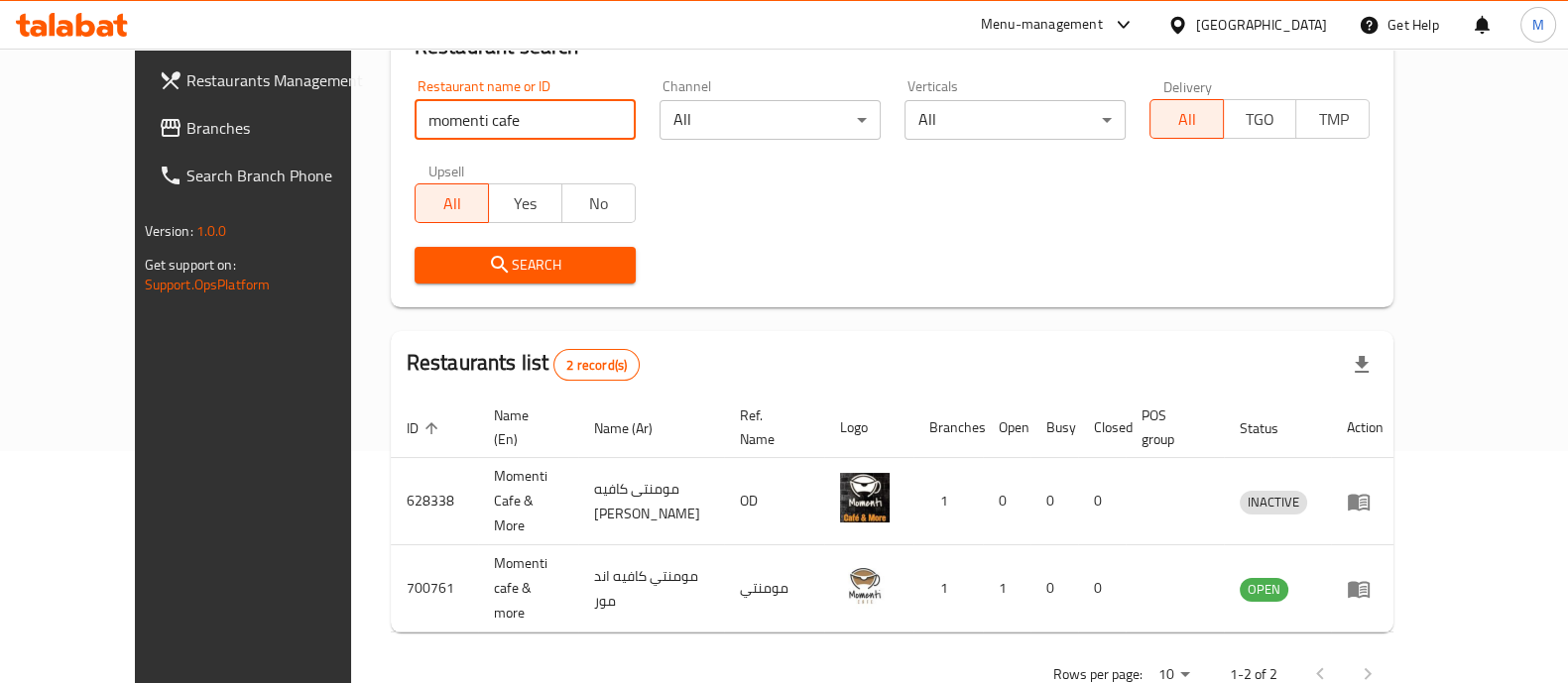
click at [579, 119] on input "momenti cafe" at bounding box center [525, 120] width 221 height 40
paste input "700761"
type input "700761"
click button "Search" at bounding box center [525, 265] width 221 height 37
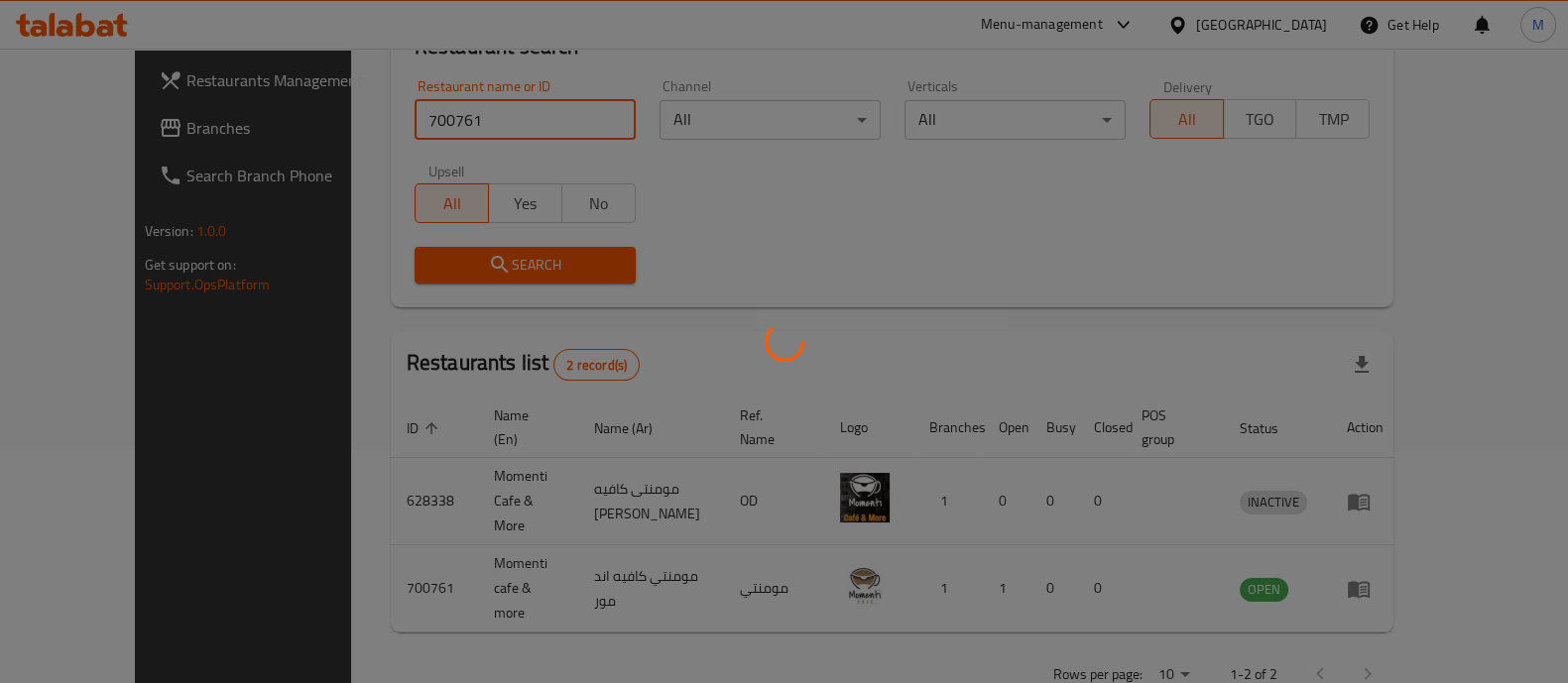
scroll to position [162, 0]
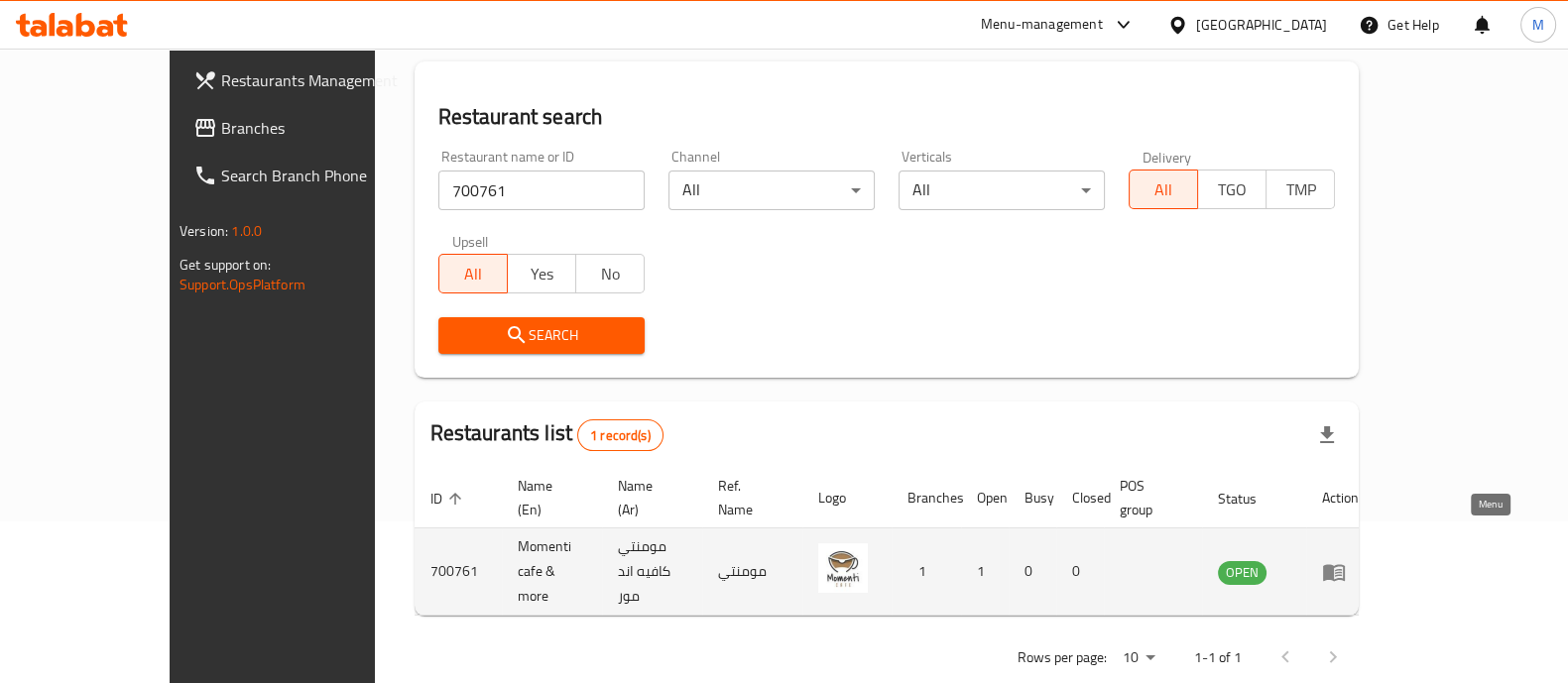
click at [1345, 564] on icon "enhanced table" at bounding box center [1334, 572] width 22 height 17
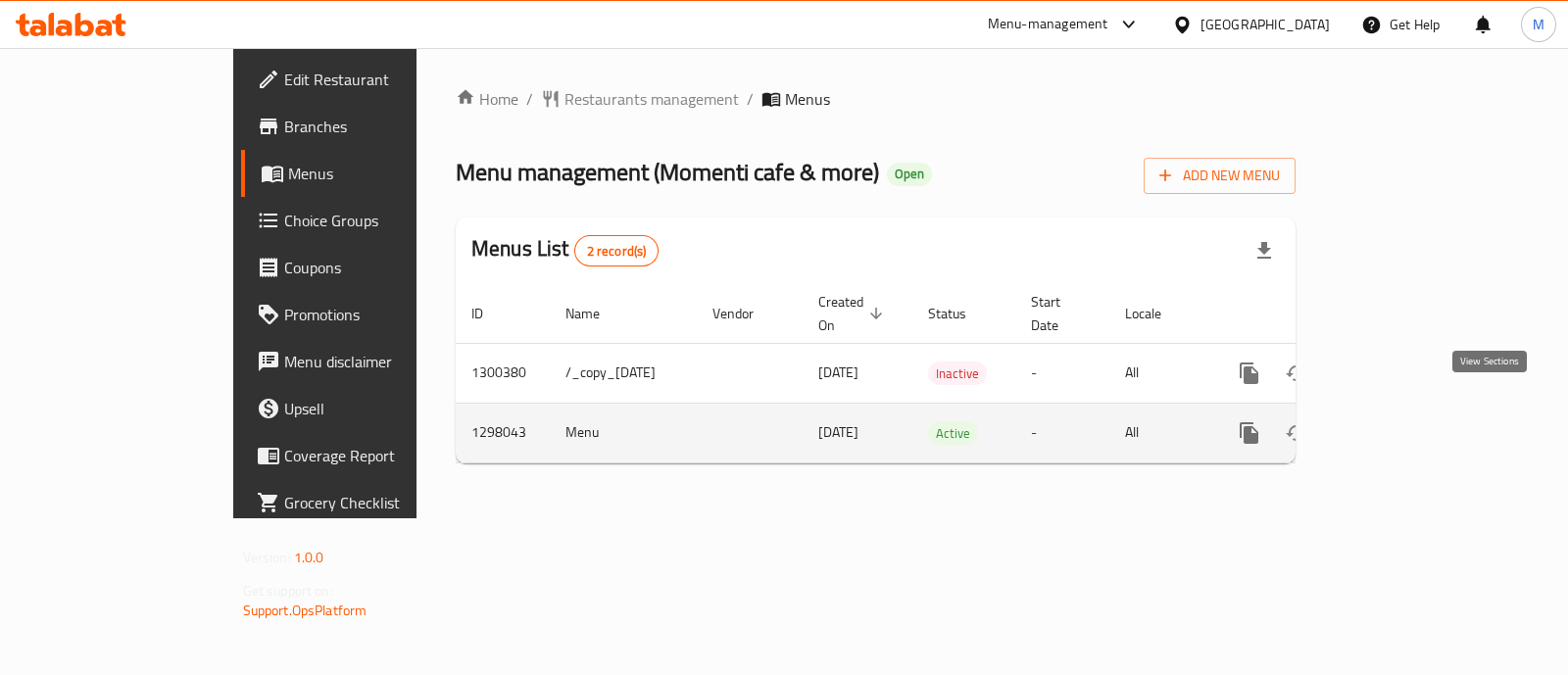
click at [1402, 422] on icon "enhanced table" at bounding box center [1391, 434] width 24 height 24
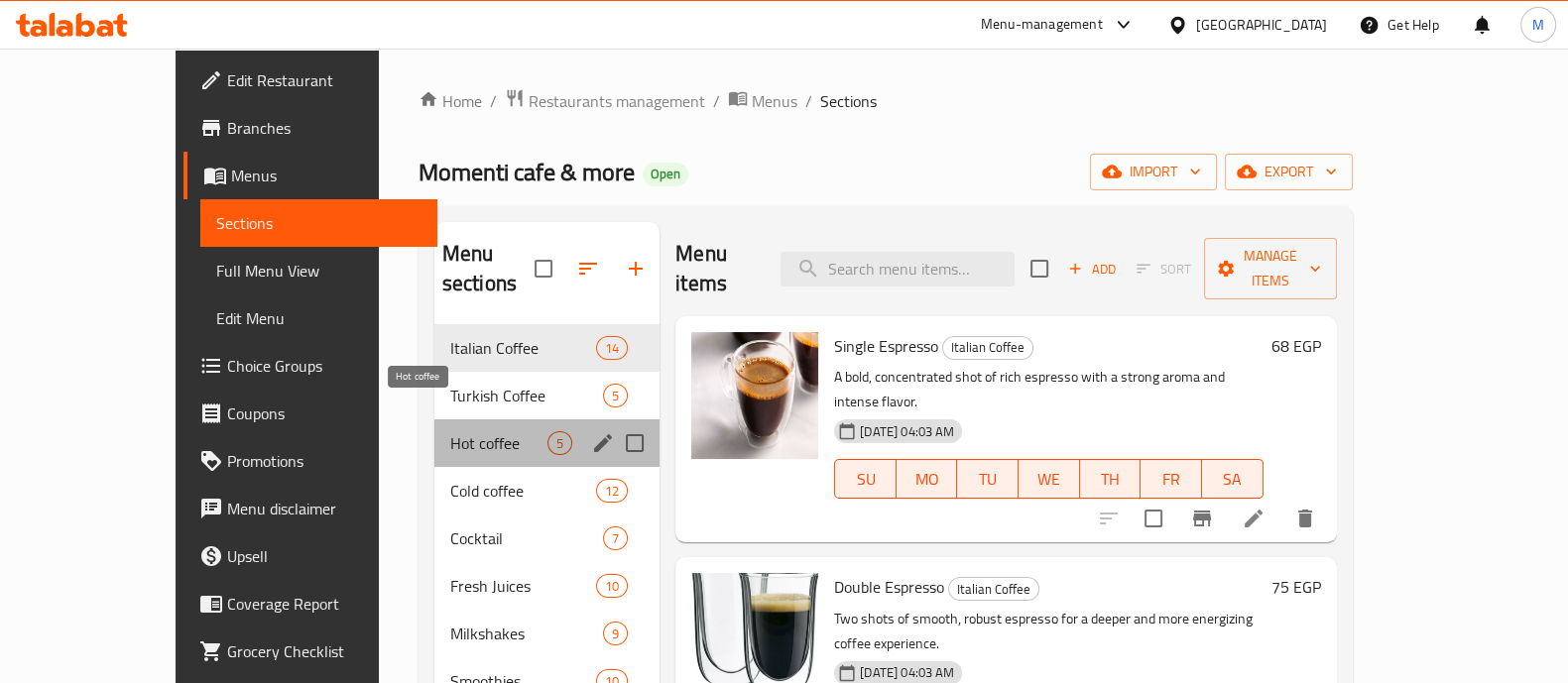
click at [451, 432] on span "Hot coffee" at bounding box center [498, 444] width 97 height 24
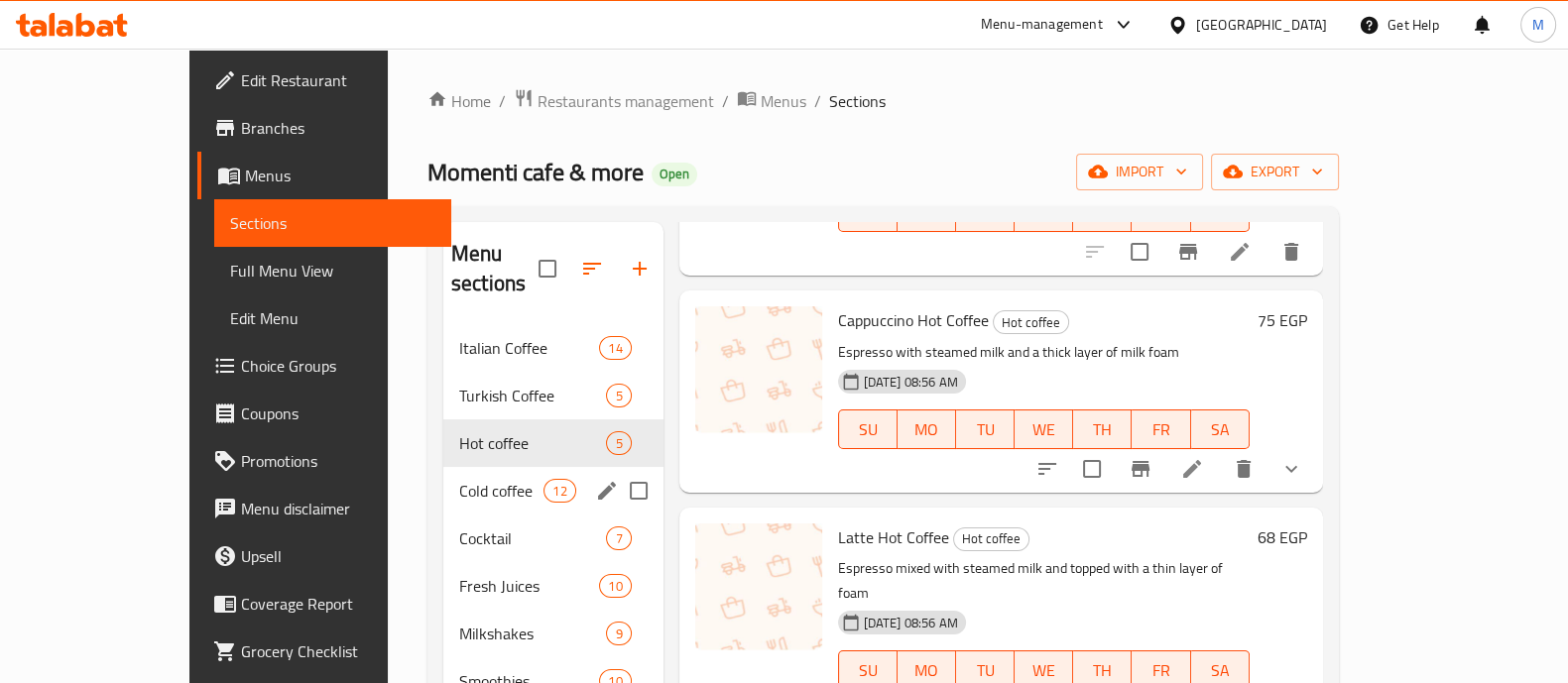
click at [444, 468] on div "Cold coffee 12" at bounding box center [553, 492] width 220 height 48
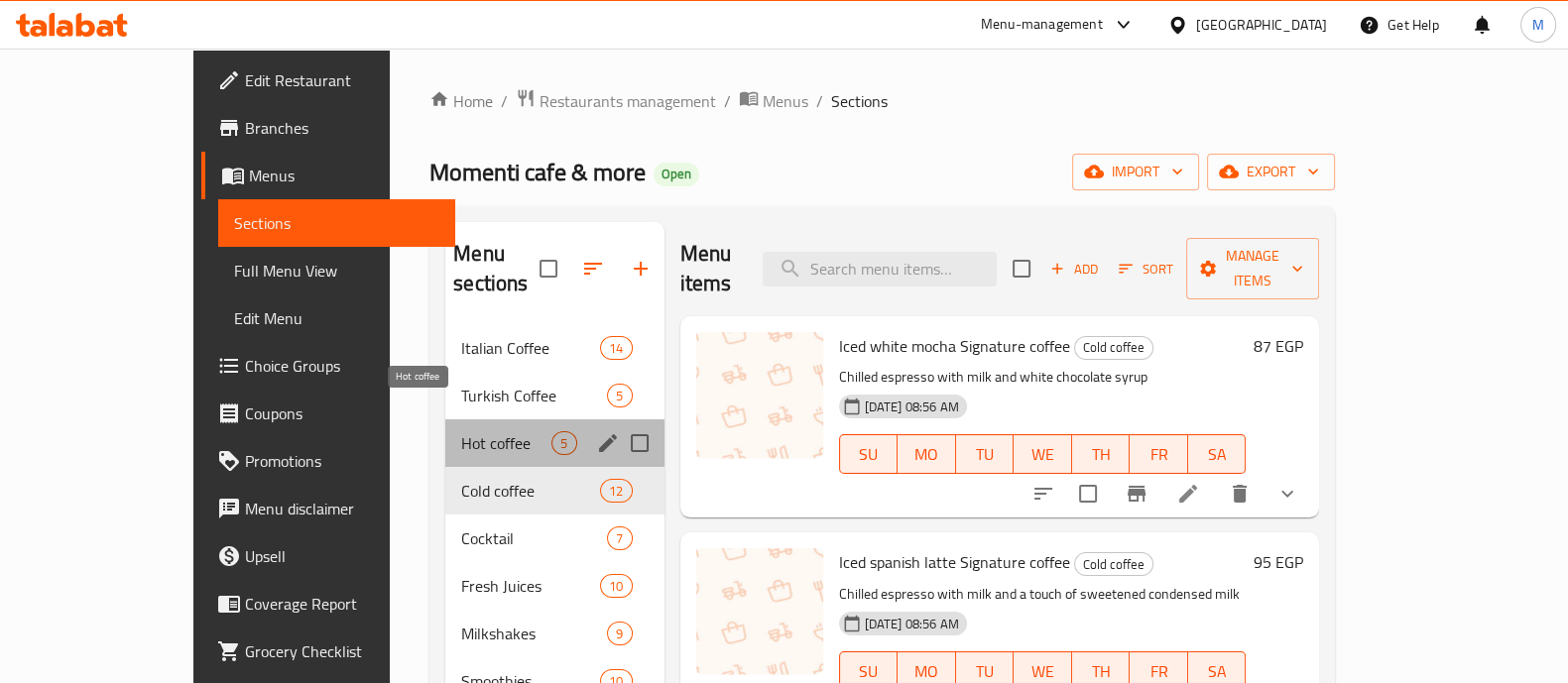
click at [462, 432] on span "Hot coffee" at bounding box center [506, 444] width 91 height 24
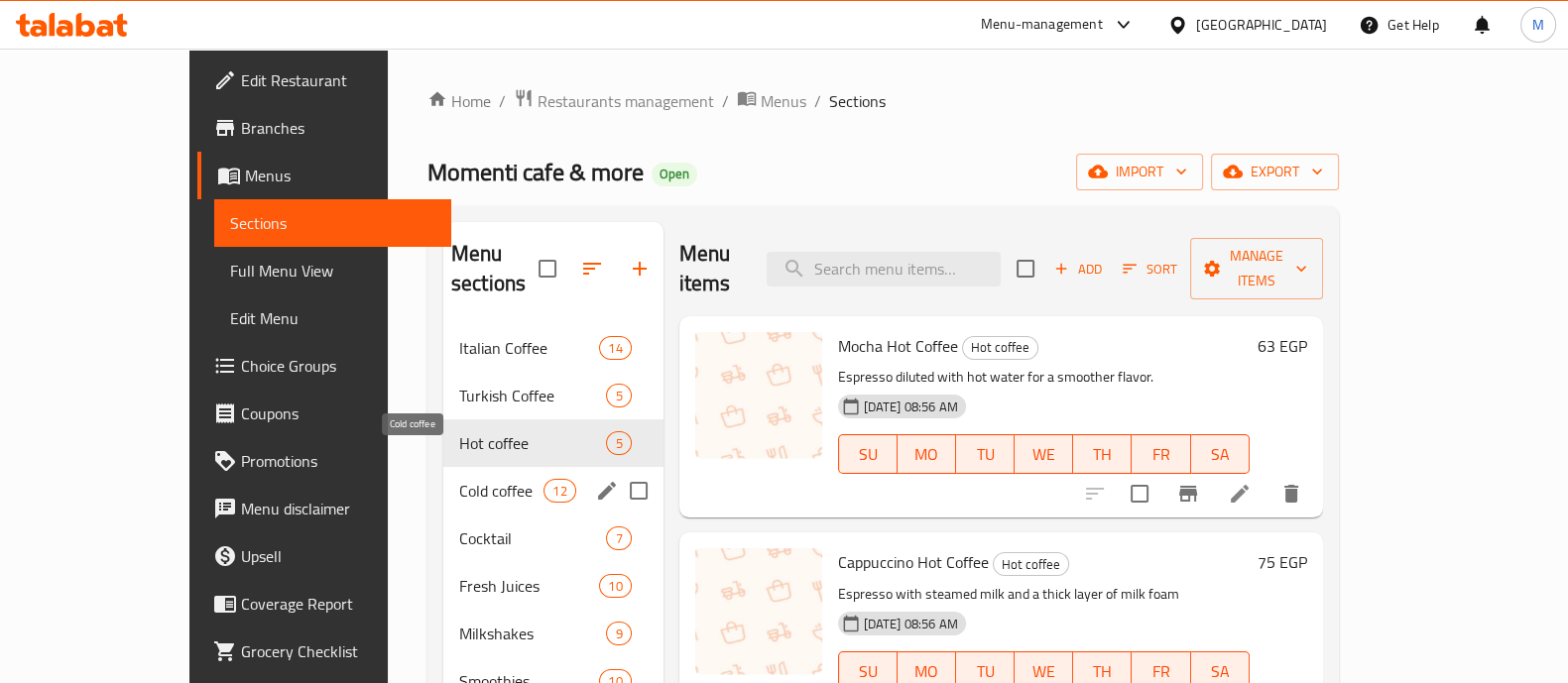
click at [460, 479] on span "Cold coffee" at bounding box center [501, 491] width 85 height 24
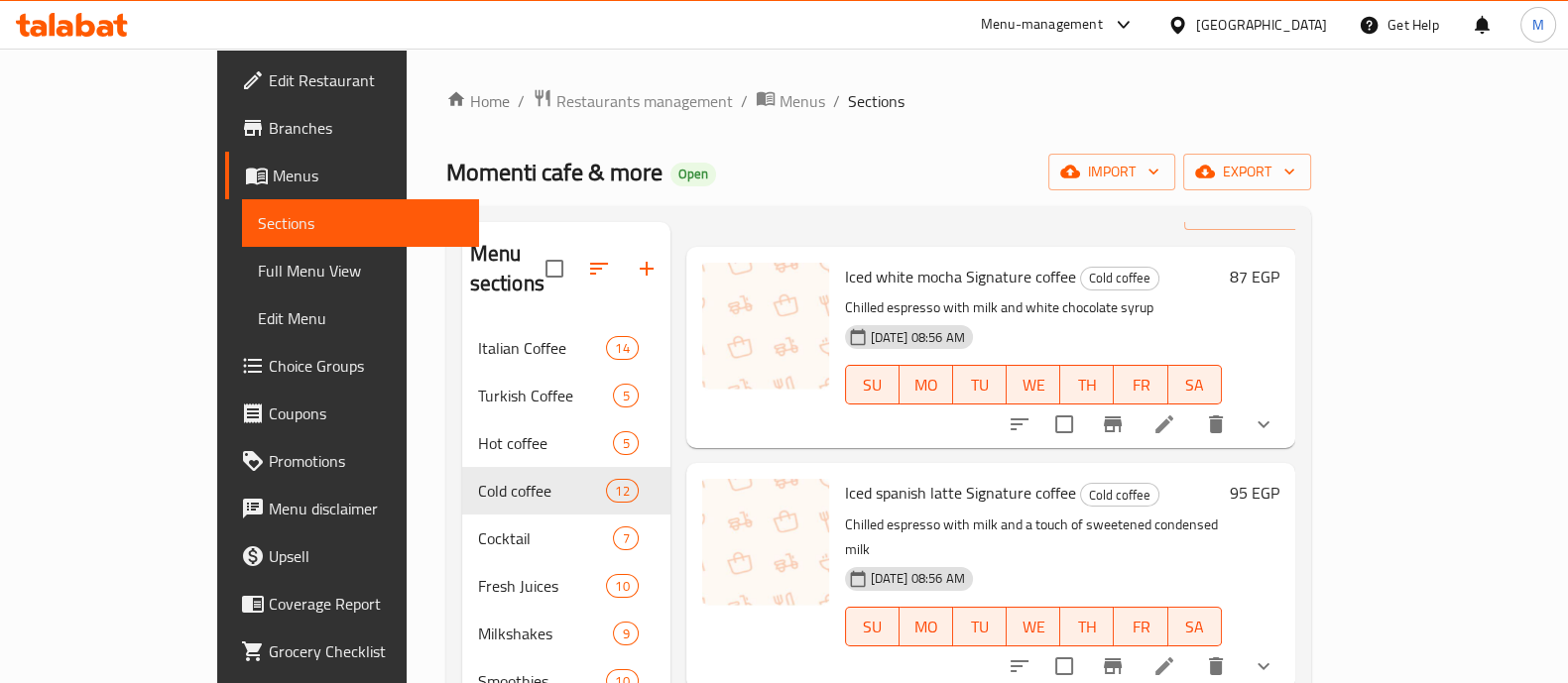
scroll to position [69, 0]
click at [778, 511] on div at bounding box center [765, 576] width 143 height 210
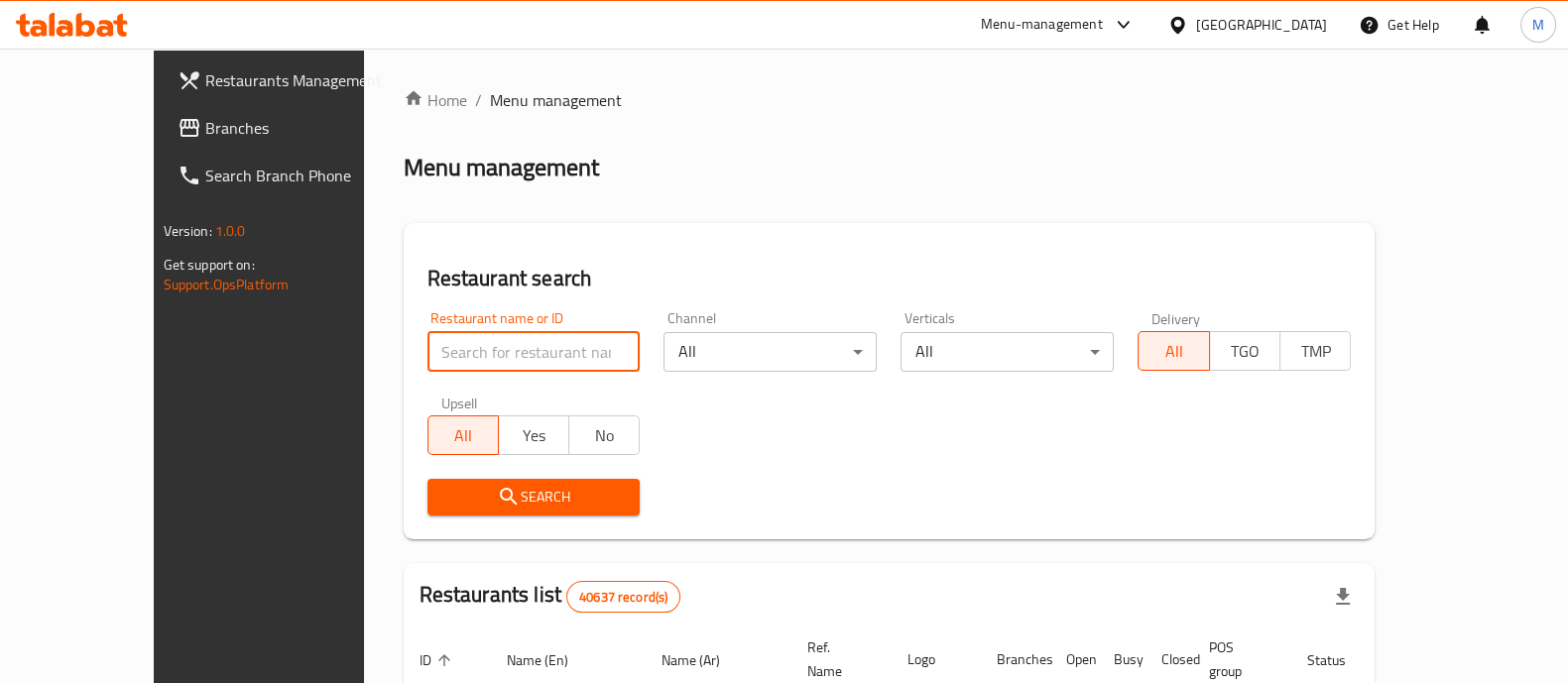
click at [485, 349] on input "search" at bounding box center [534, 352] width 213 height 40
type input "country hills"
click button "Search" at bounding box center [534, 497] width 213 height 37
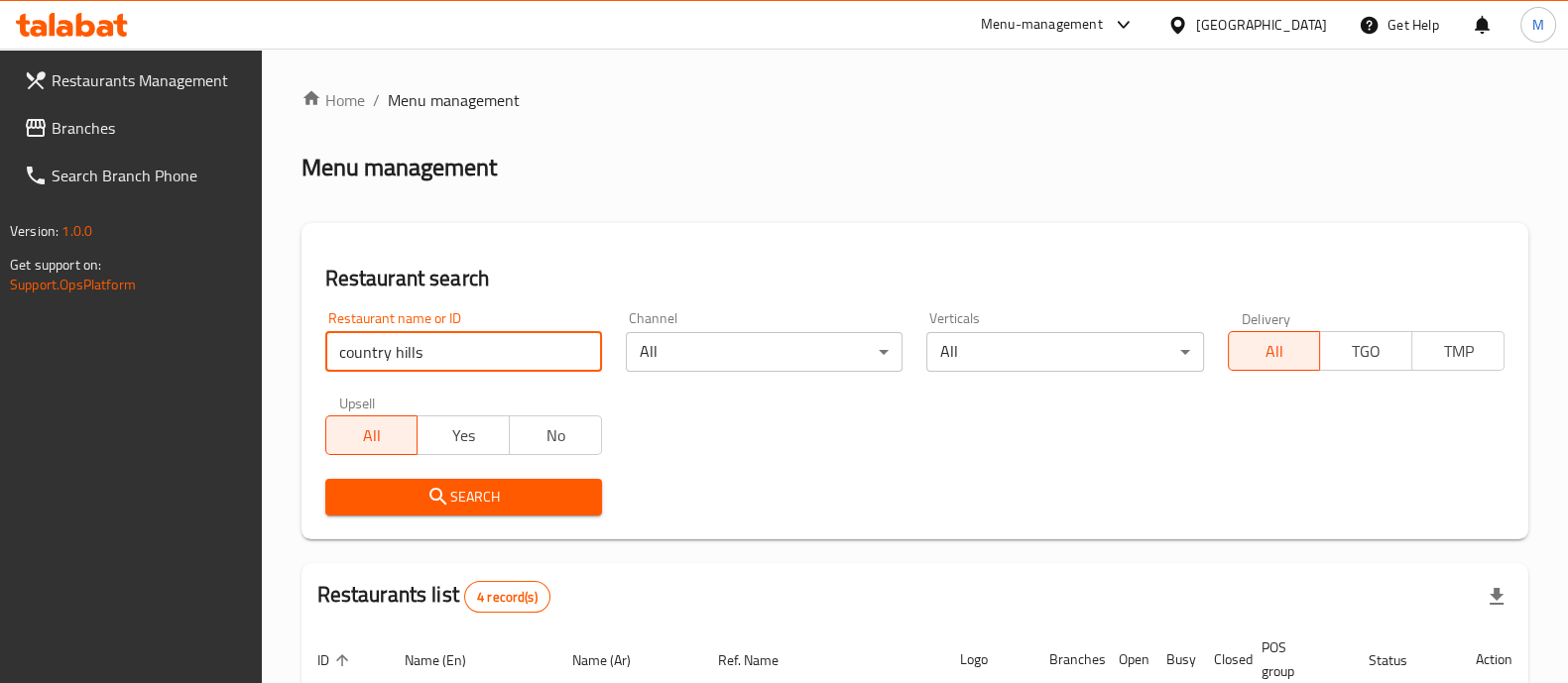
scroll to position [396, 0]
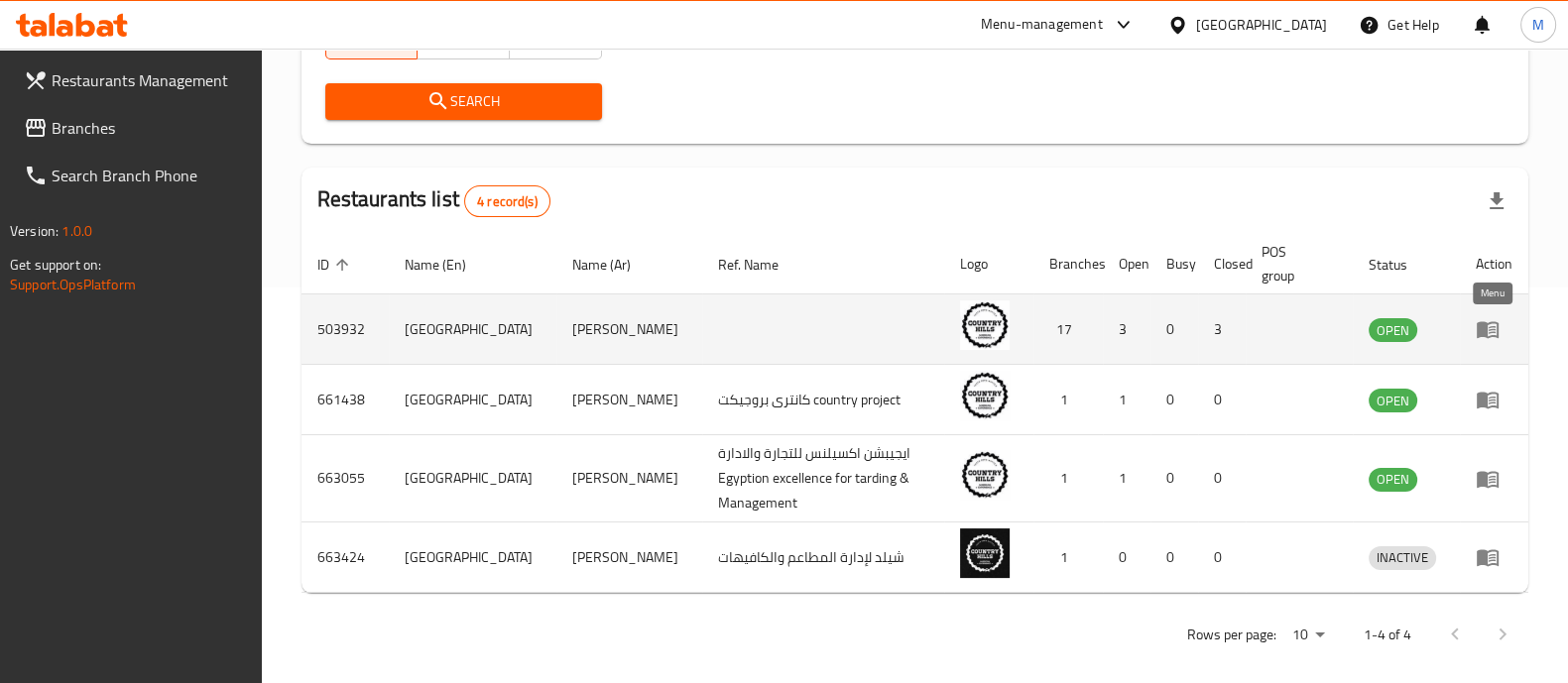
click at [1479, 335] on icon "enhanced table" at bounding box center [1487, 330] width 22 height 17
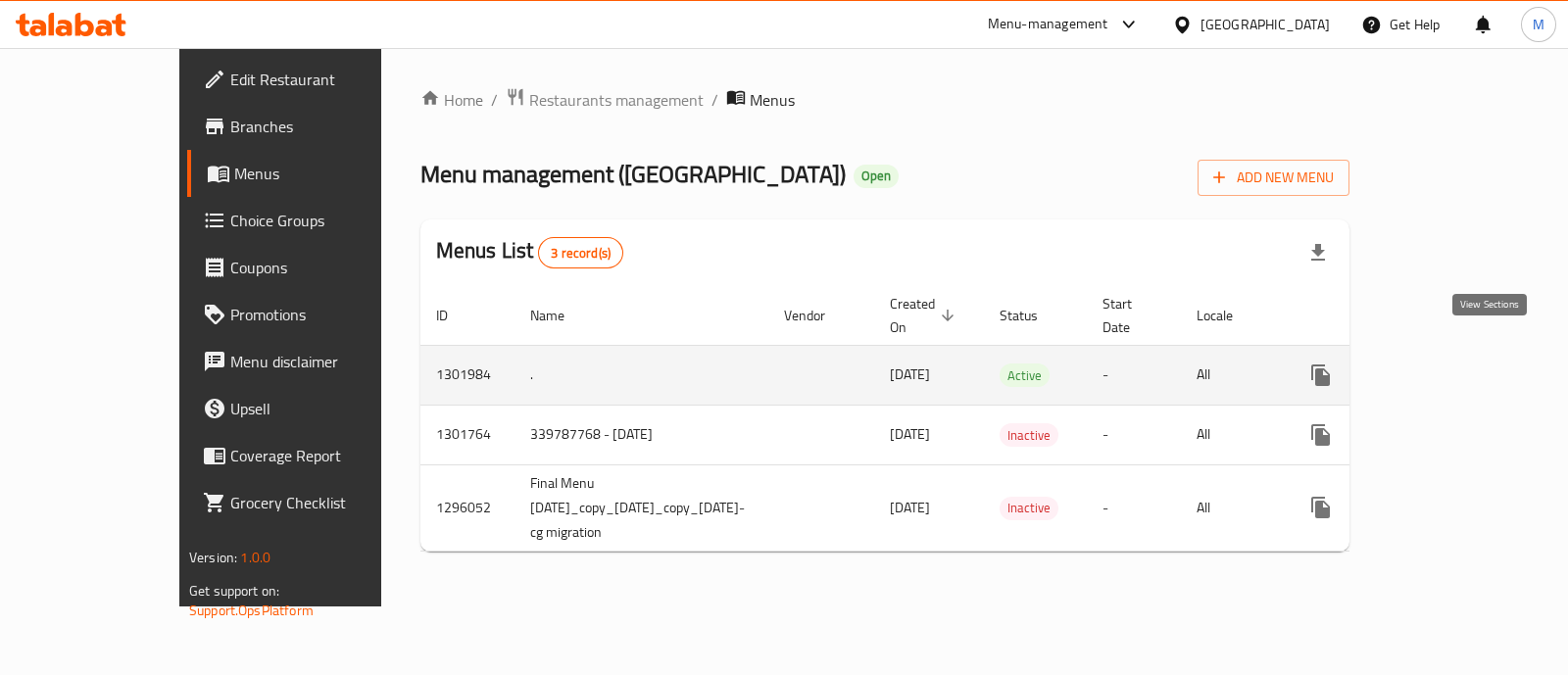
click at [1473, 364] on icon "enhanced table" at bounding box center [1462, 375] width 24 height 24
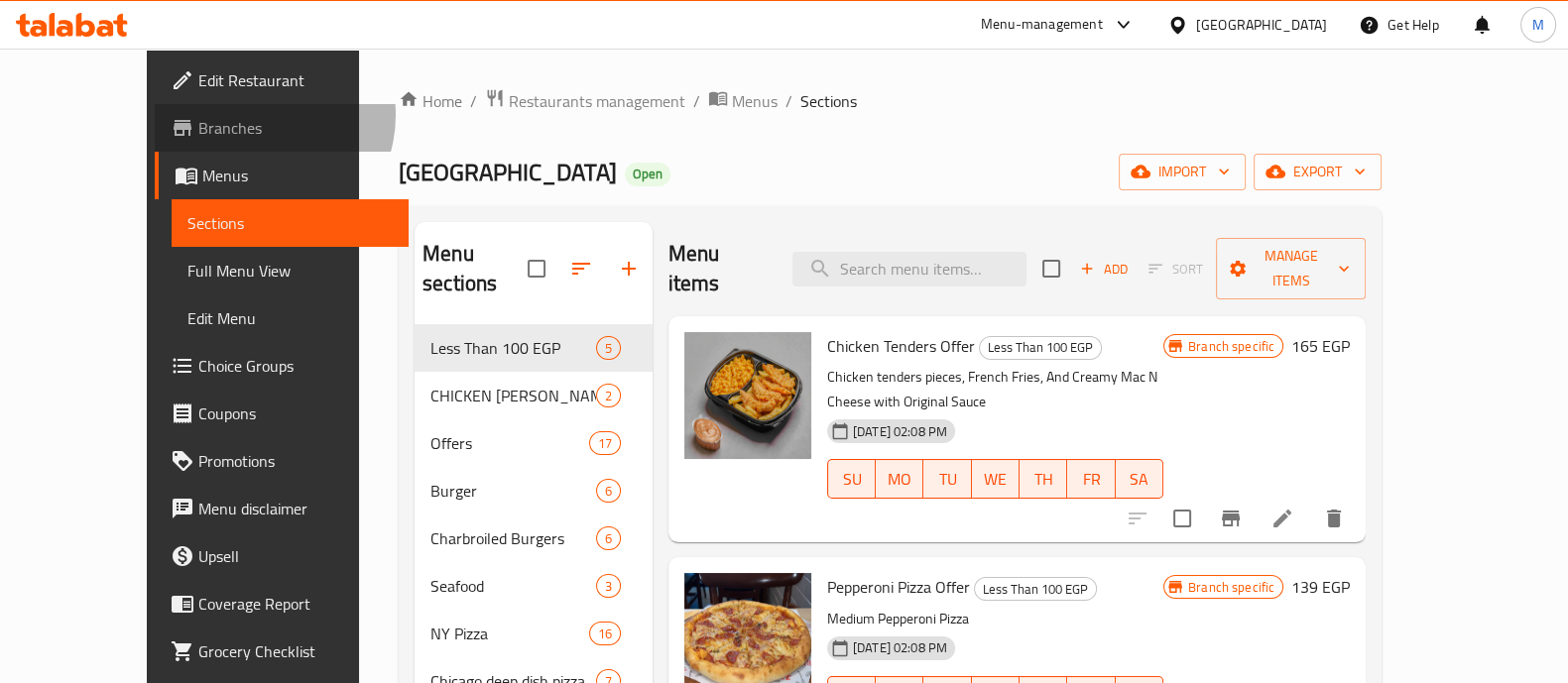
click at [198, 116] on span "Branches" at bounding box center [295, 128] width 194 height 24
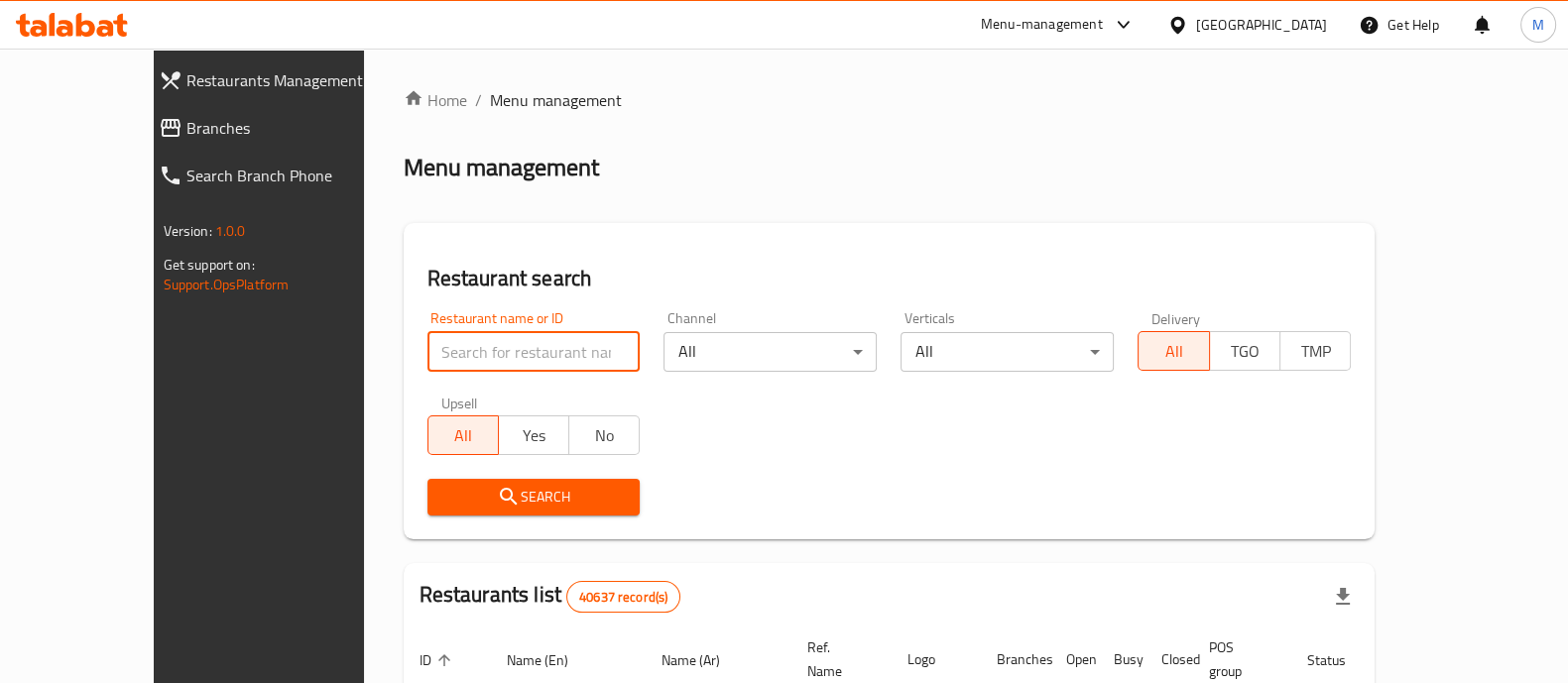
click at [437, 354] on input "search" at bounding box center [534, 352] width 213 height 40
type input "5 roosters"
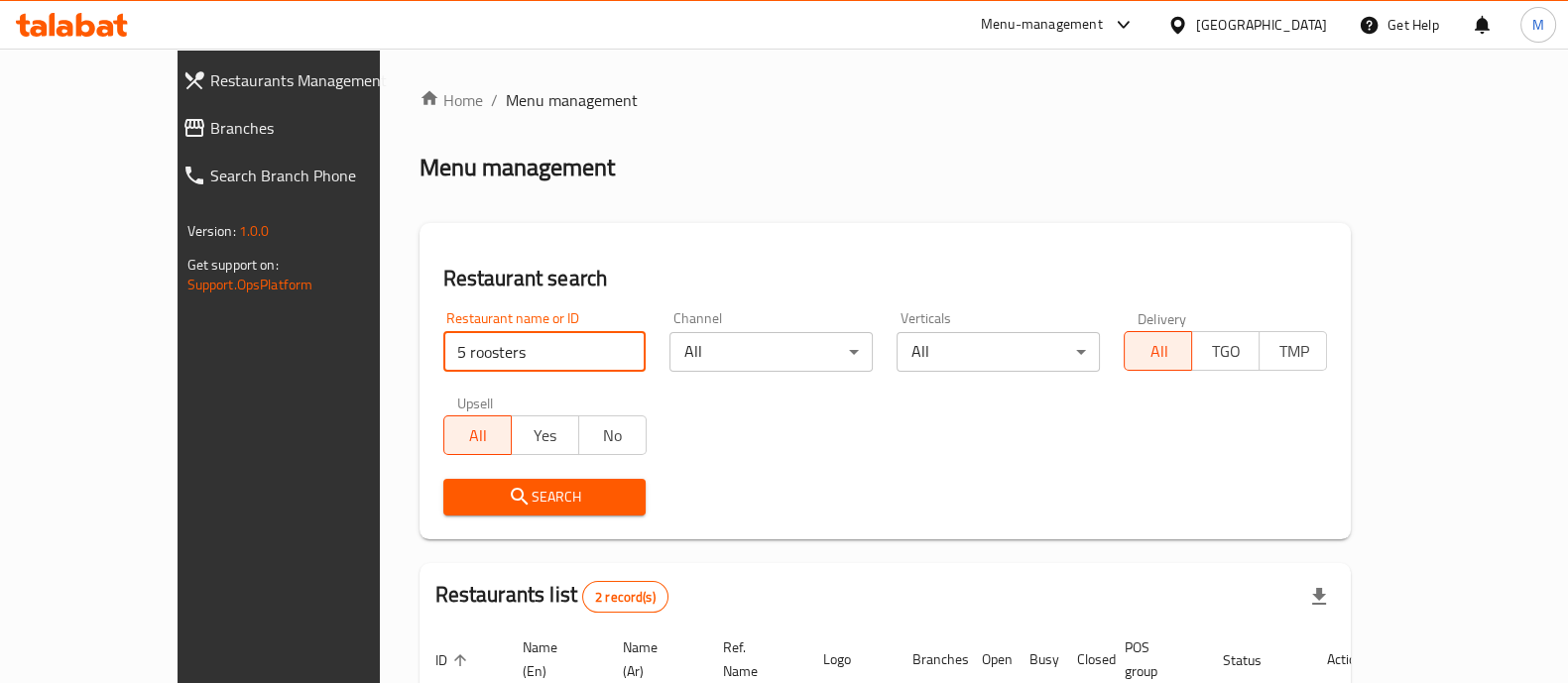
scroll to position [232, 0]
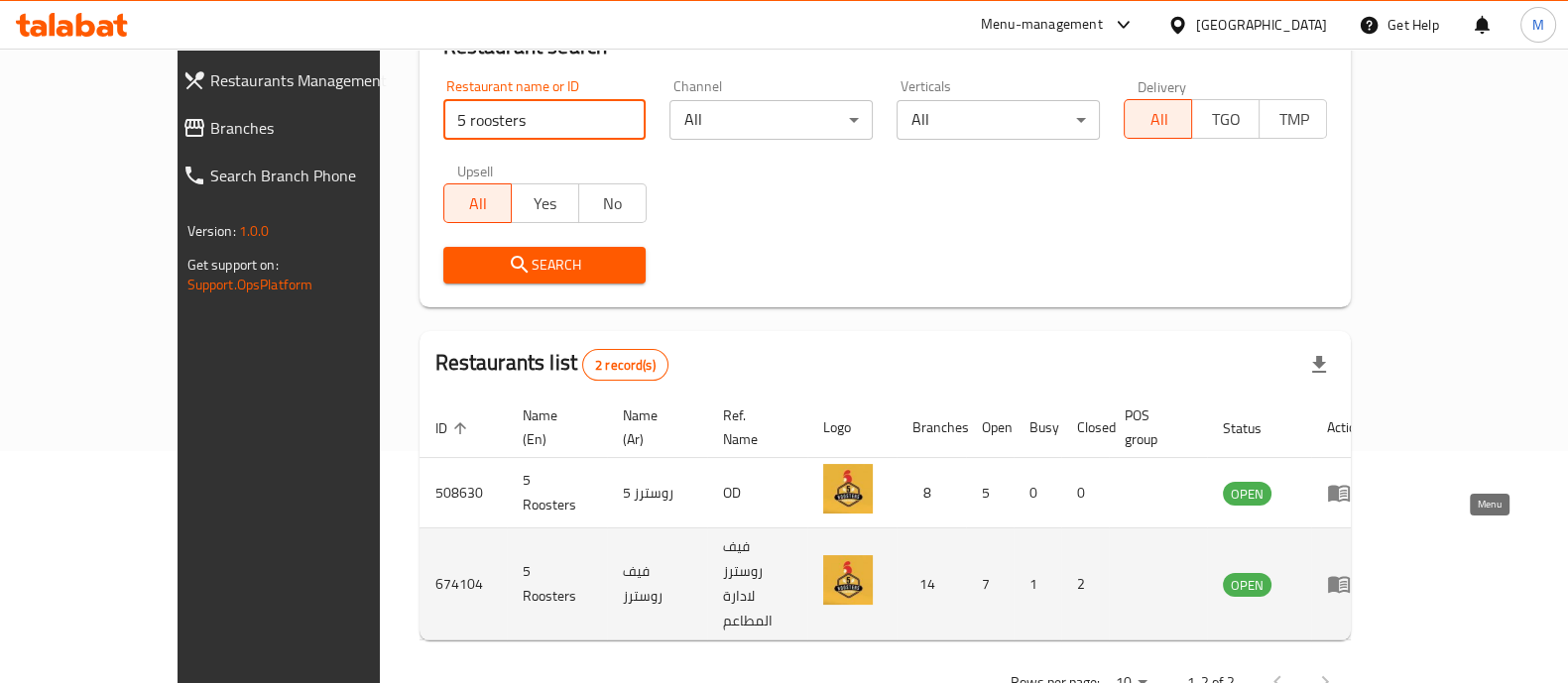
click at [1350, 577] on icon "enhanced table" at bounding box center [1339, 585] width 22 height 17
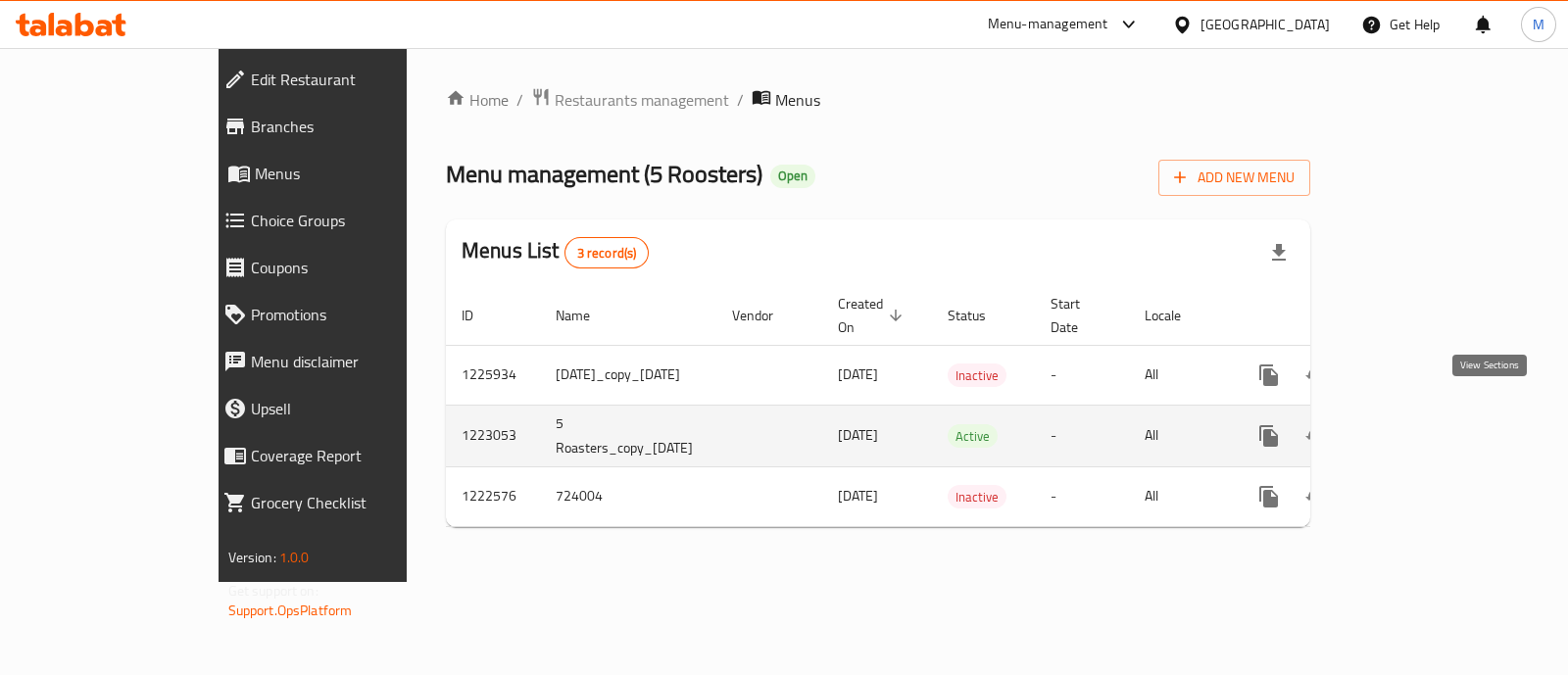
click at [1433, 413] on link "enhanced table" at bounding box center [1410, 437] width 47 height 47
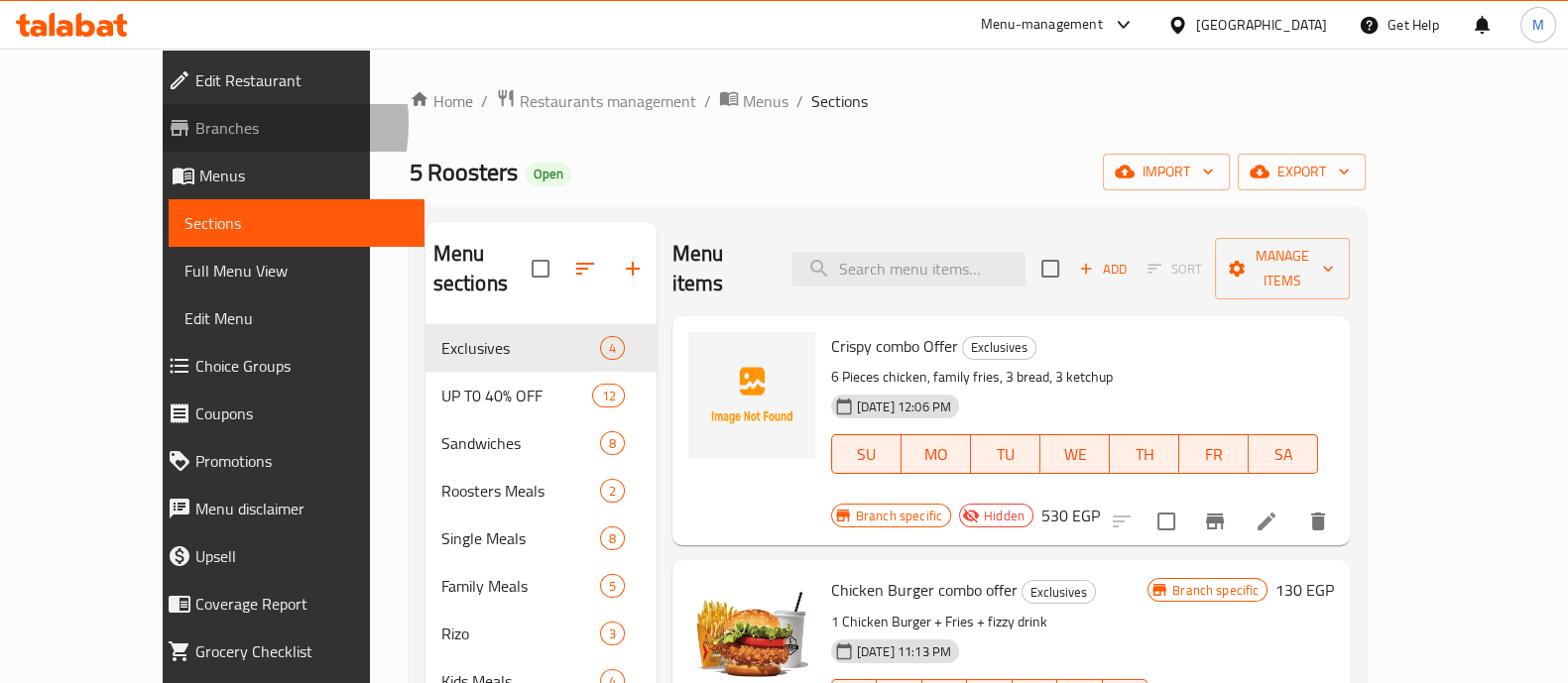
click at [195, 123] on span "Branches" at bounding box center [302, 128] width 213 height 24
